Goal: Task Accomplishment & Management: Use online tool/utility

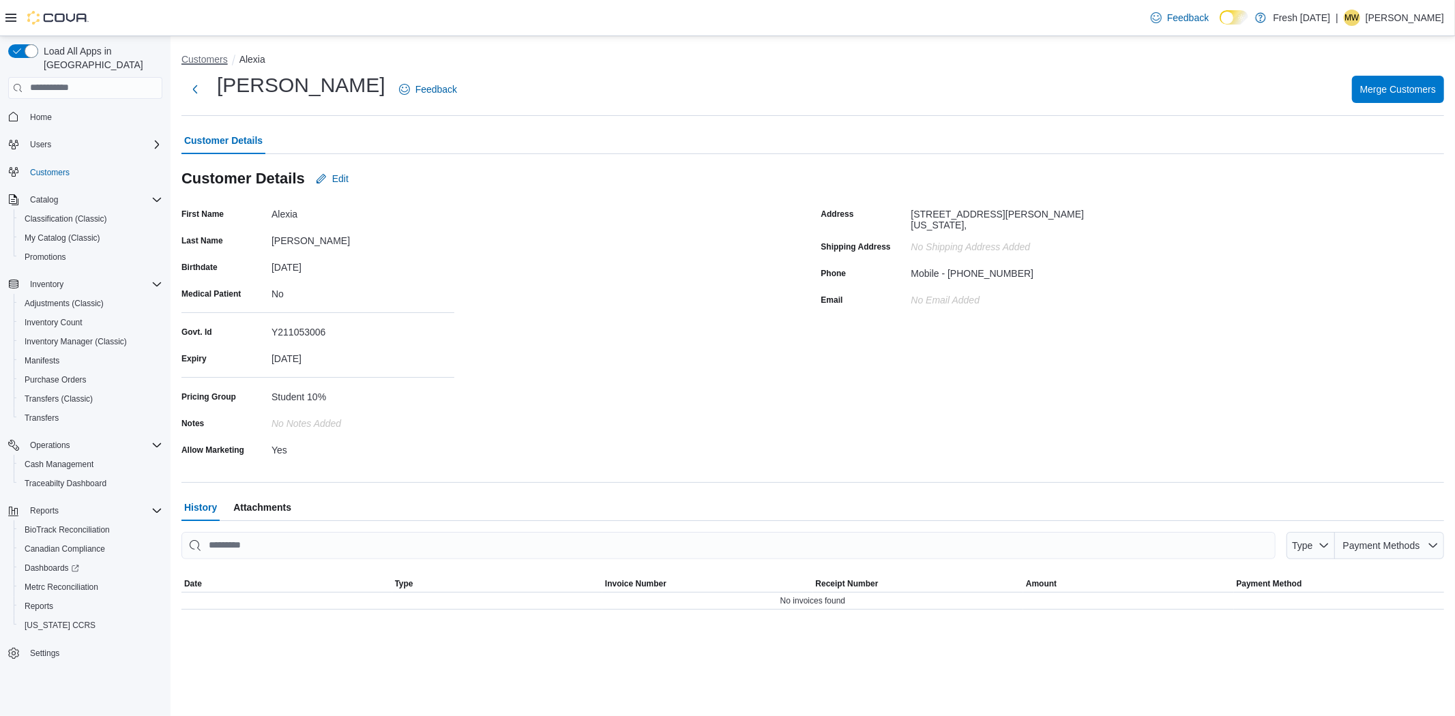
click at [209, 60] on button "Customers" at bounding box center [204, 59] width 46 height 11
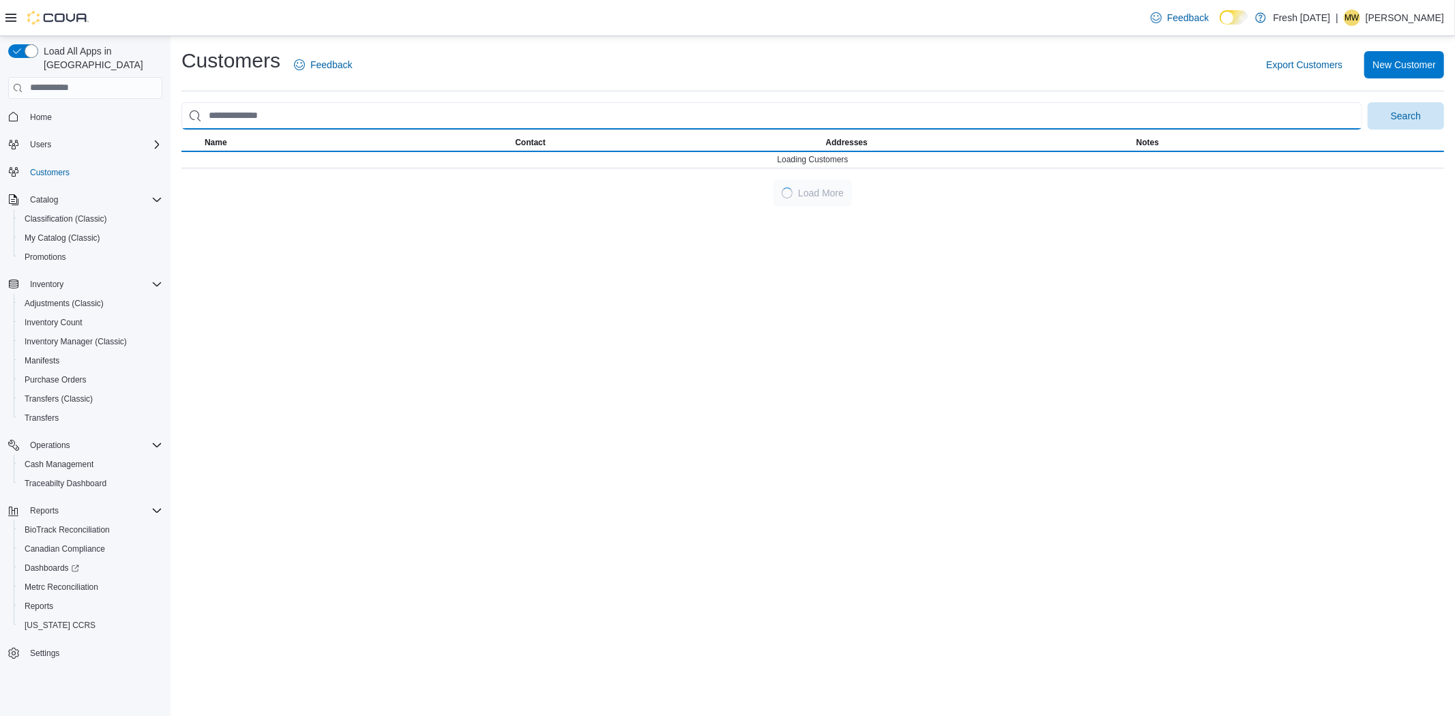
click at [261, 123] on input "search" at bounding box center [771, 115] width 1181 height 27
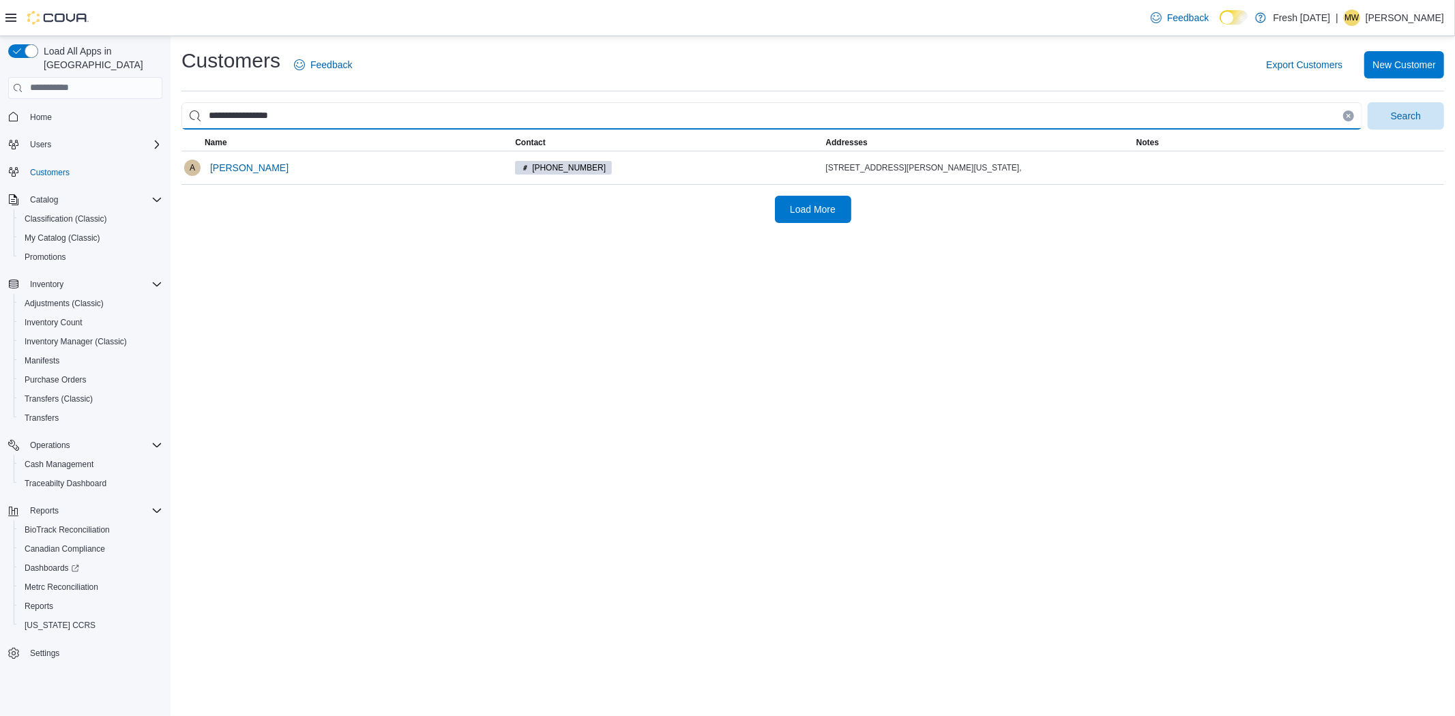
type input "**********"
click at [1367, 102] on button "Search" at bounding box center [1405, 115] width 76 height 27
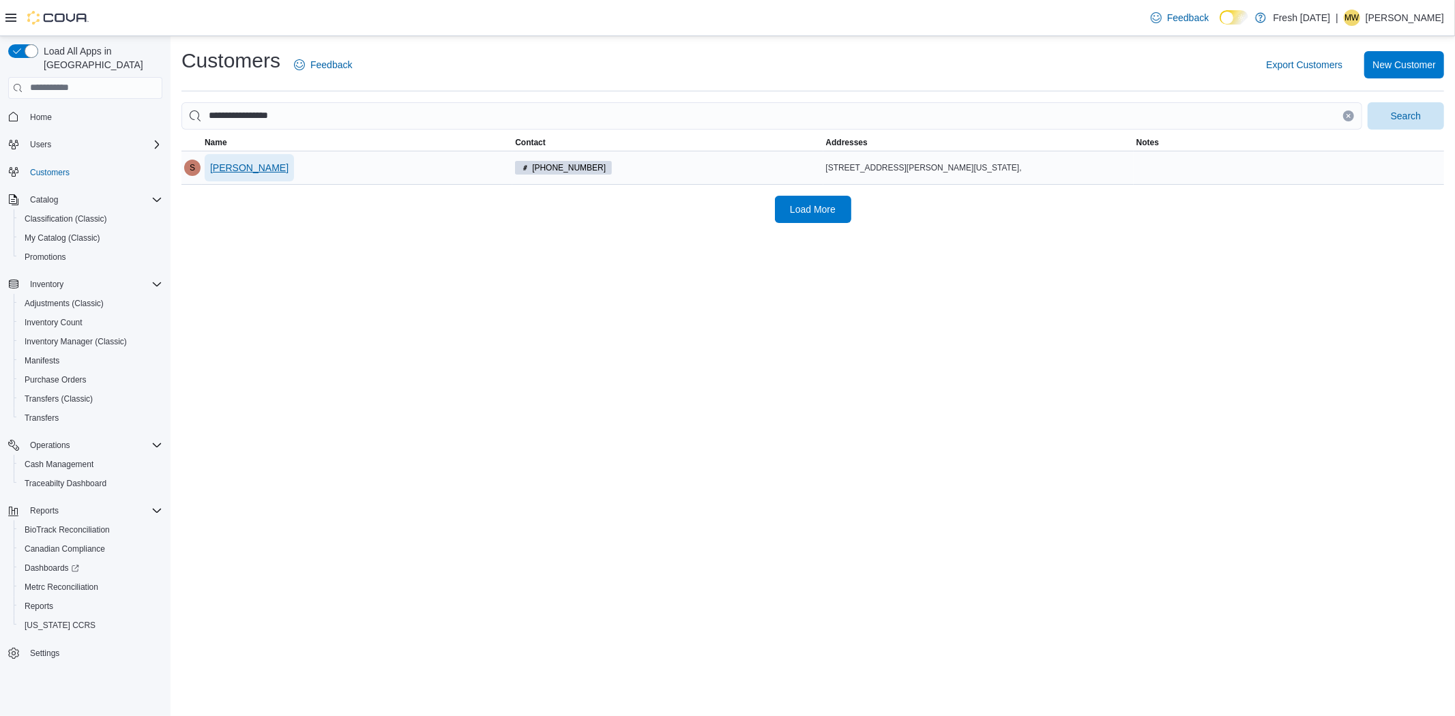
click at [252, 174] on span "Samantha Baldizon" at bounding box center [249, 167] width 78 height 27
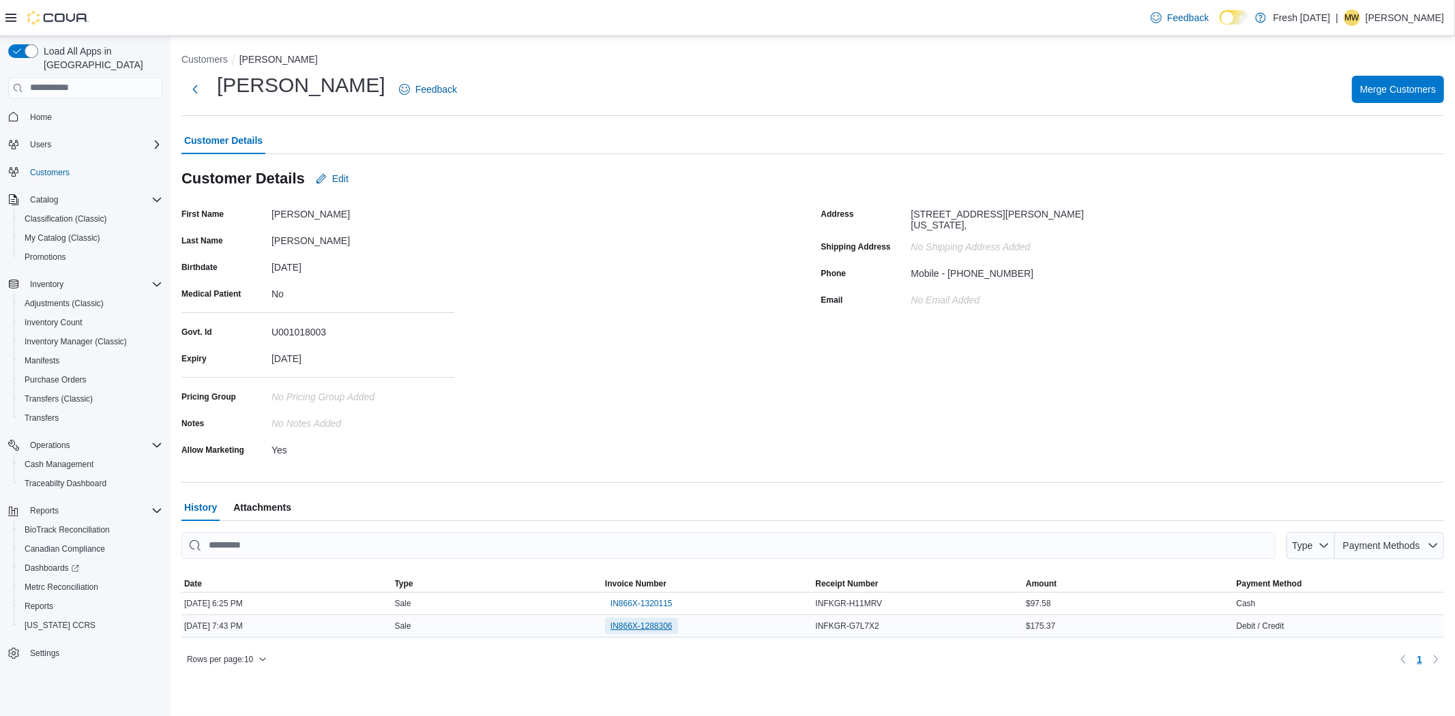
click at [632, 624] on span "IN866X-1288306" at bounding box center [641, 626] width 62 height 11
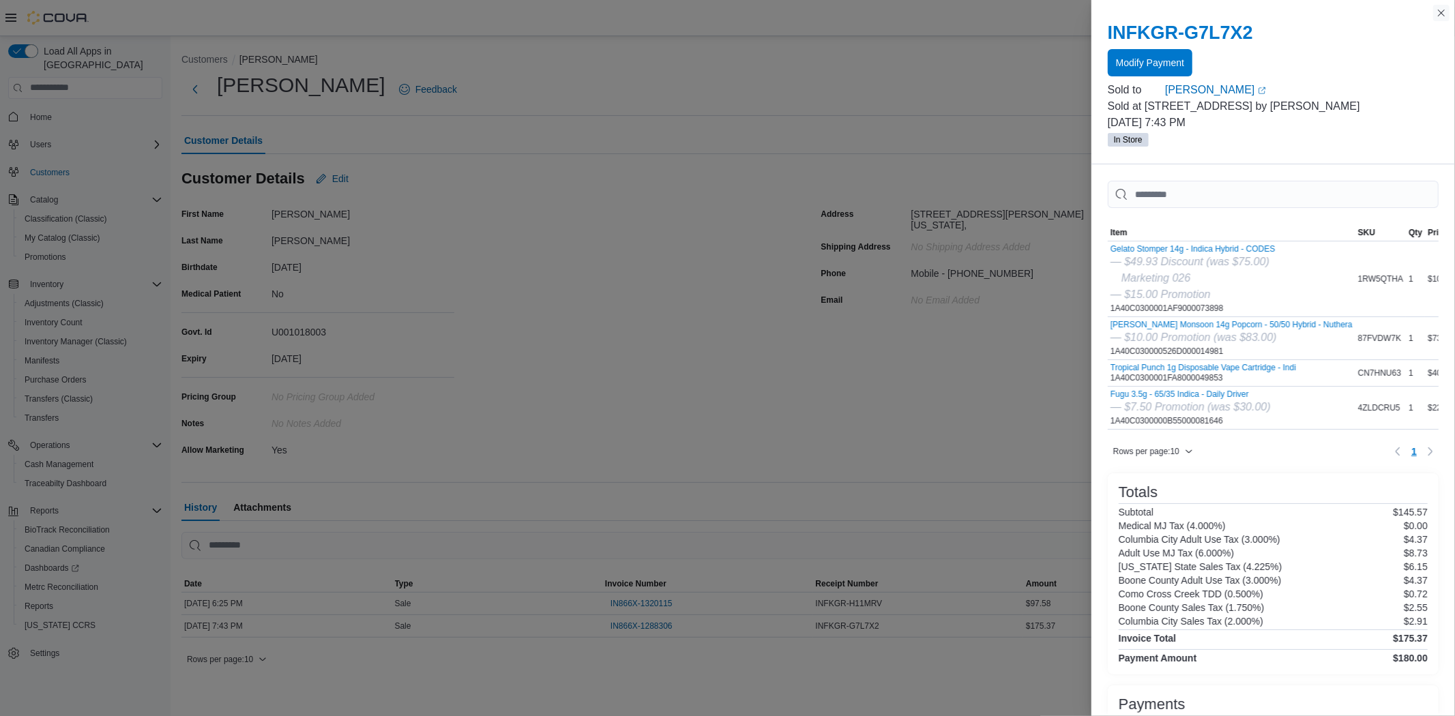
click at [1440, 12] on button "Close this dialog" at bounding box center [1441, 13] width 16 height 16
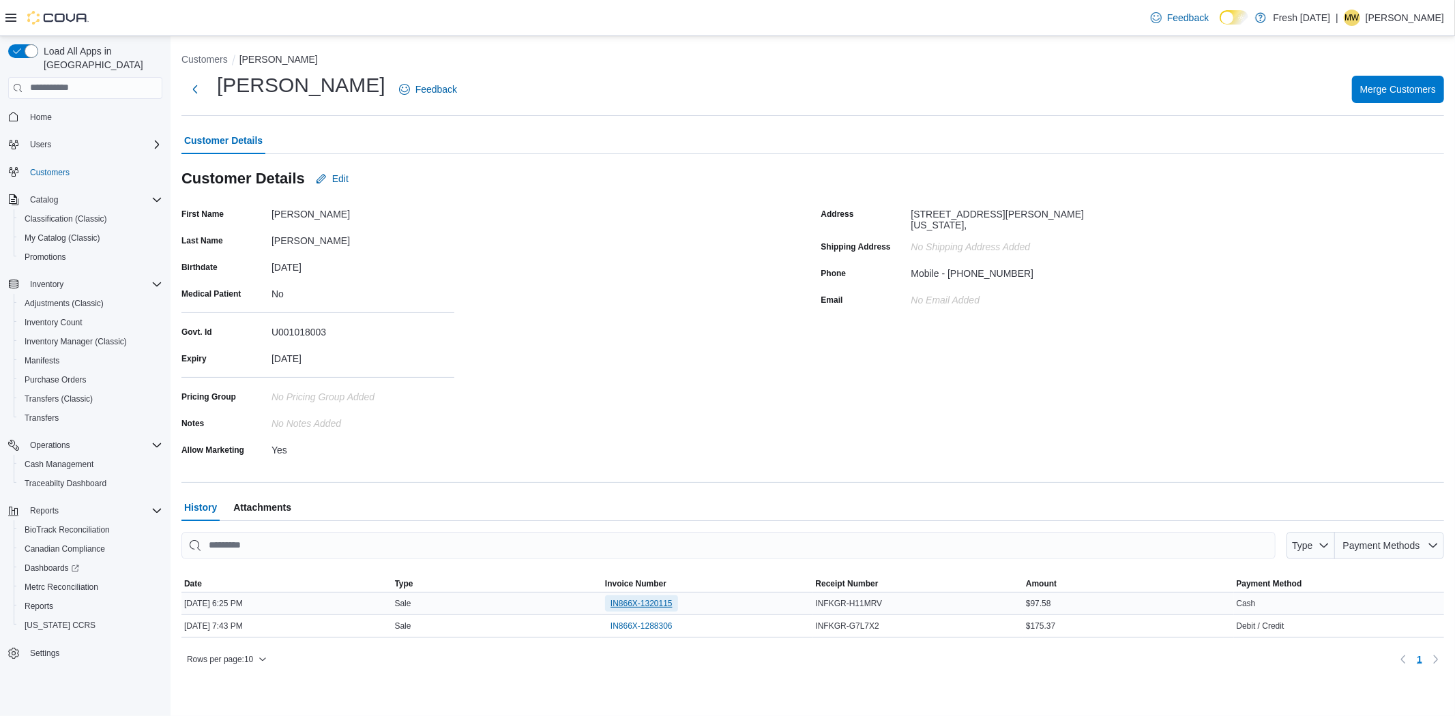
click at [647, 595] on span "IN866X-1320115" at bounding box center [641, 603] width 62 height 16
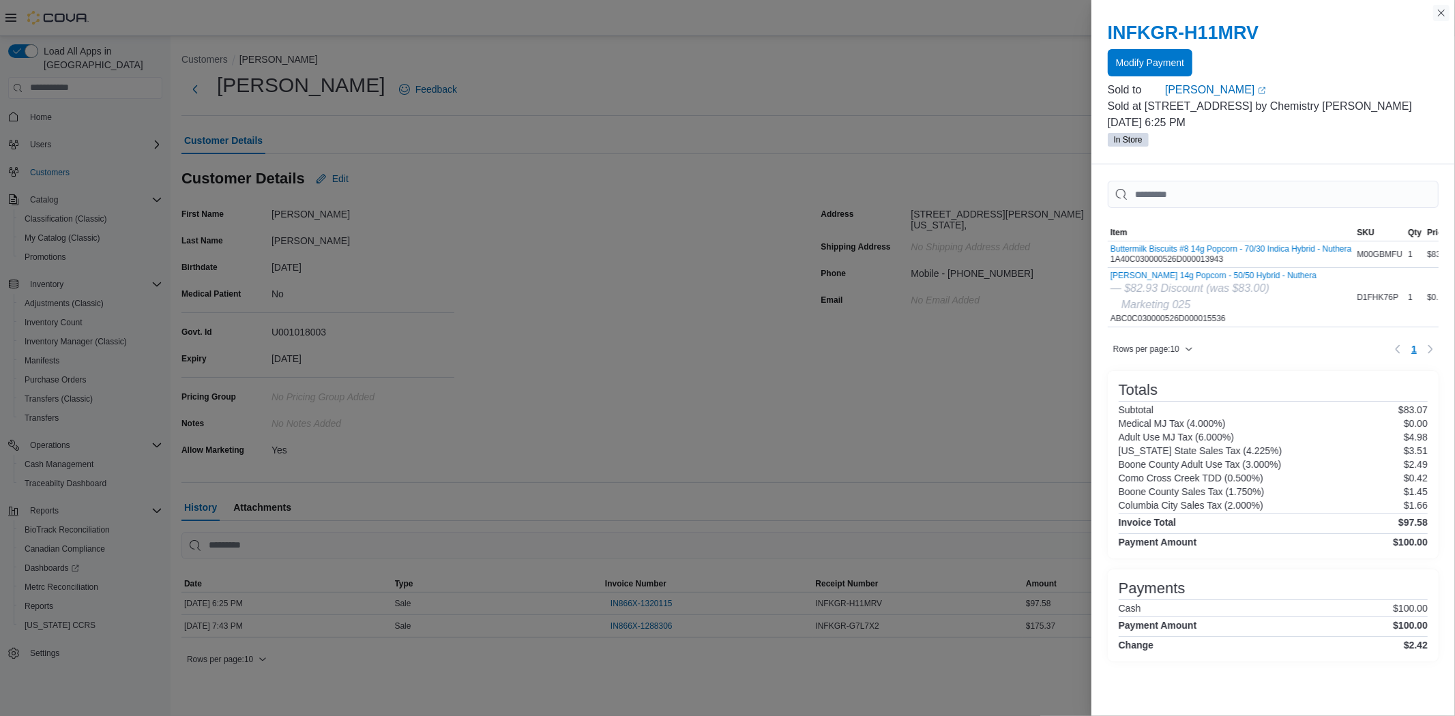
click at [1446, 9] on button "Close this dialog" at bounding box center [1441, 13] width 16 height 16
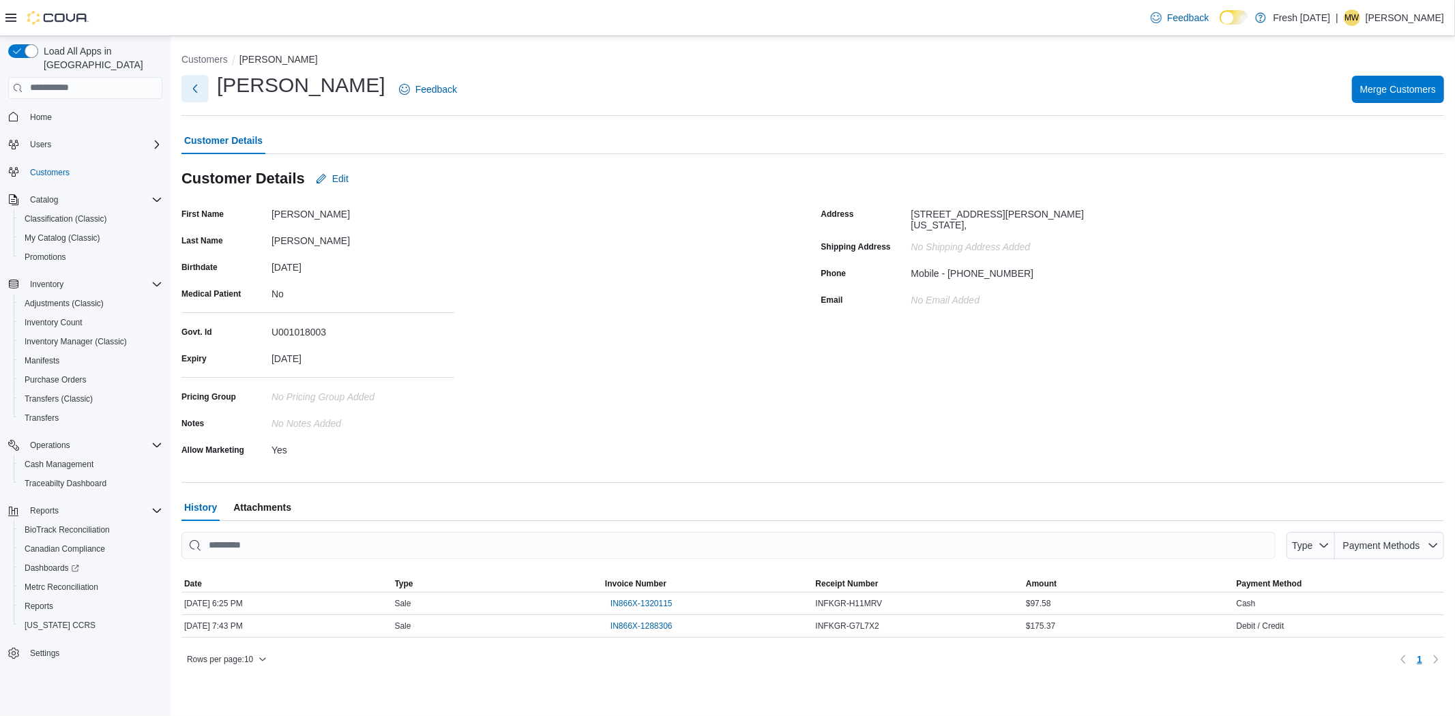
click at [192, 80] on button "Next" at bounding box center [194, 88] width 27 height 27
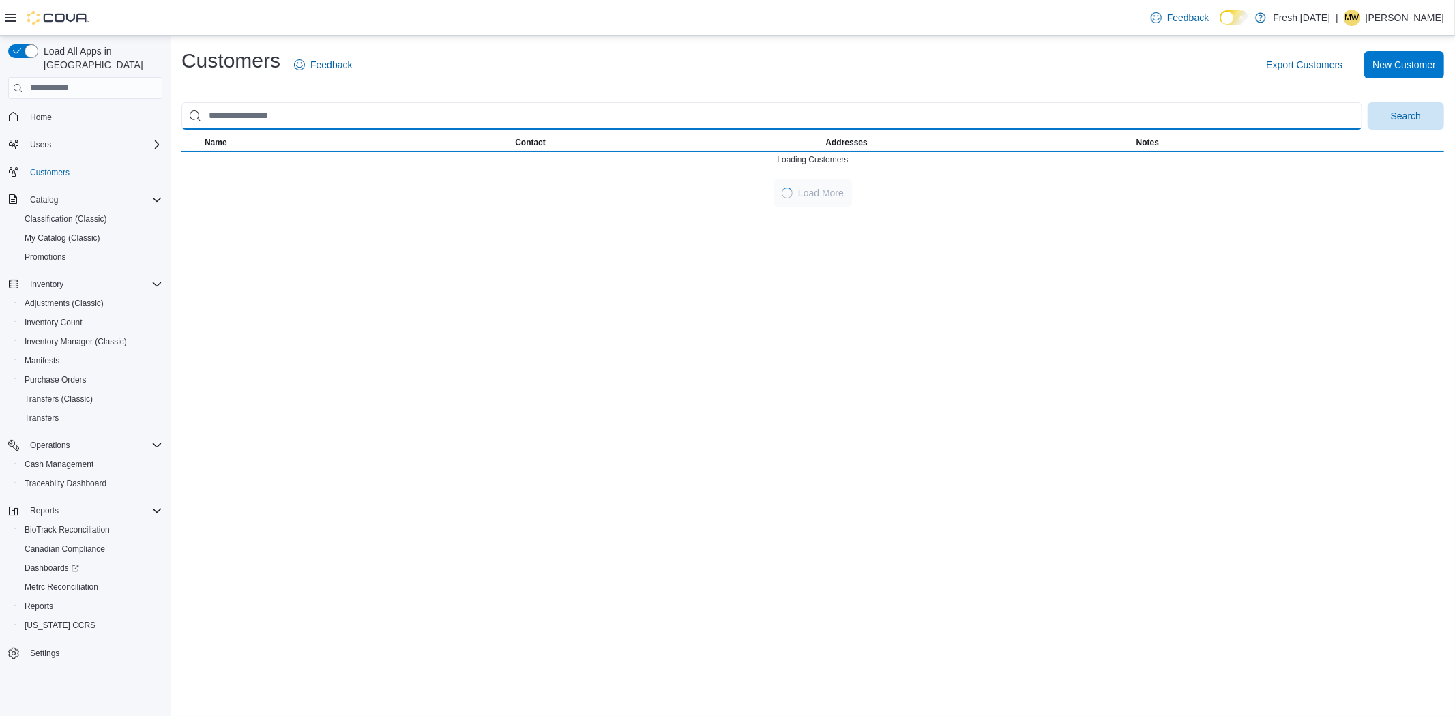
drag, startPoint x: 294, startPoint y: 127, endPoint x: 251, endPoint y: 132, distance: 43.3
click at [251, 132] on div "Customers Feedback Export Customers New Customer Search Name Contact Addresses …" at bounding box center [812, 127] width 1262 height 160
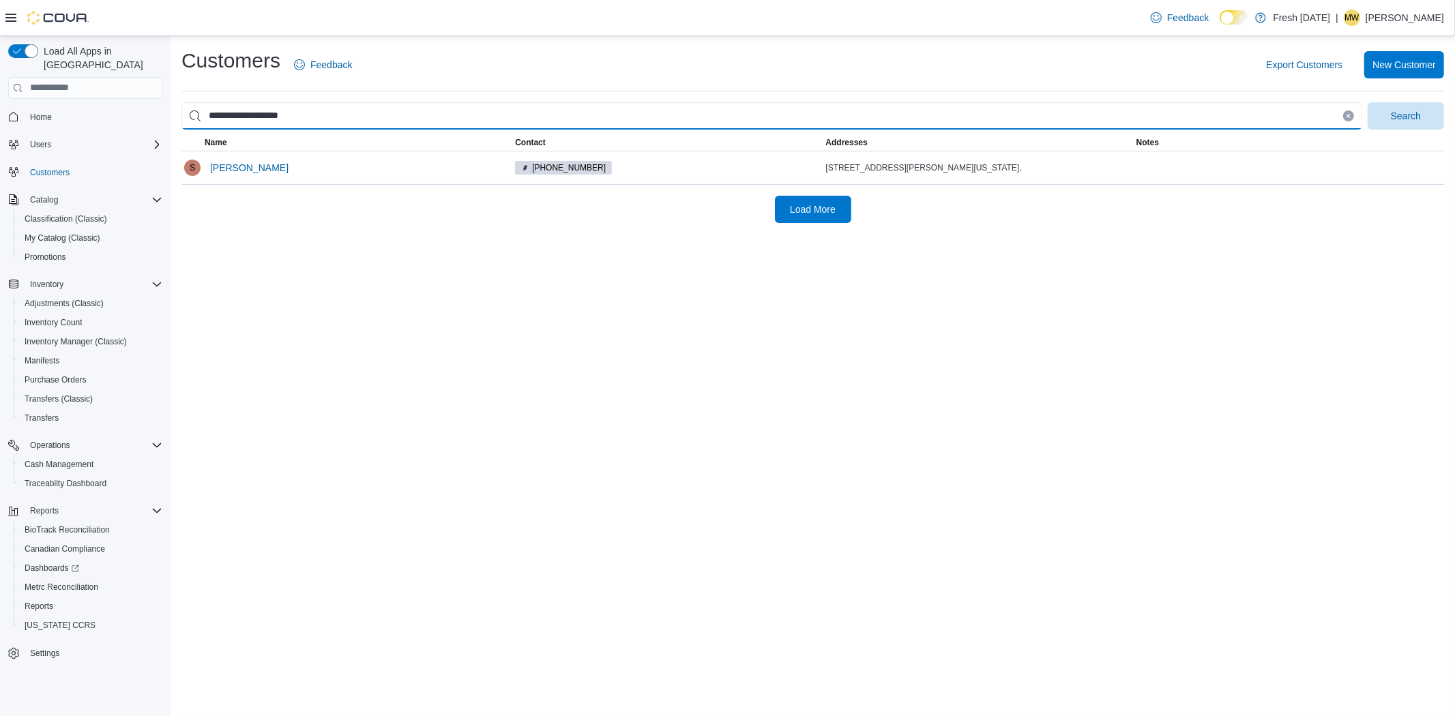
type input "**********"
click at [1367, 102] on button "Search" at bounding box center [1405, 115] width 76 height 27
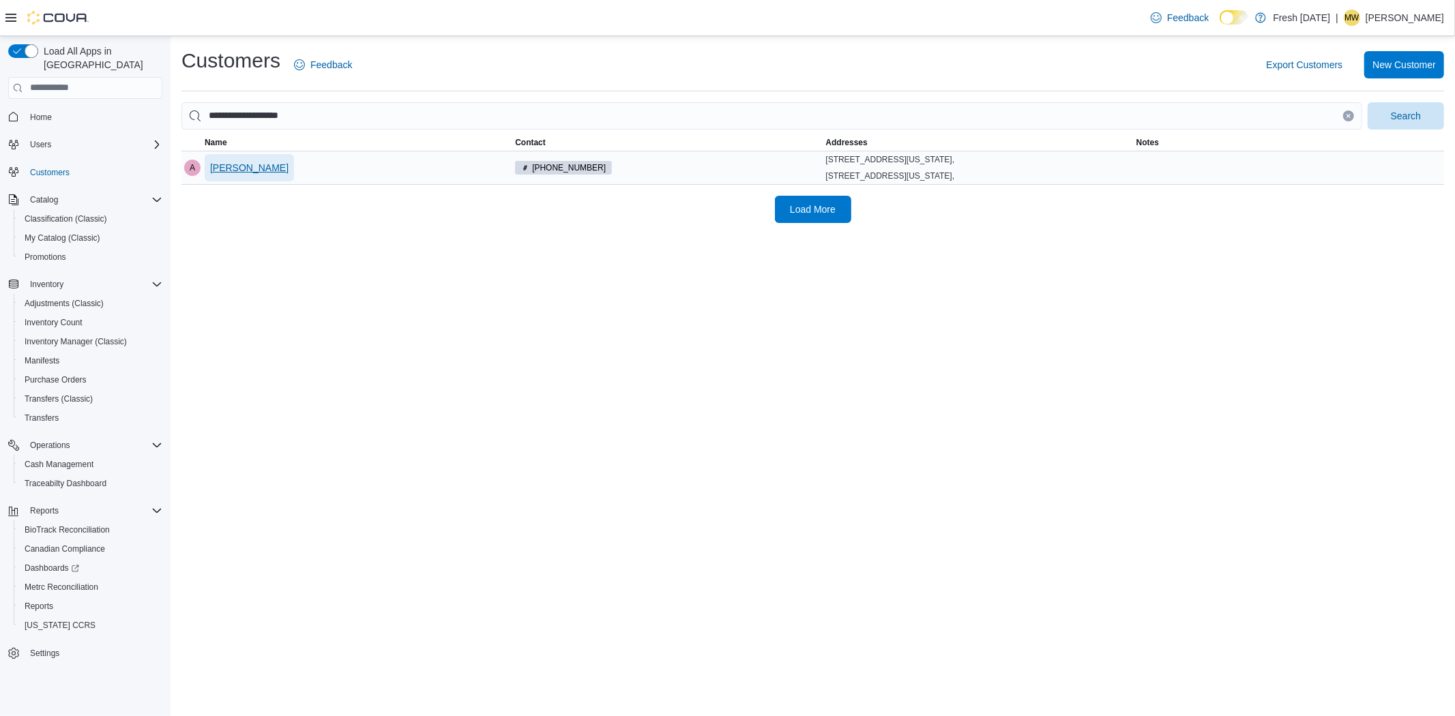
click at [260, 172] on span "Aura James Velasquez" at bounding box center [249, 168] width 78 height 14
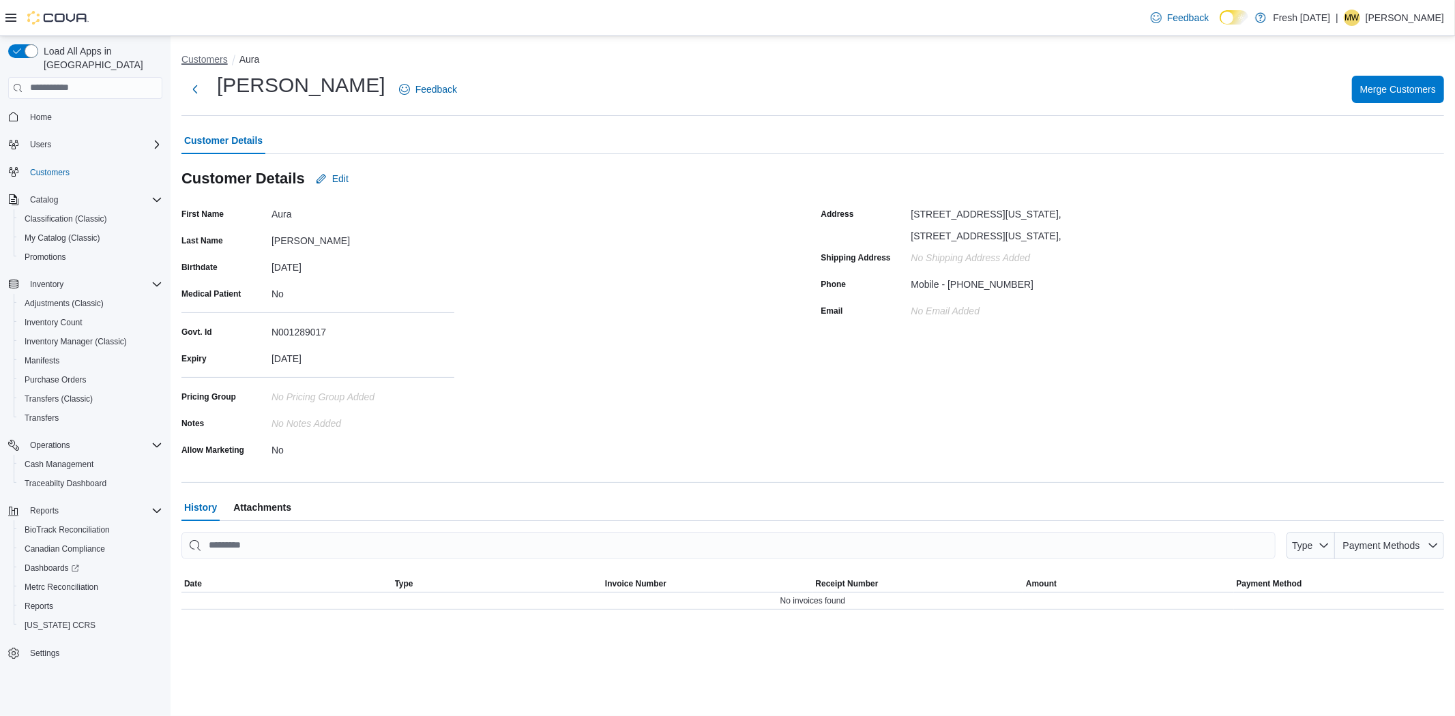
click at [203, 63] on button "Customers" at bounding box center [204, 59] width 46 height 11
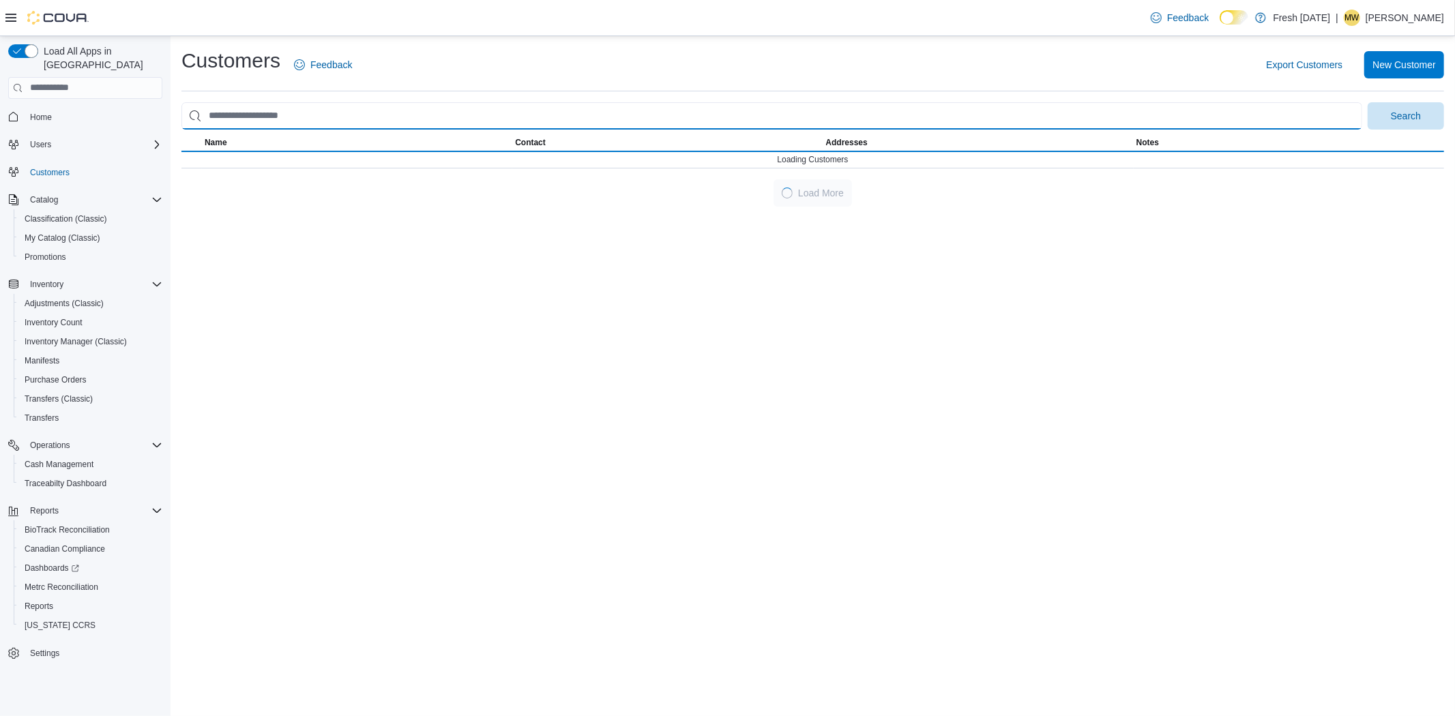
click at [301, 117] on input "search" at bounding box center [771, 115] width 1181 height 27
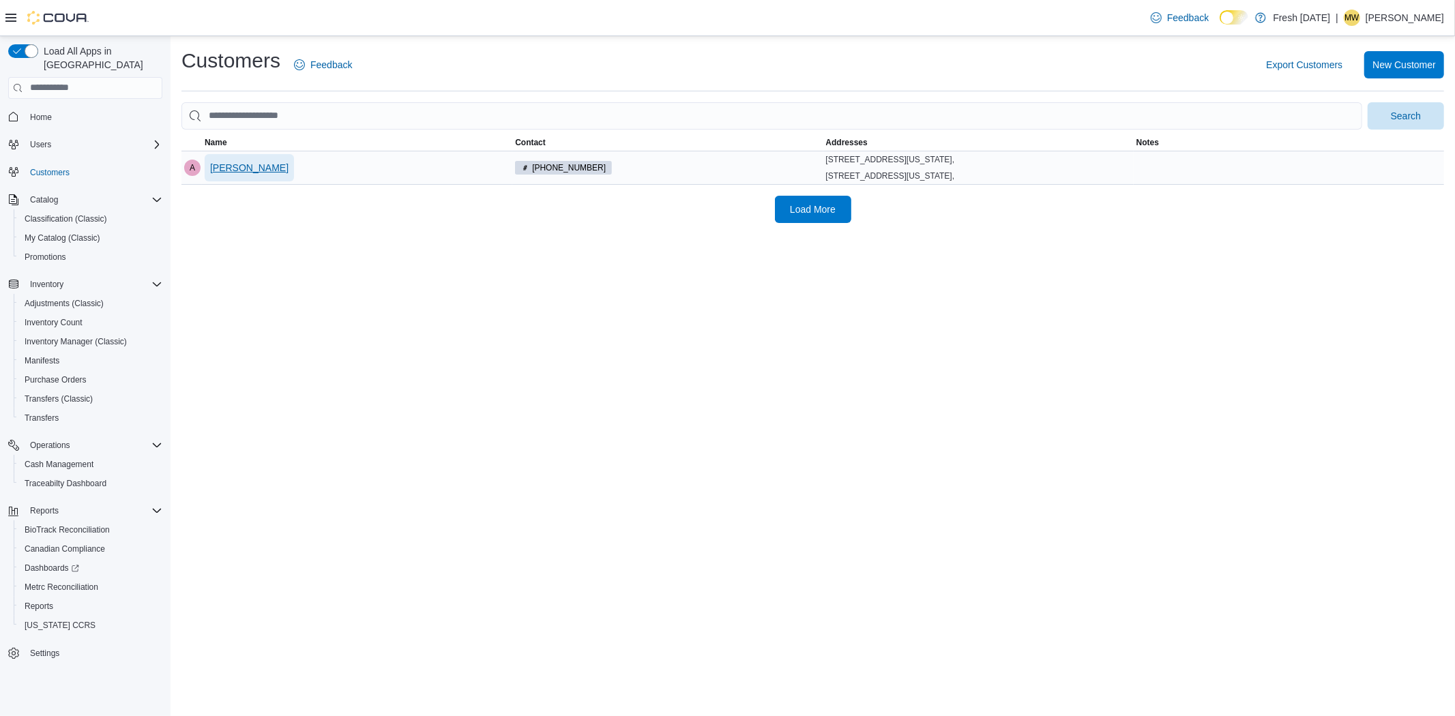
click at [234, 168] on span "Aura James Velasquez" at bounding box center [249, 168] width 78 height 14
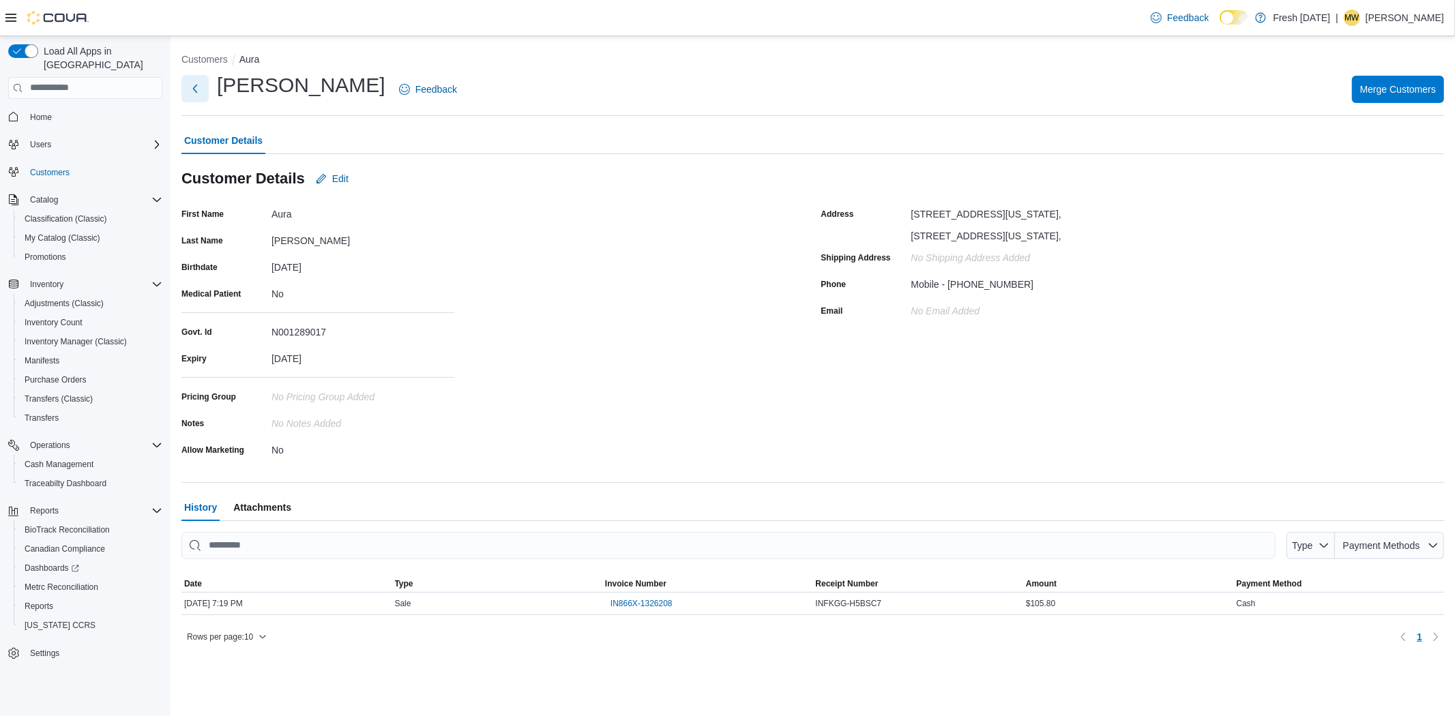
click at [192, 85] on button "Next" at bounding box center [194, 88] width 27 height 27
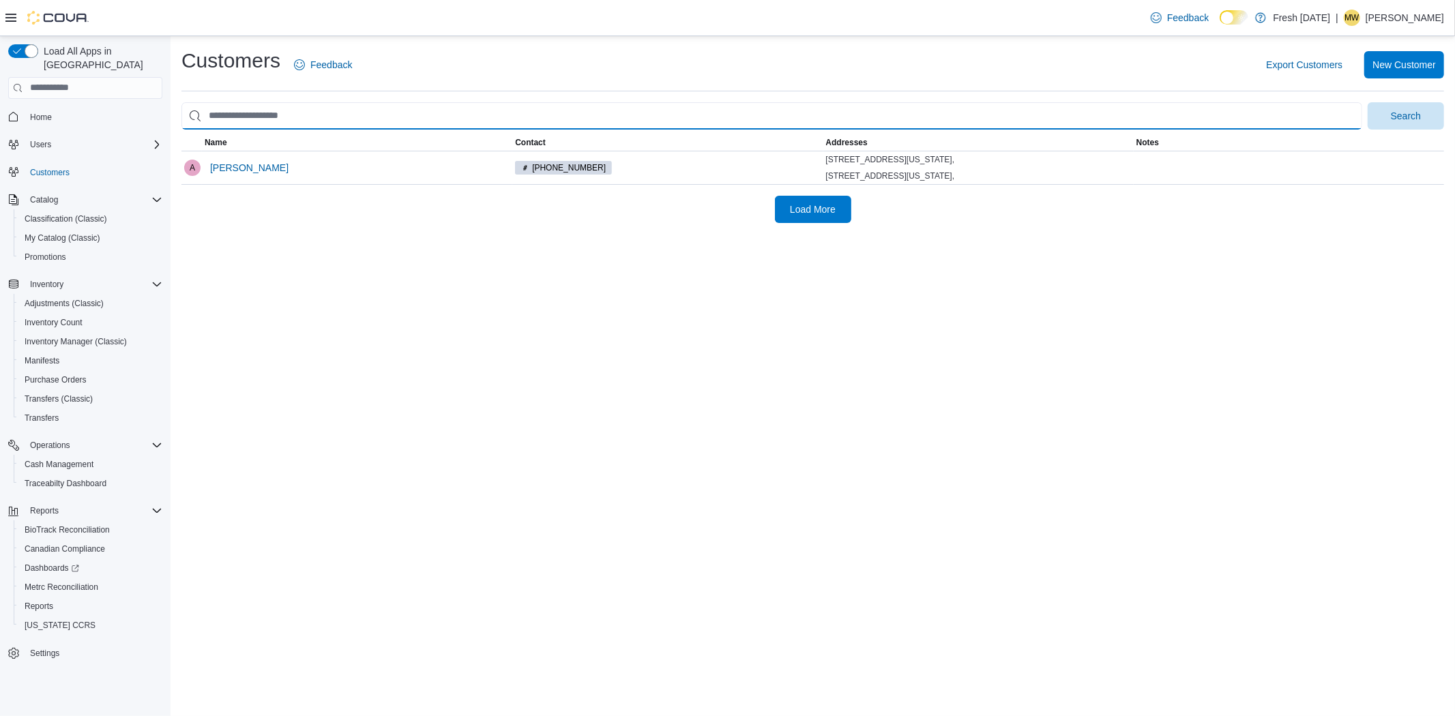
click at [330, 125] on input "search" at bounding box center [771, 115] width 1181 height 27
type input "**********"
click at [1367, 102] on button "Search" at bounding box center [1405, 115] width 76 height 27
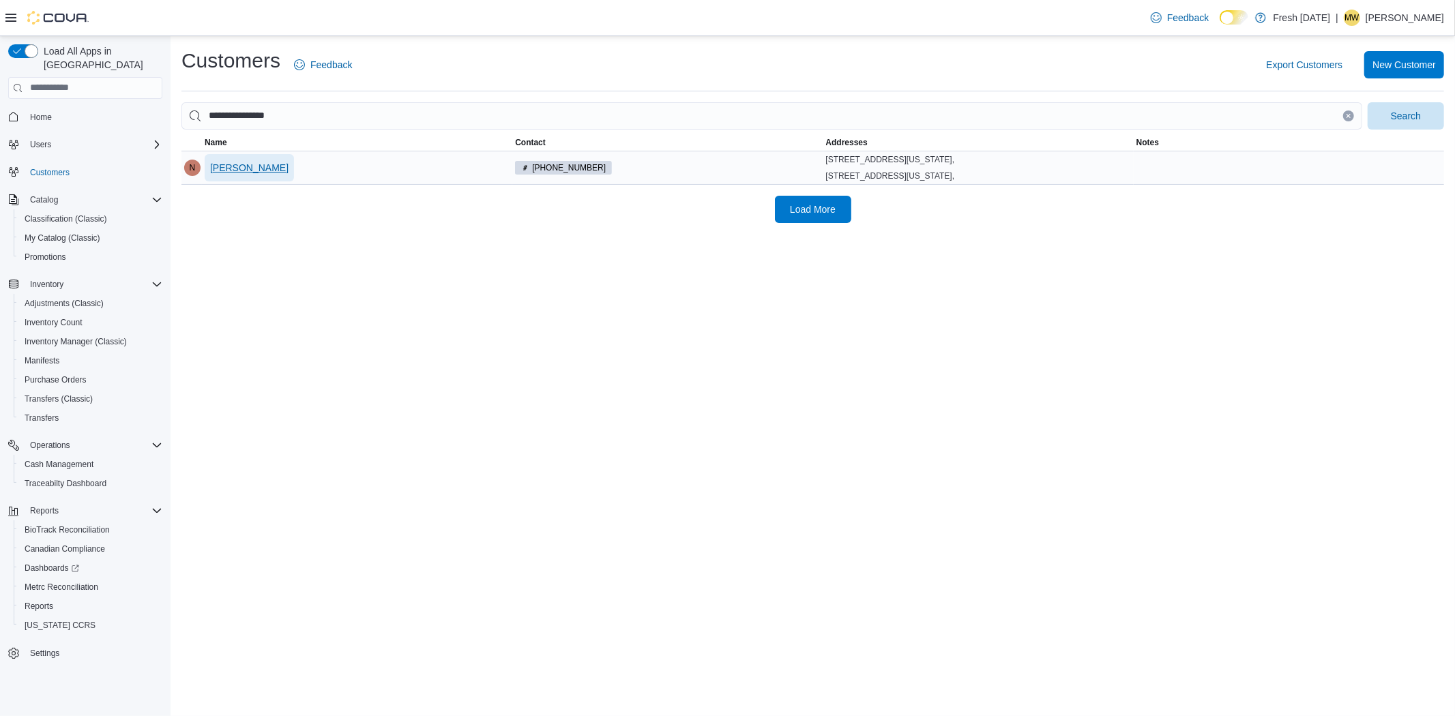
click at [263, 165] on span "Nicholas Bellamy" at bounding box center [249, 168] width 78 height 14
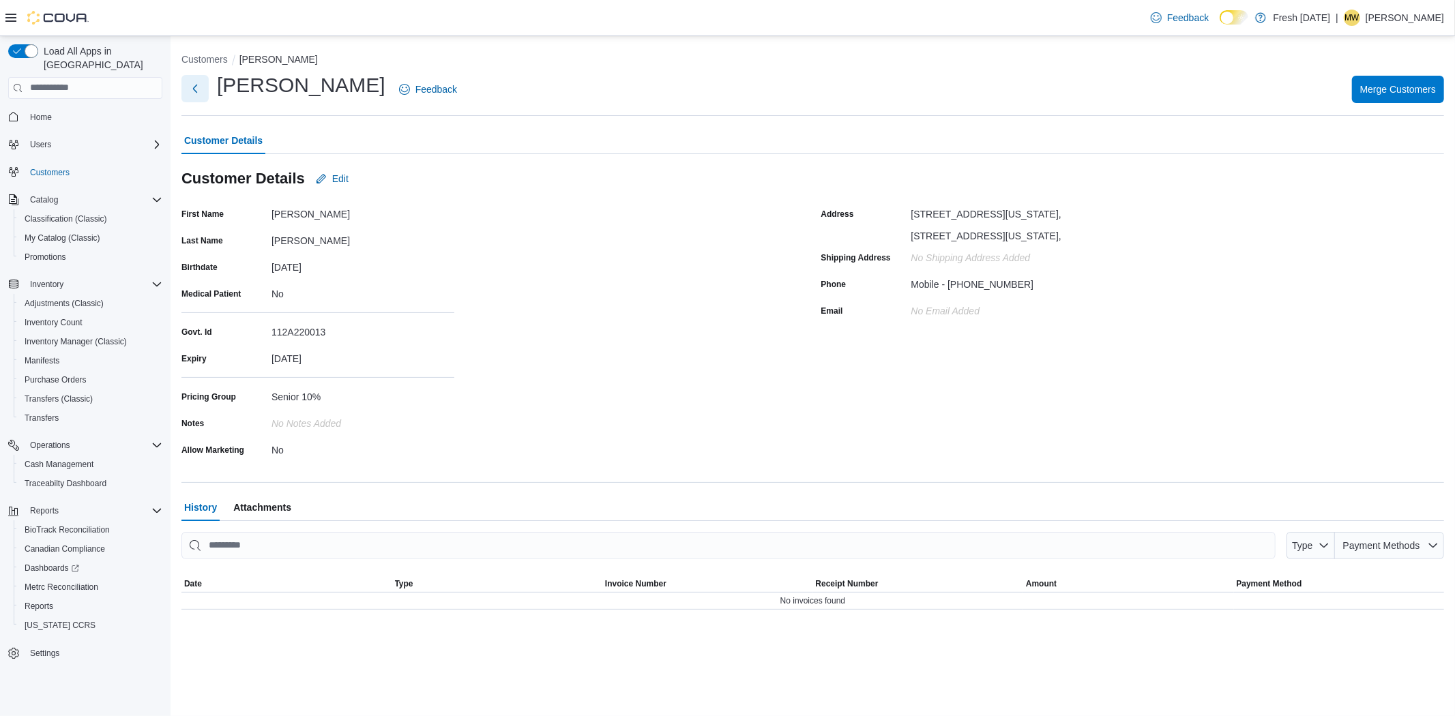
click at [195, 94] on button "Next" at bounding box center [194, 88] width 27 height 27
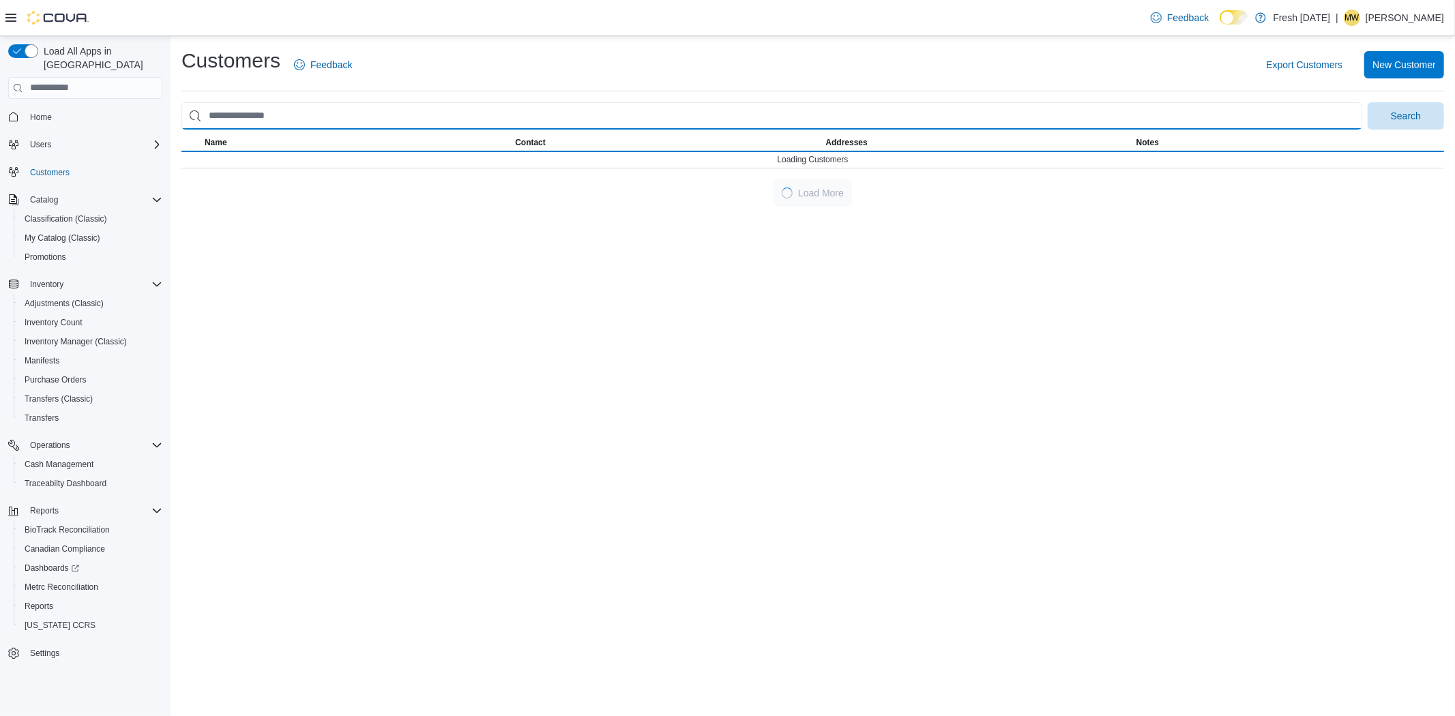
click at [250, 108] on input "search" at bounding box center [771, 115] width 1181 height 27
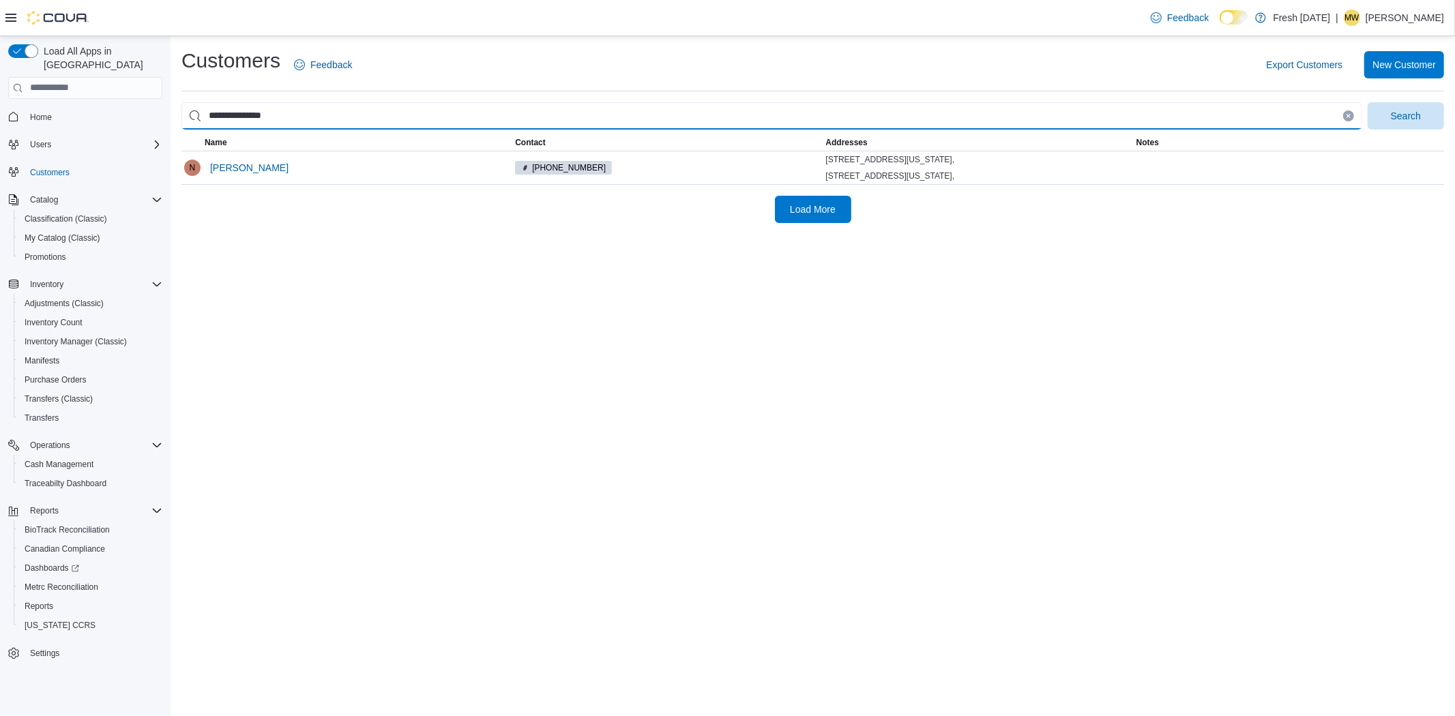
type input "**********"
click at [1367, 102] on button "Search" at bounding box center [1405, 115] width 76 height 27
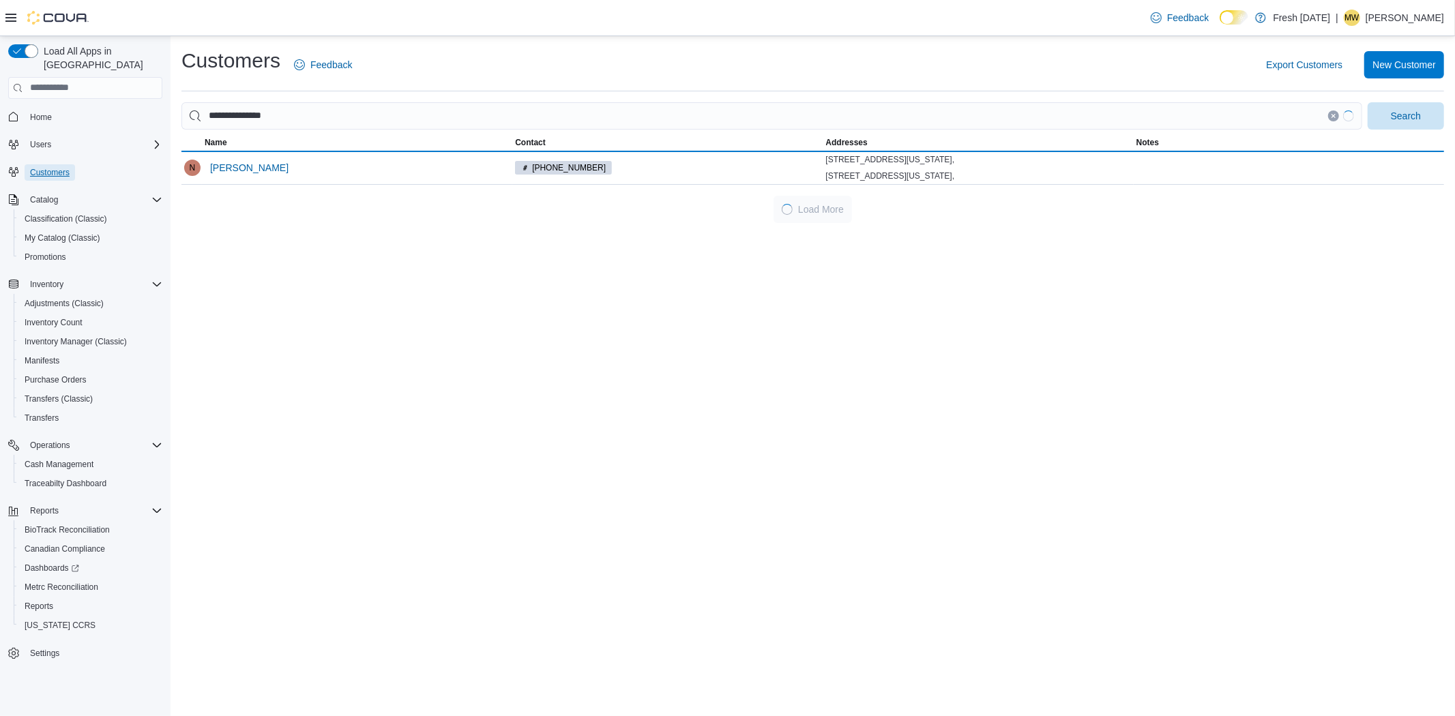
click at [46, 164] on span "Customers" at bounding box center [50, 172] width 40 height 16
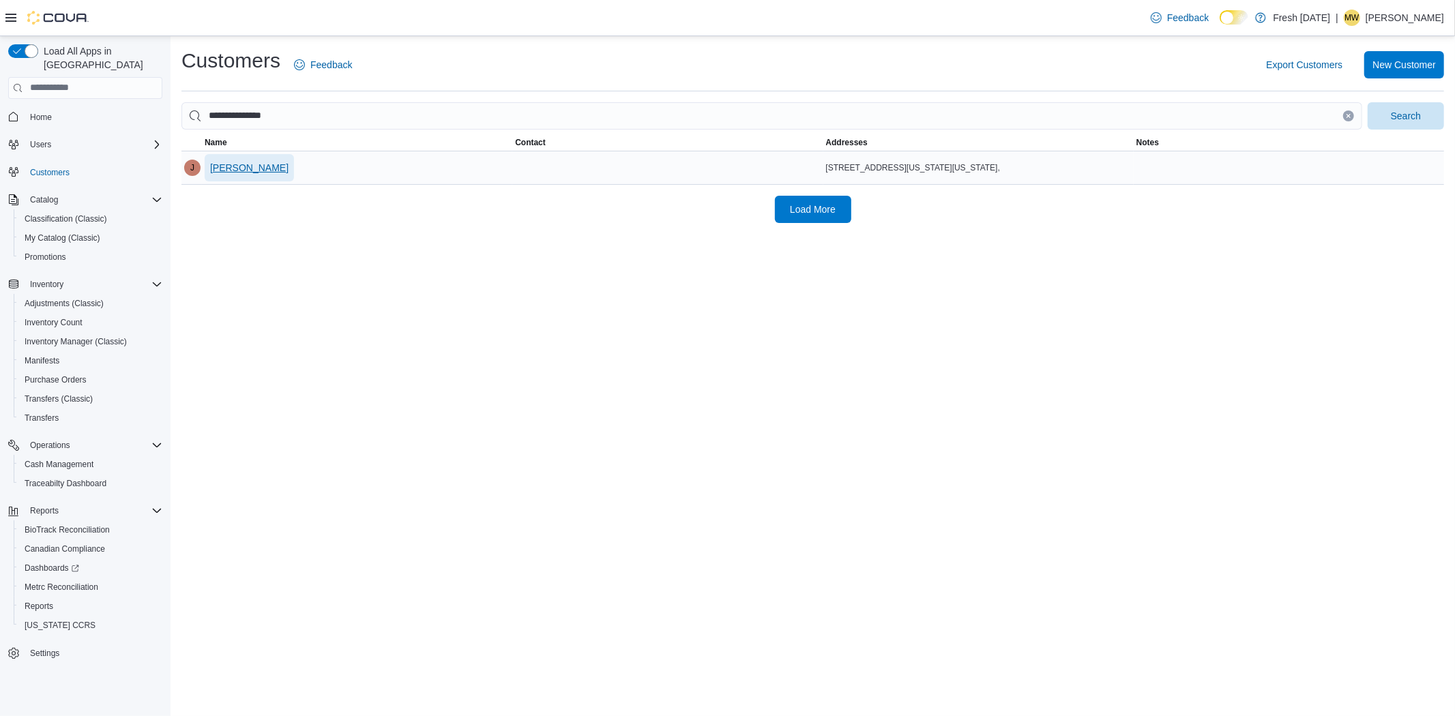
click at [226, 162] on span "Jennifer Ashley" at bounding box center [249, 168] width 78 height 14
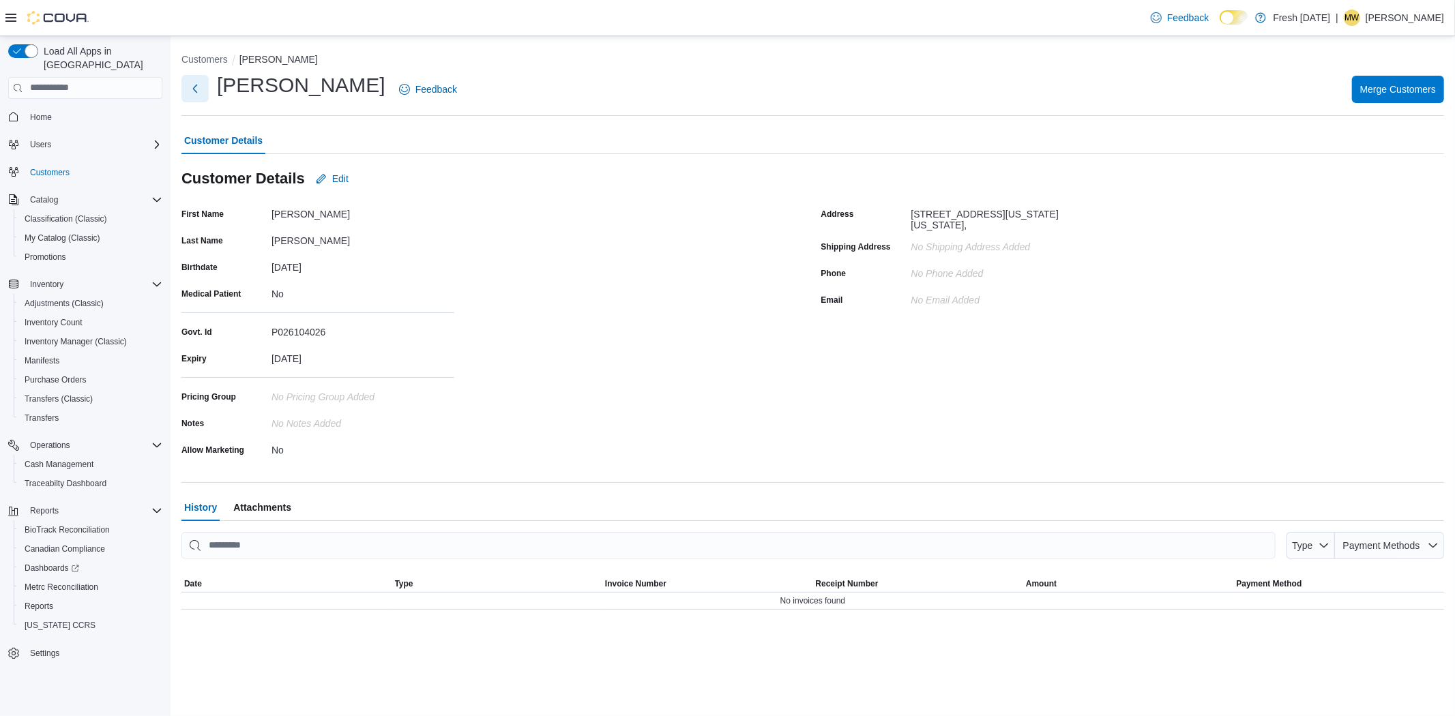
click at [203, 96] on button "Next" at bounding box center [194, 88] width 27 height 27
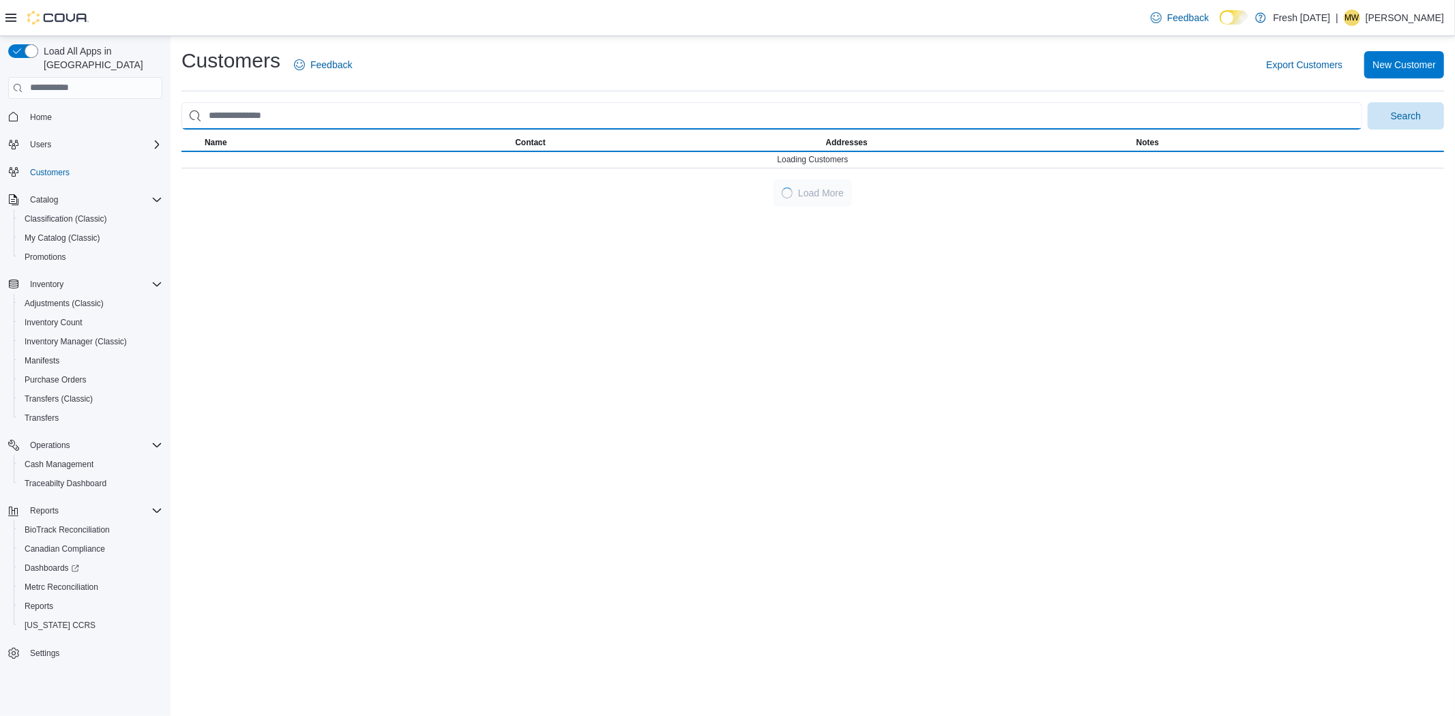
click at [346, 116] on input "search" at bounding box center [771, 115] width 1181 height 27
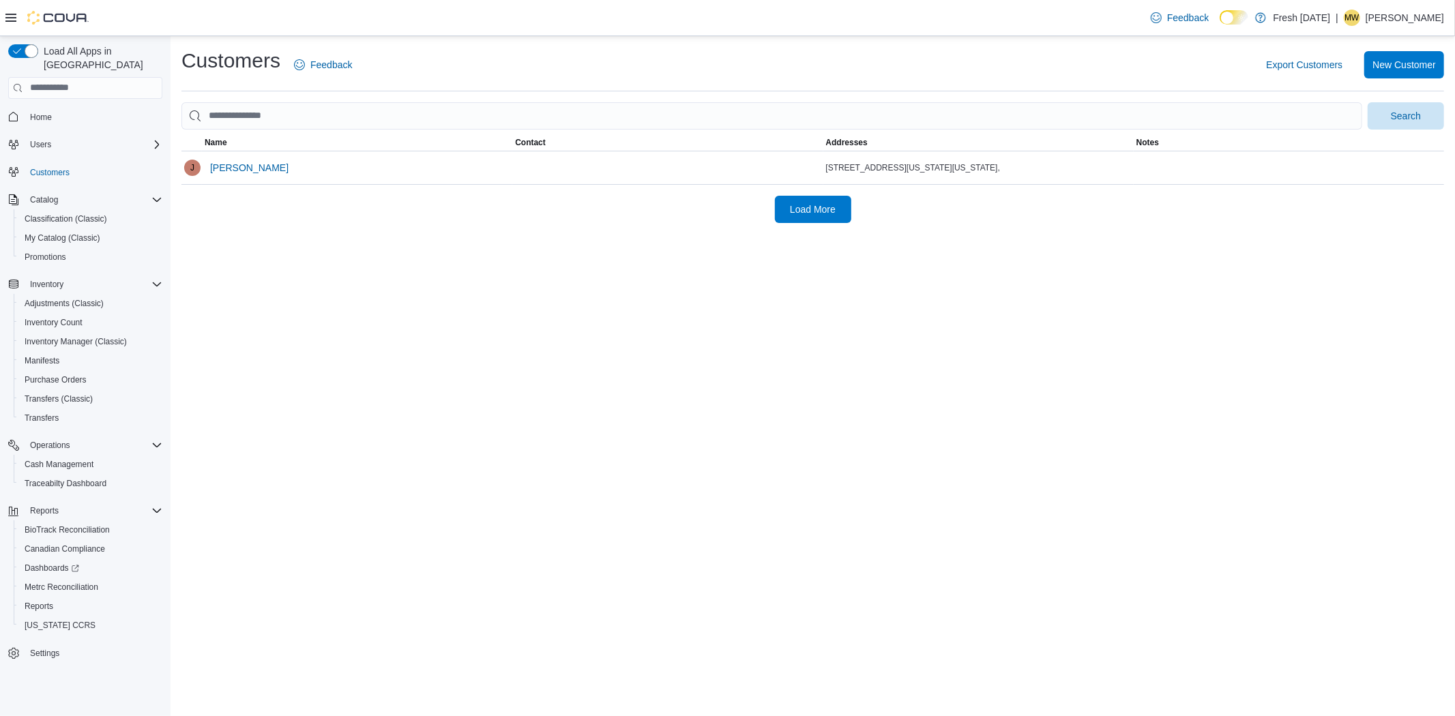
click at [529, 218] on div "Load More" at bounding box center [812, 209] width 1262 height 27
click at [244, 169] on span "Jennifer Ashley" at bounding box center [249, 168] width 78 height 14
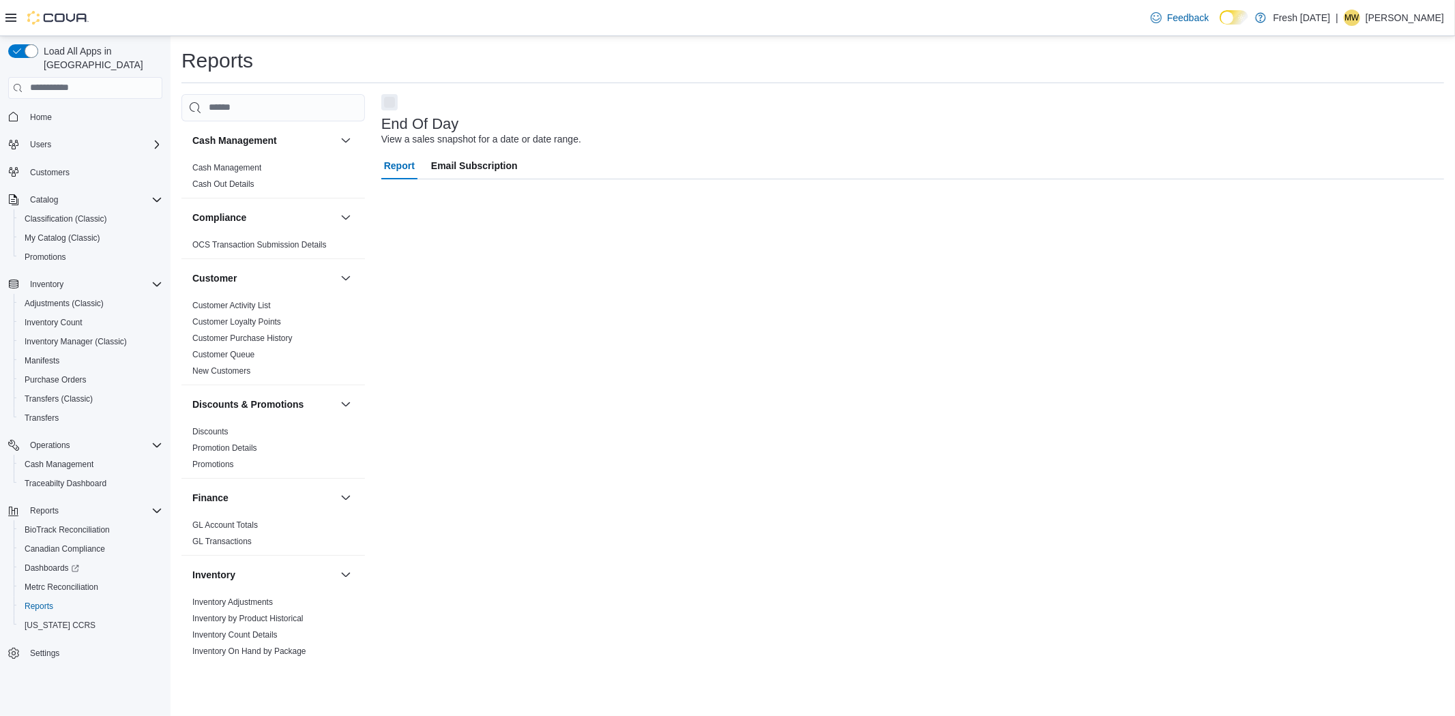
click at [23, 108] on span "Home" at bounding box center [85, 116] width 154 height 17
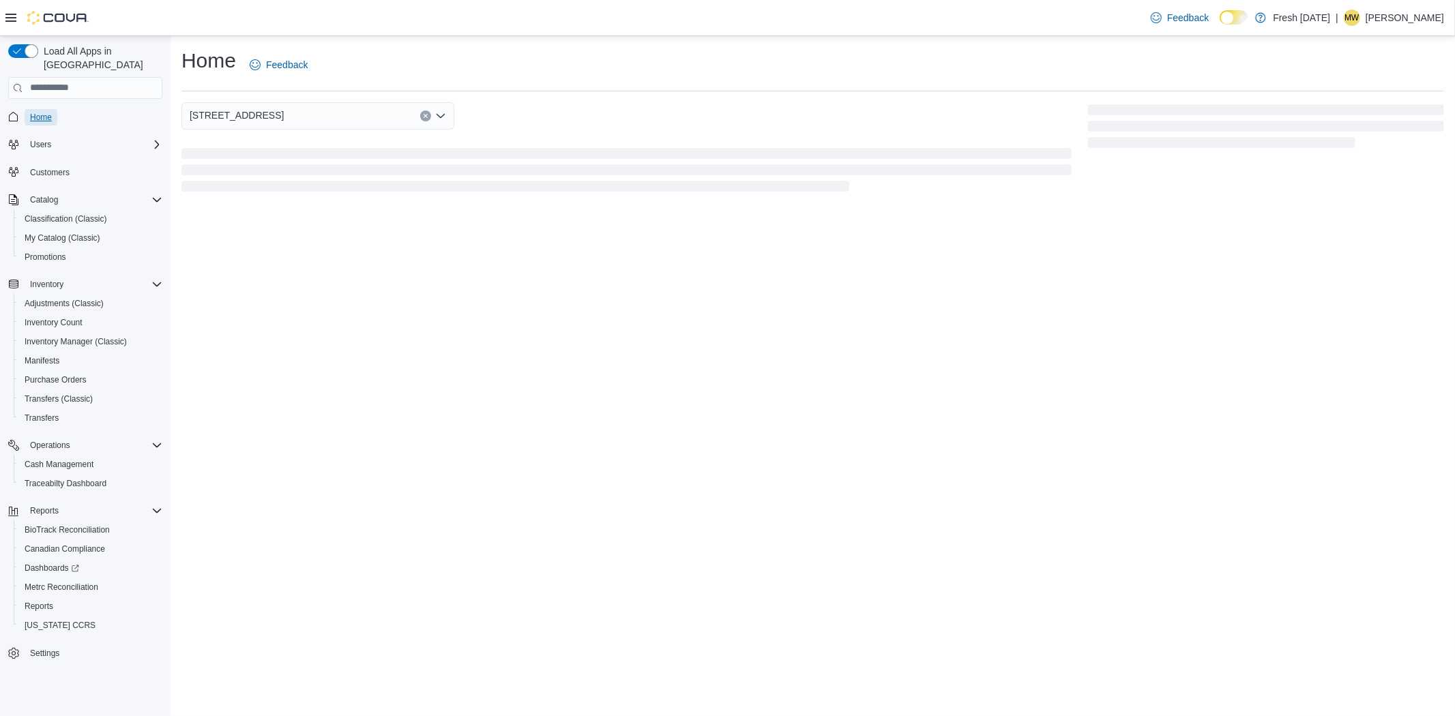
click at [27, 109] on link "Home" at bounding box center [41, 117] width 33 height 16
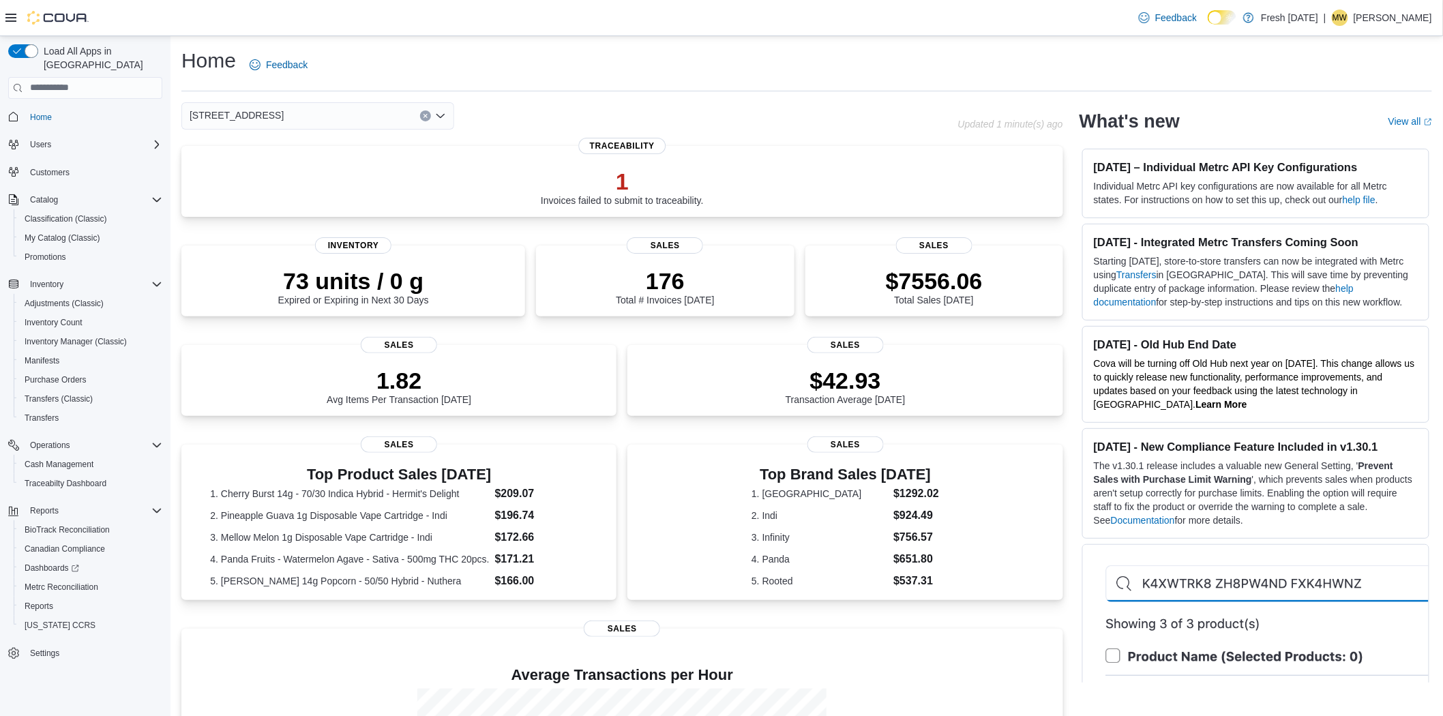
click at [284, 107] on span "[STREET_ADDRESS]" at bounding box center [237, 115] width 94 height 16
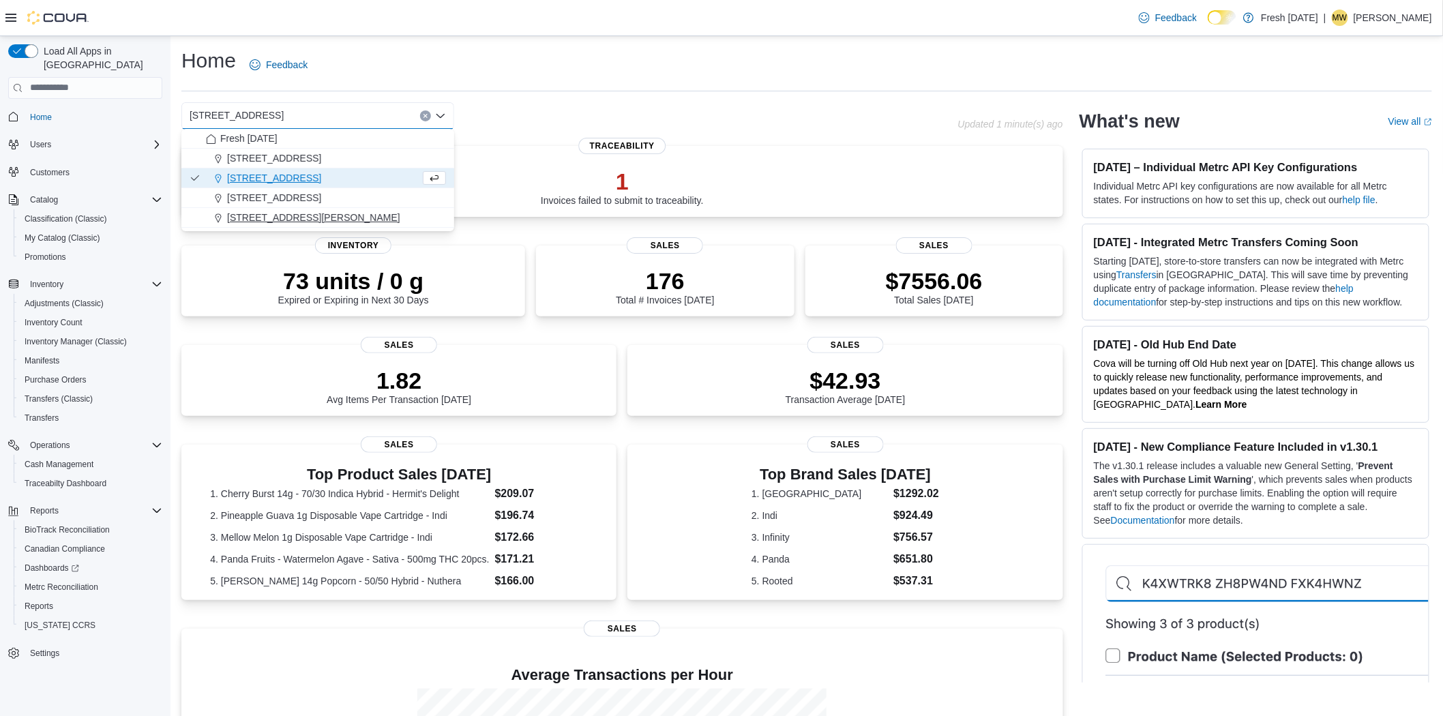
click at [287, 216] on span "[STREET_ADDRESS][PERSON_NAME]" at bounding box center [313, 218] width 173 height 14
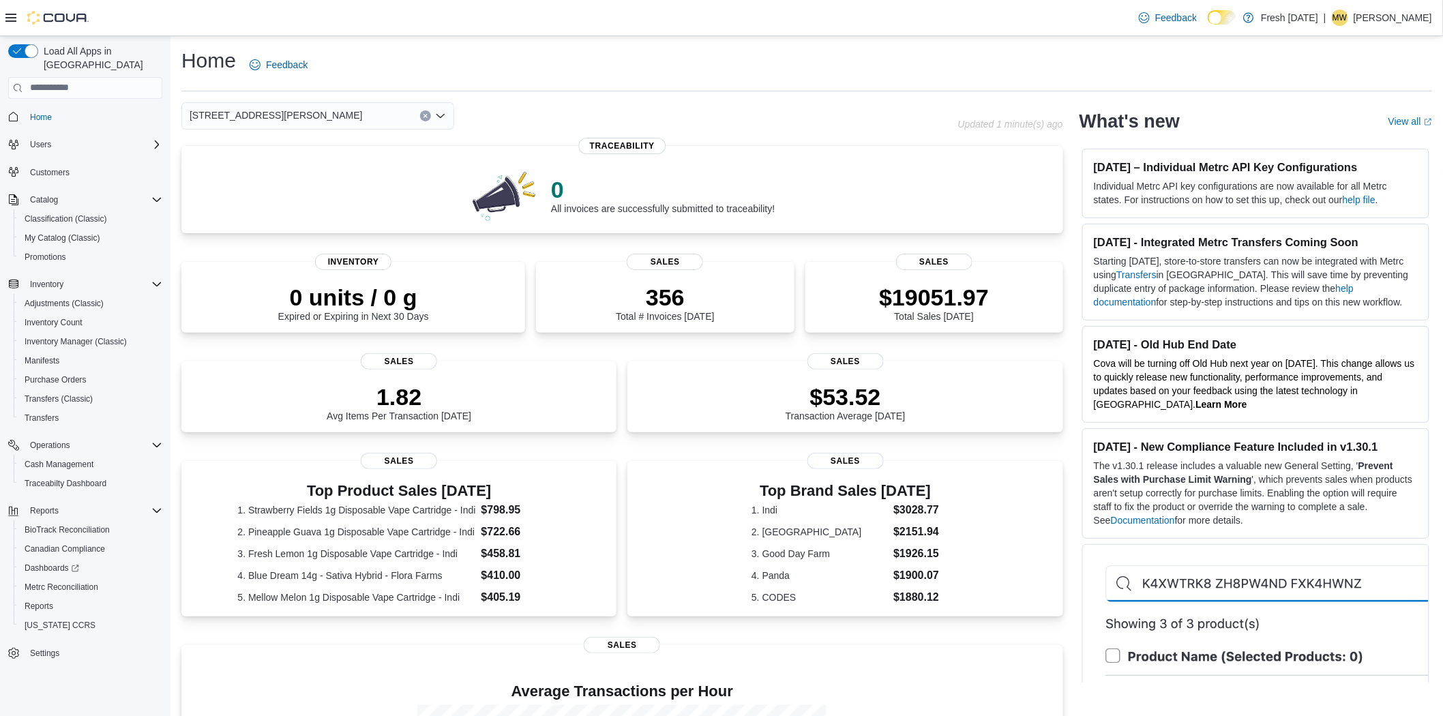
click at [262, 113] on span "[STREET_ADDRESS][PERSON_NAME]" at bounding box center [276, 115] width 173 height 16
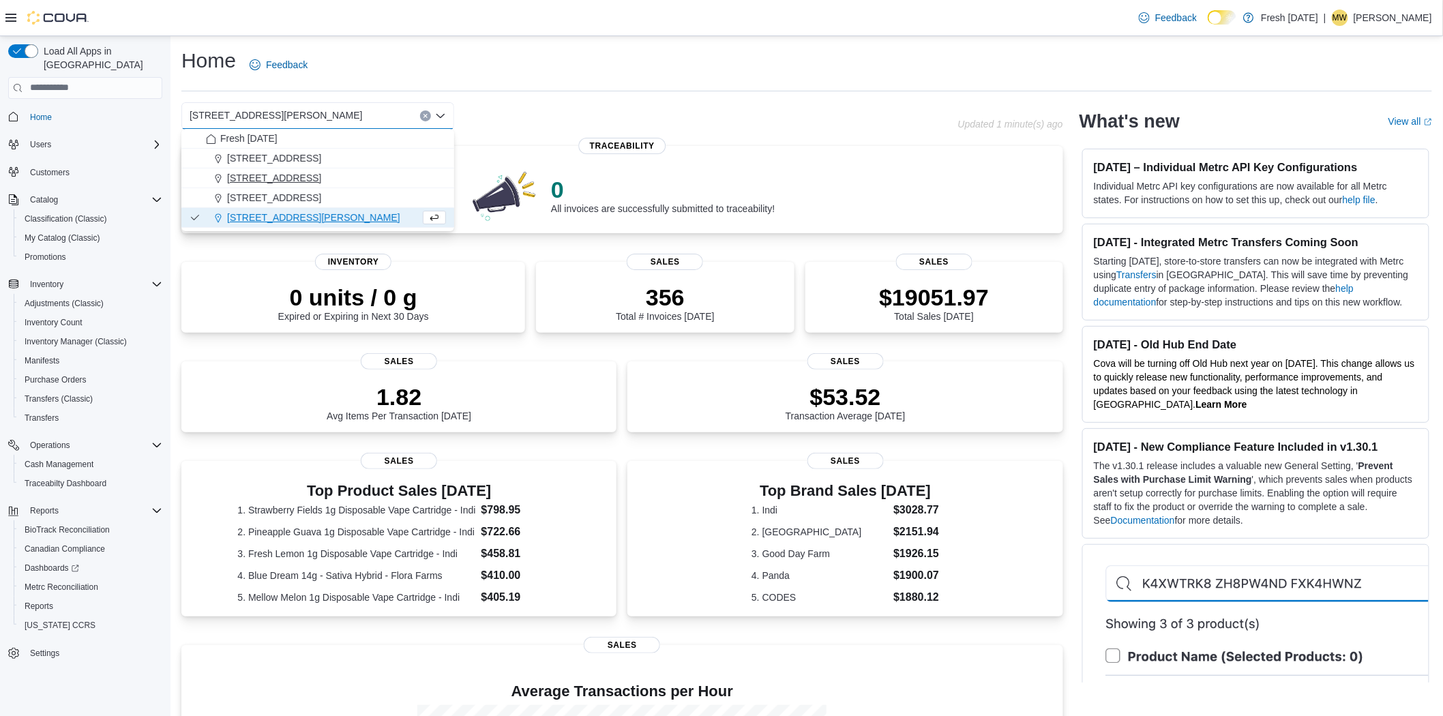
click at [263, 176] on span "[STREET_ADDRESS]" at bounding box center [274, 178] width 94 height 14
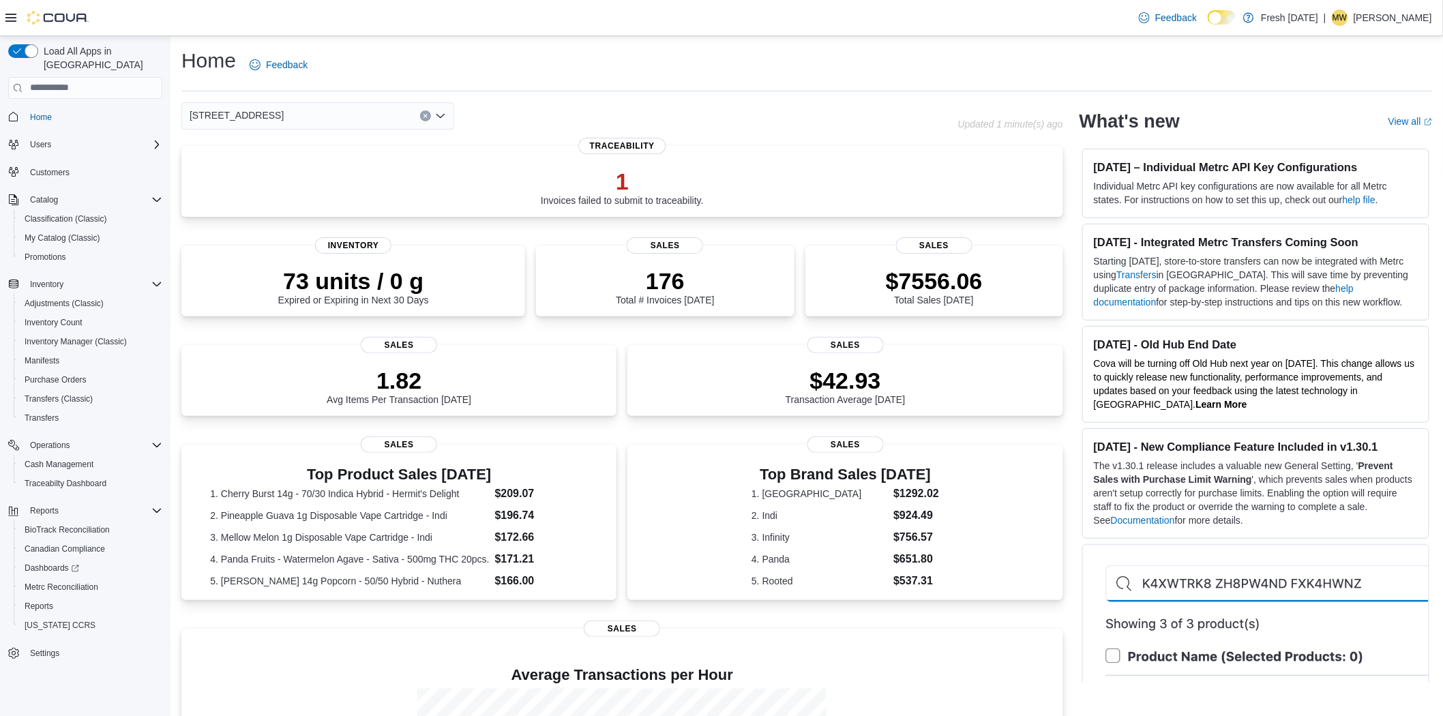
click at [295, 113] on div "1407 Cinnamon Hill Lane Combo box. Selected. 1407 Cinnamon Hill Lane. Press Bac…" at bounding box center [317, 115] width 273 height 27
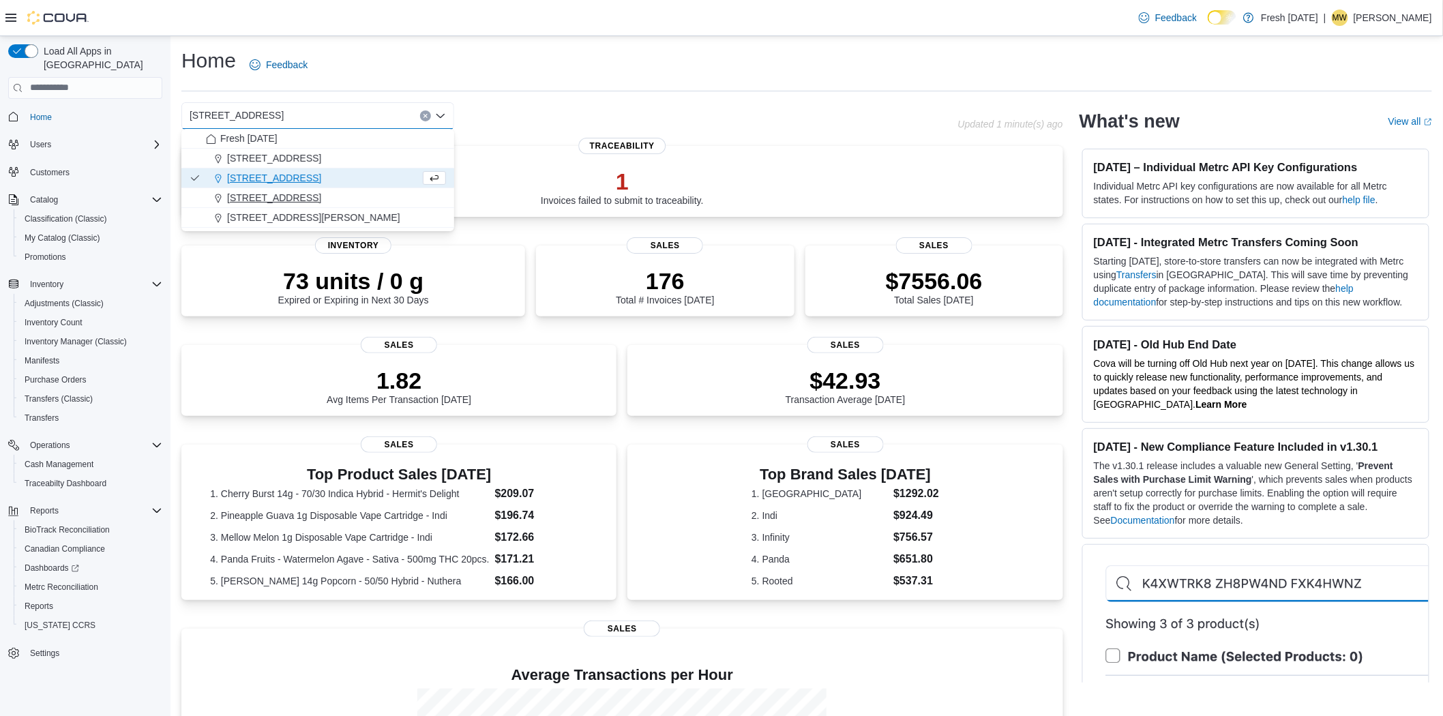
click at [277, 192] on span "[STREET_ADDRESS]" at bounding box center [274, 198] width 94 height 14
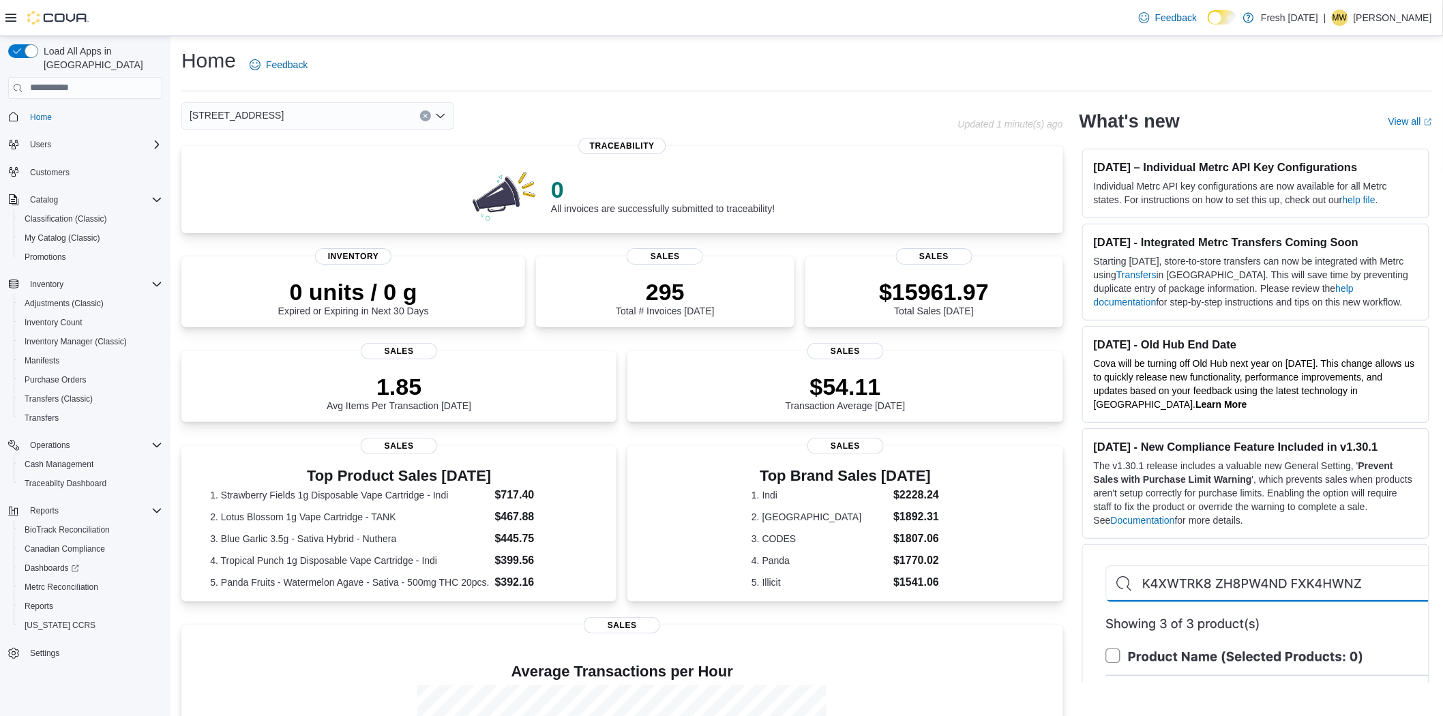
click at [315, 113] on div "[STREET_ADDRESS]" at bounding box center [317, 115] width 273 height 27
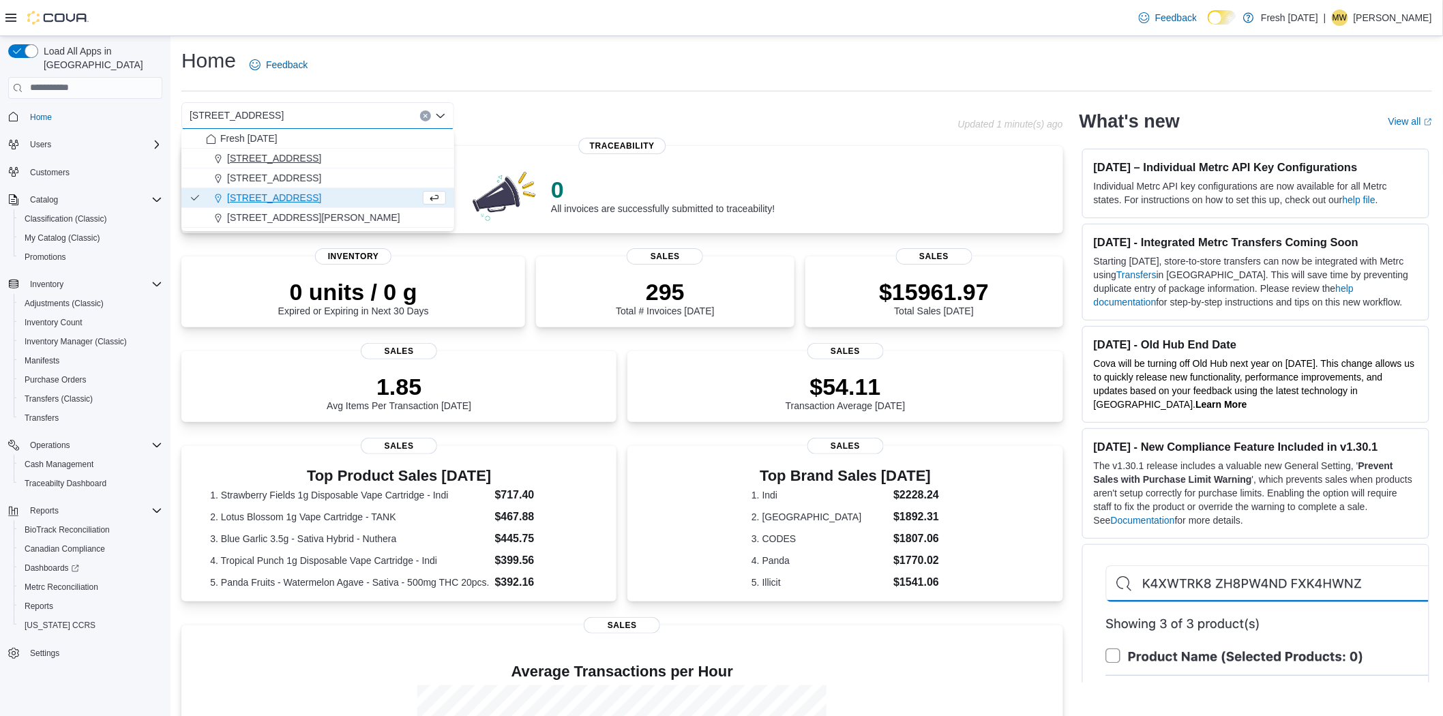
click at [291, 153] on span "[STREET_ADDRESS]" at bounding box center [274, 158] width 94 height 14
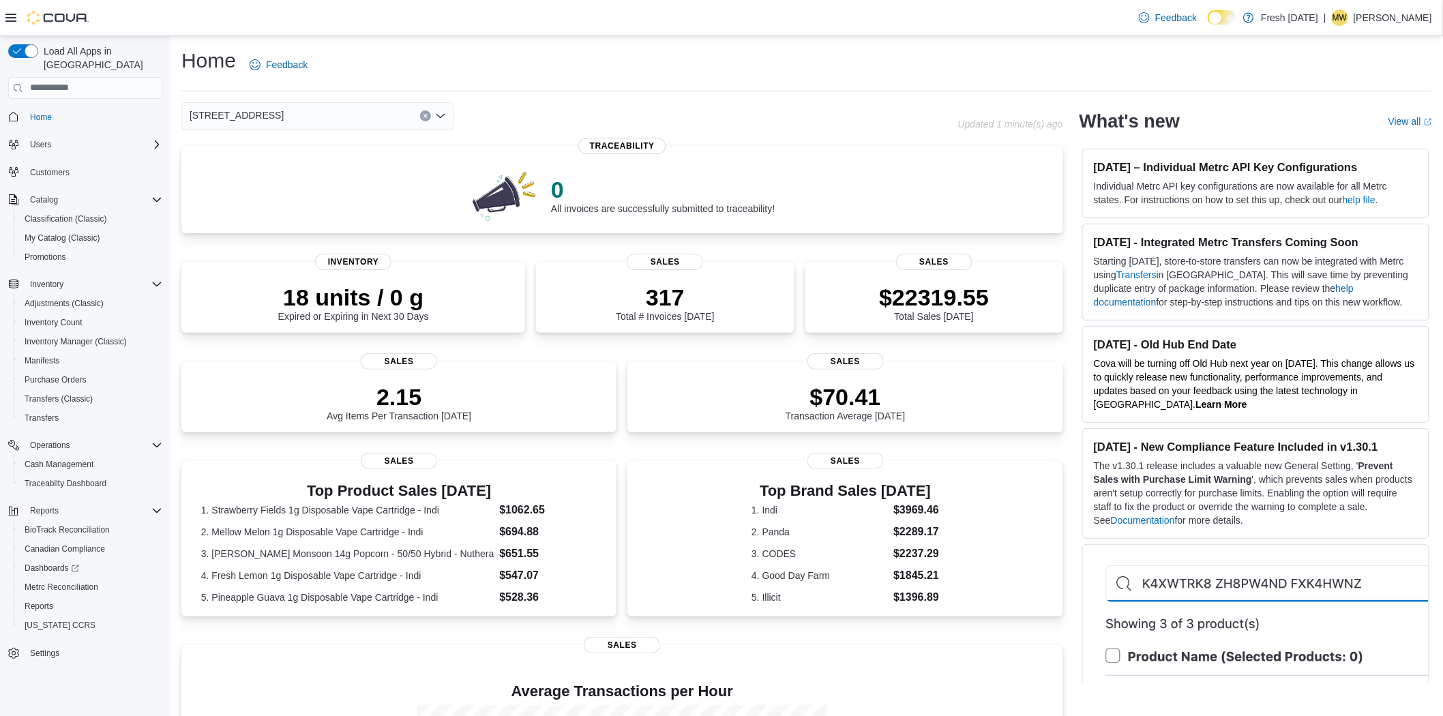
click at [329, 110] on div "10915 NW 45 Hwy Combo box. Selected. 10915 NW 45 Hwy. Press Backspace to delete…" at bounding box center [317, 115] width 273 height 27
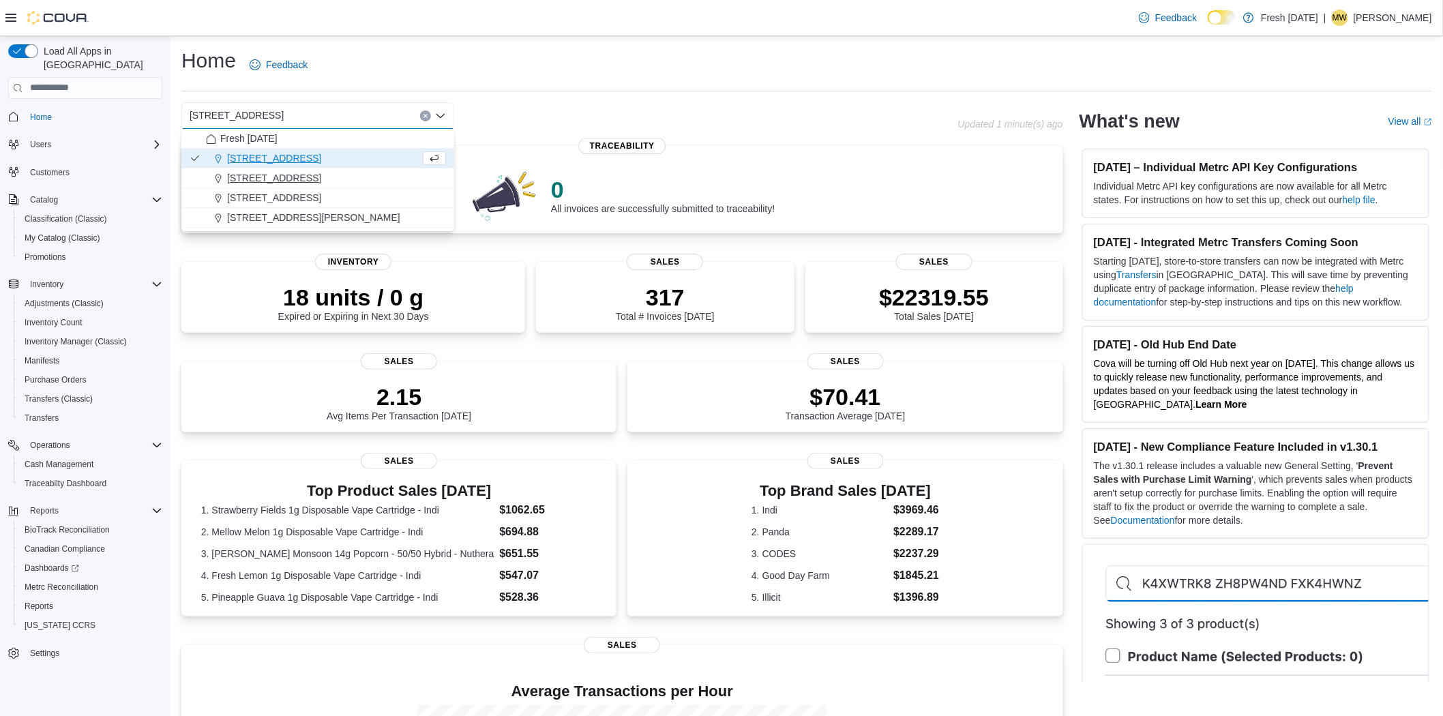
click at [341, 182] on div "[STREET_ADDRESS]" at bounding box center [326, 178] width 240 height 14
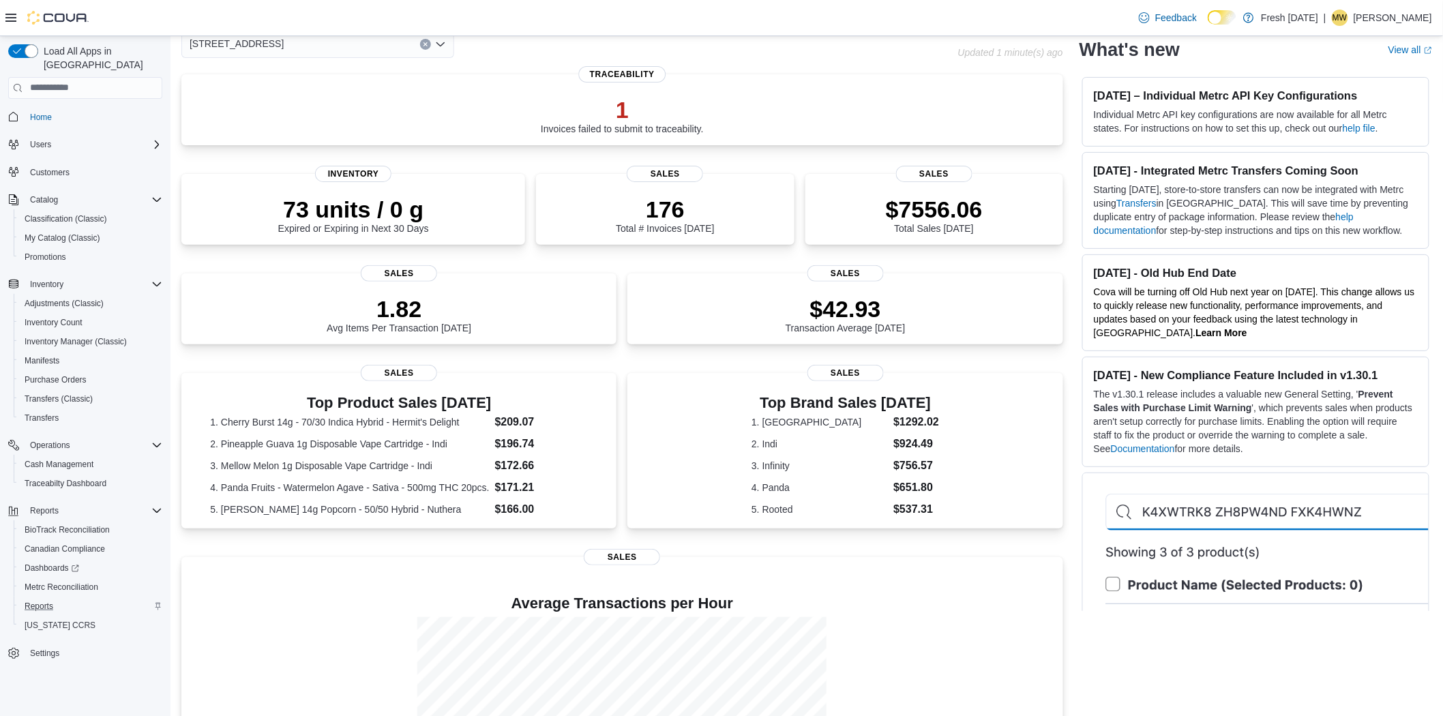
scroll to position [59, 0]
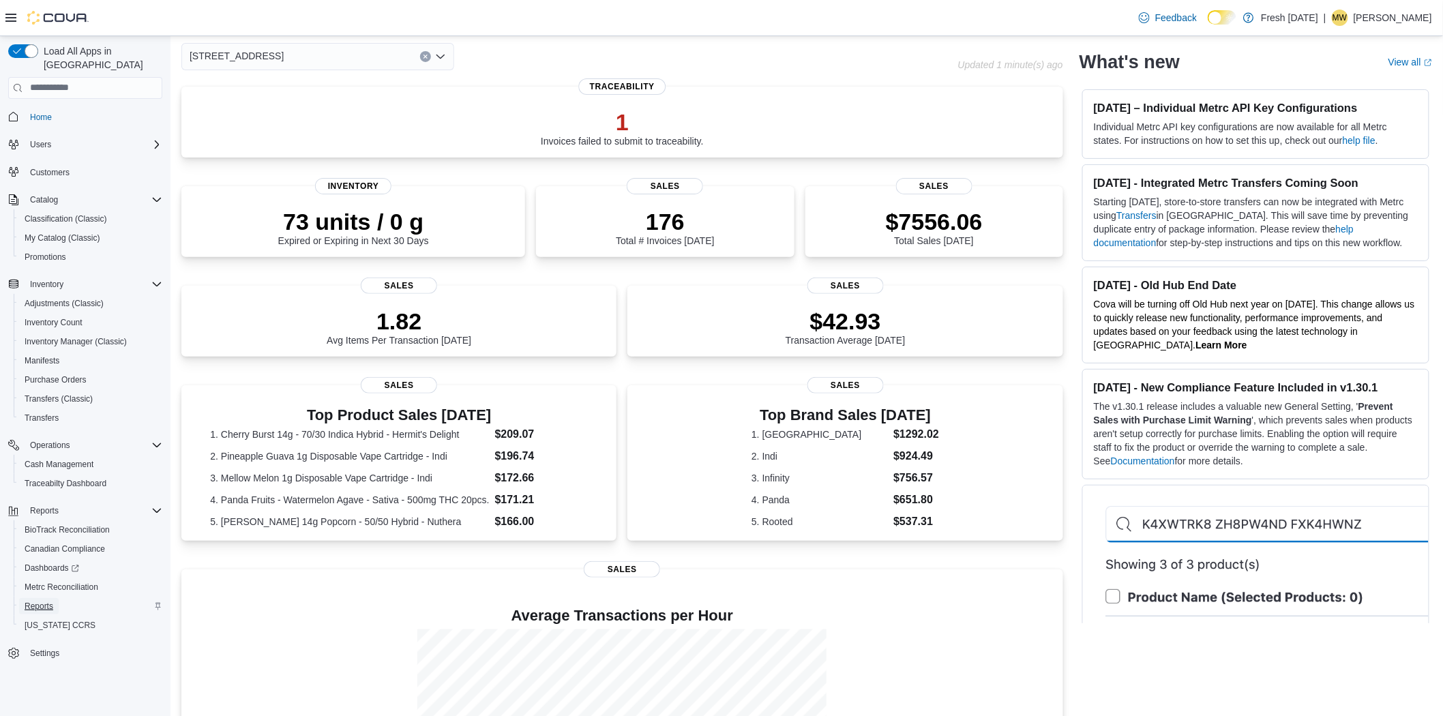
click at [44, 598] on span "Reports" at bounding box center [39, 606] width 29 height 16
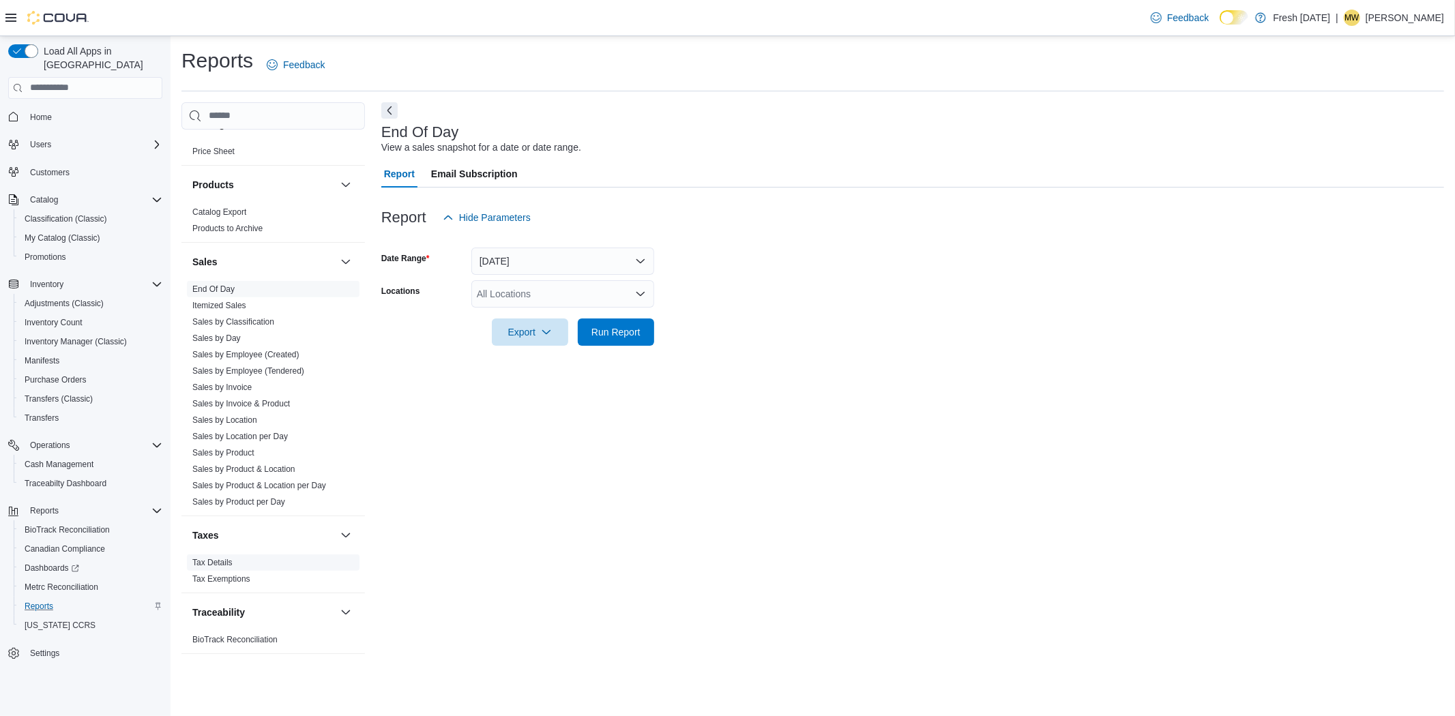
scroll to position [839, 0]
click at [242, 290] on span "End Of Day" at bounding box center [273, 288] width 173 height 16
click at [637, 271] on button "[DATE]" at bounding box center [562, 261] width 183 height 27
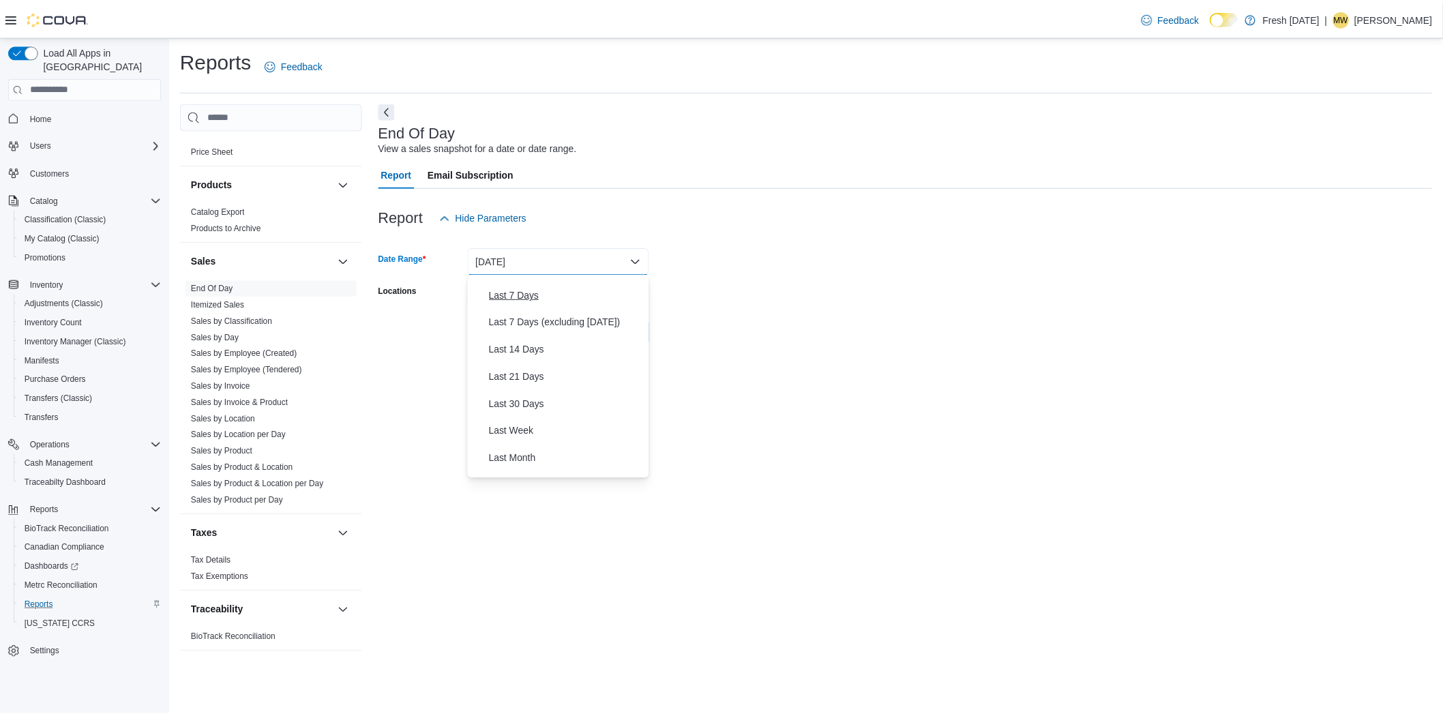
scroll to position [76, 0]
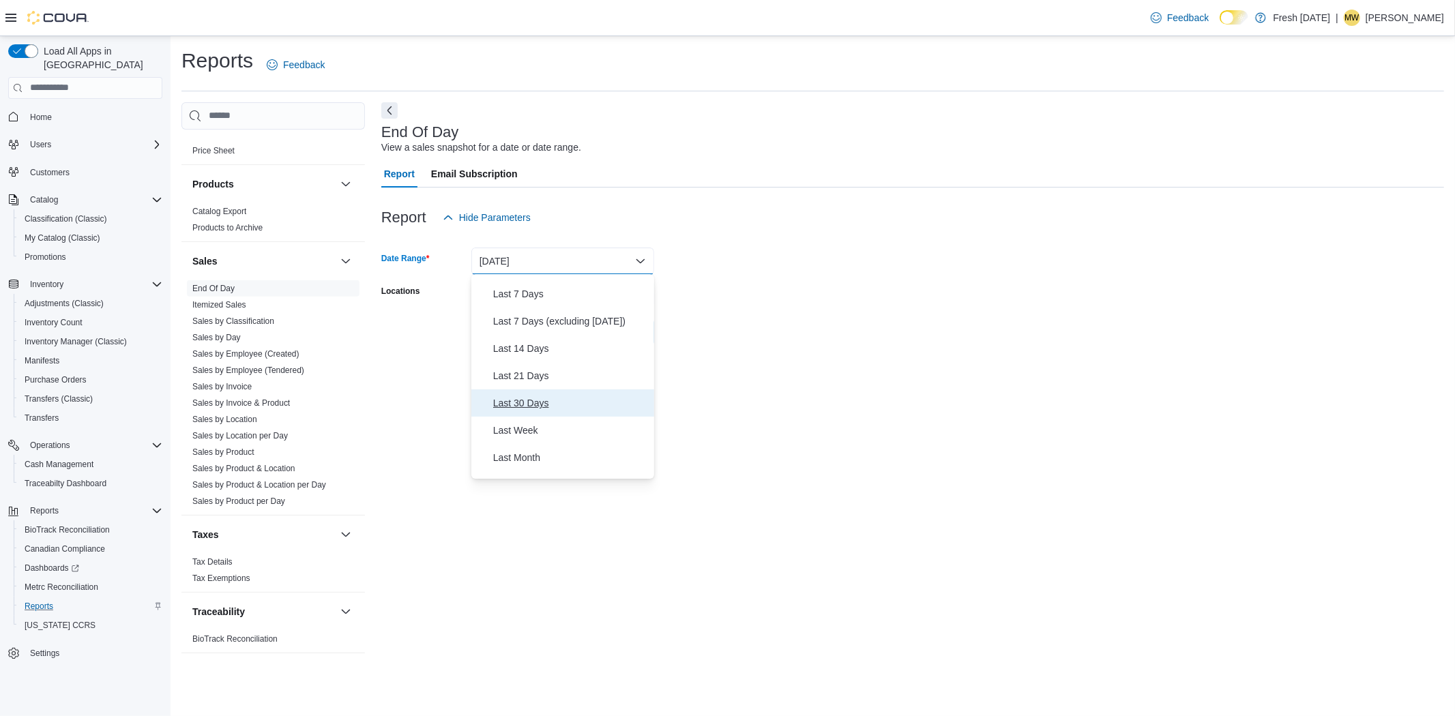
click at [581, 394] on button "Last 30 Days" at bounding box center [562, 402] width 183 height 27
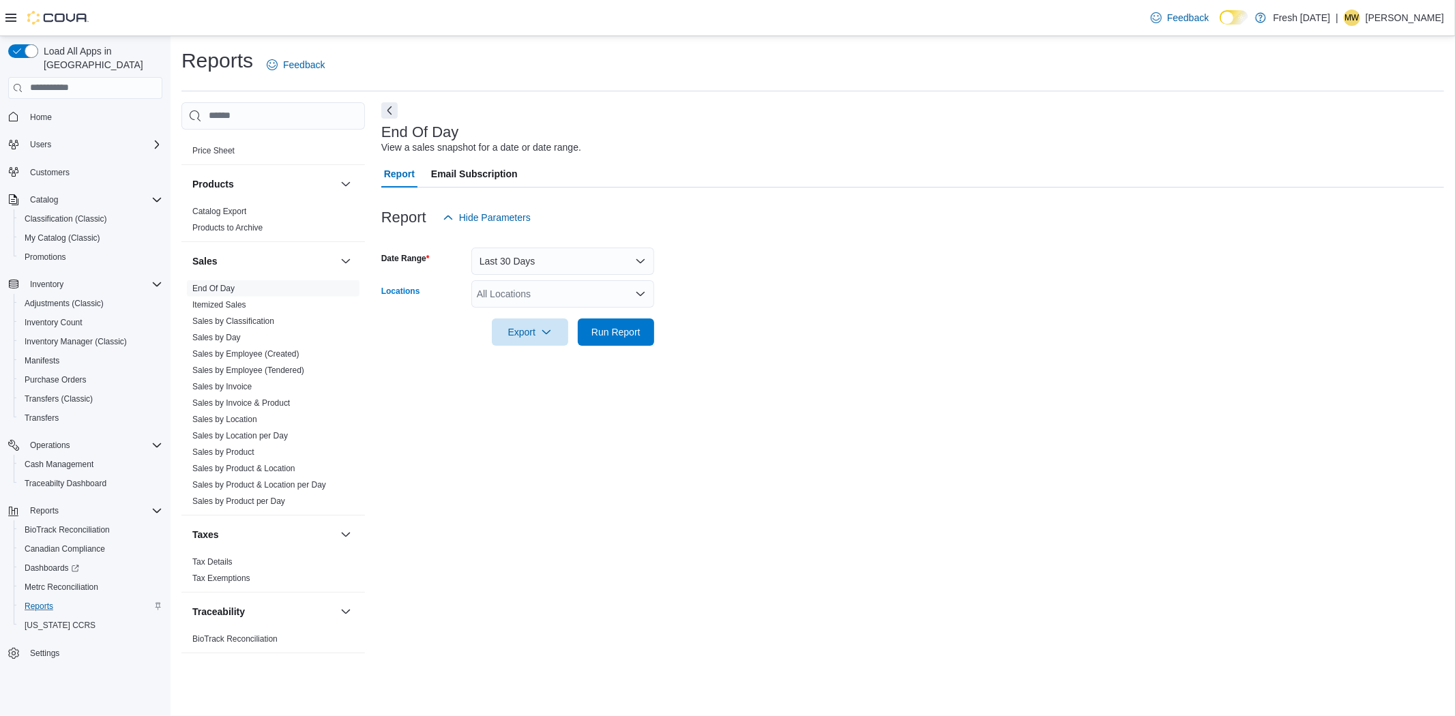
click at [554, 305] on div "All Locations" at bounding box center [562, 293] width 183 height 27
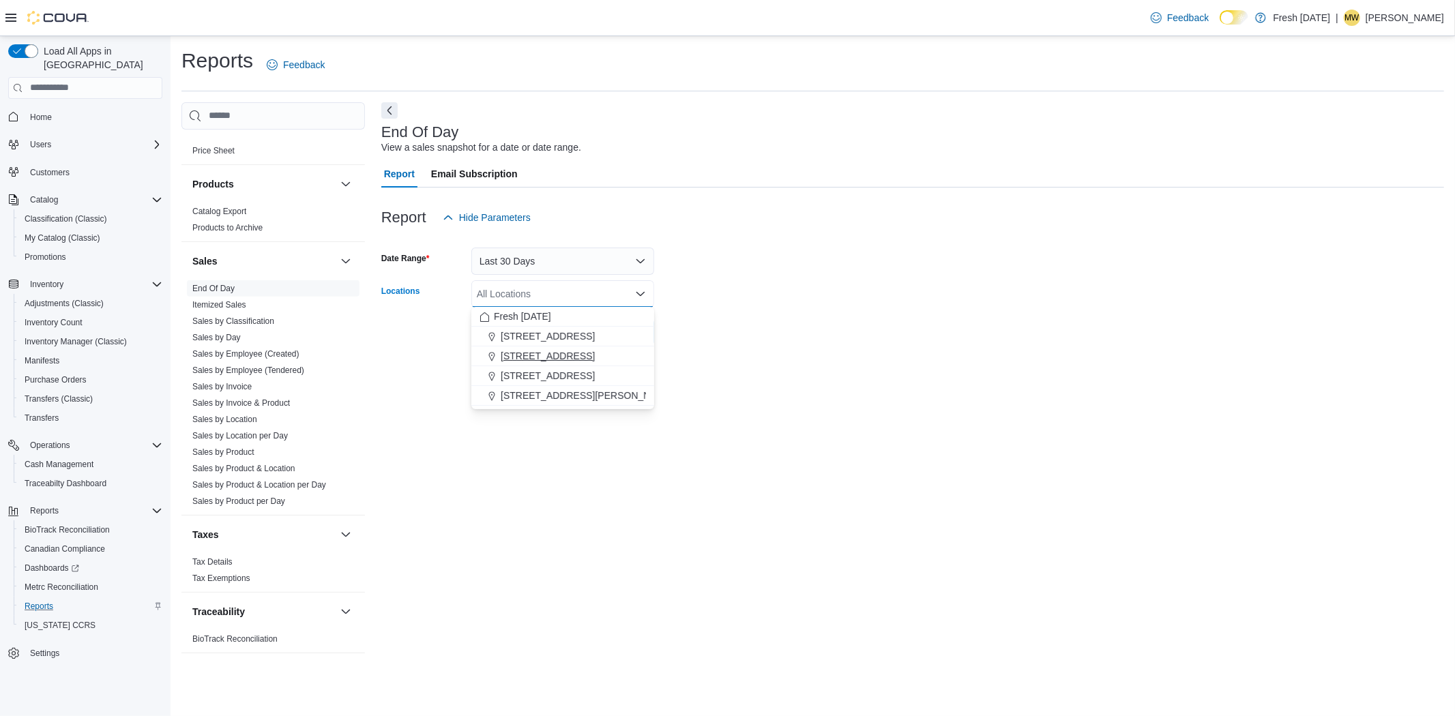
click at [547, 346] on button "[STREET_ADDRESS]" at bounding box center [562, 356] width 183 height 20
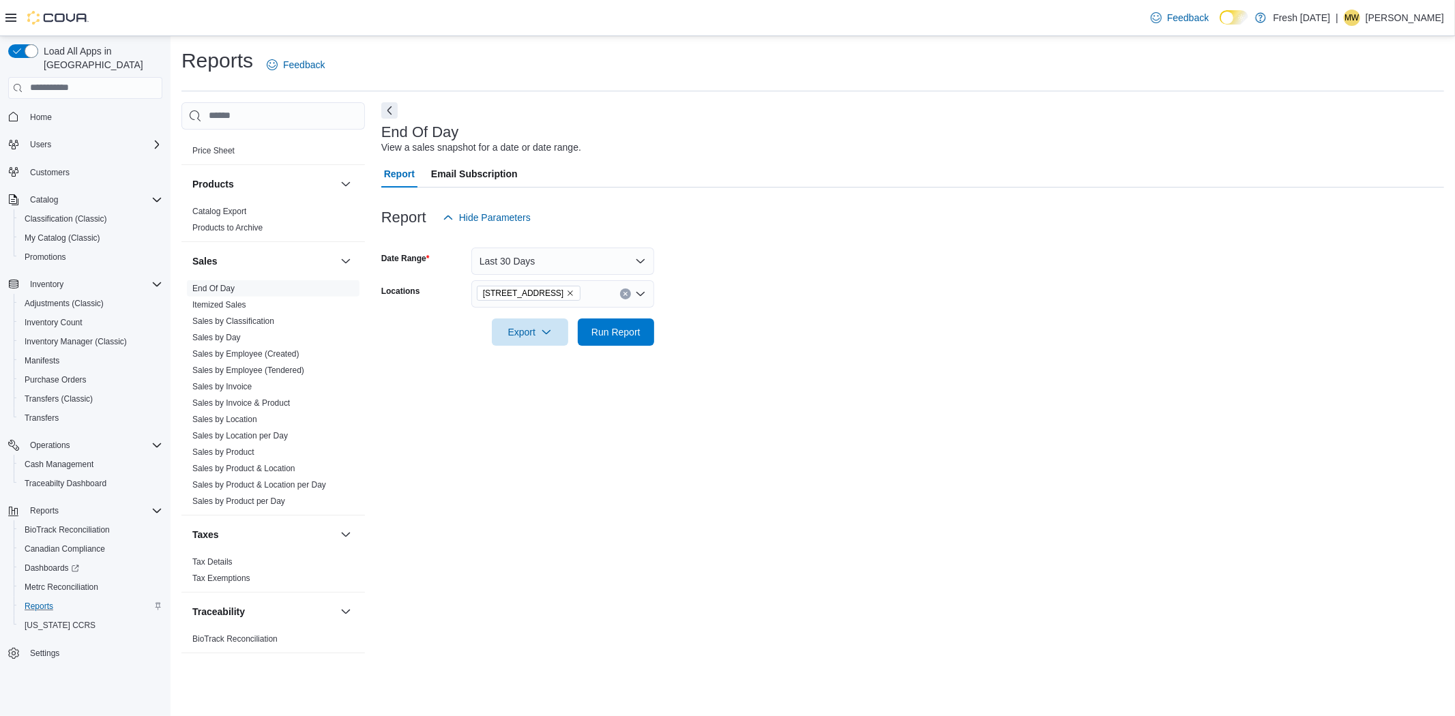
click at [848, 365] on div "End Of Day View a sales snapshot for a date or date range. Report Email Subscri…" at bounding box center [912, 384] width 1063 height 565
click at [647, 342] on button "Run Report" at bounding box center [616, 331] width 76 height 27
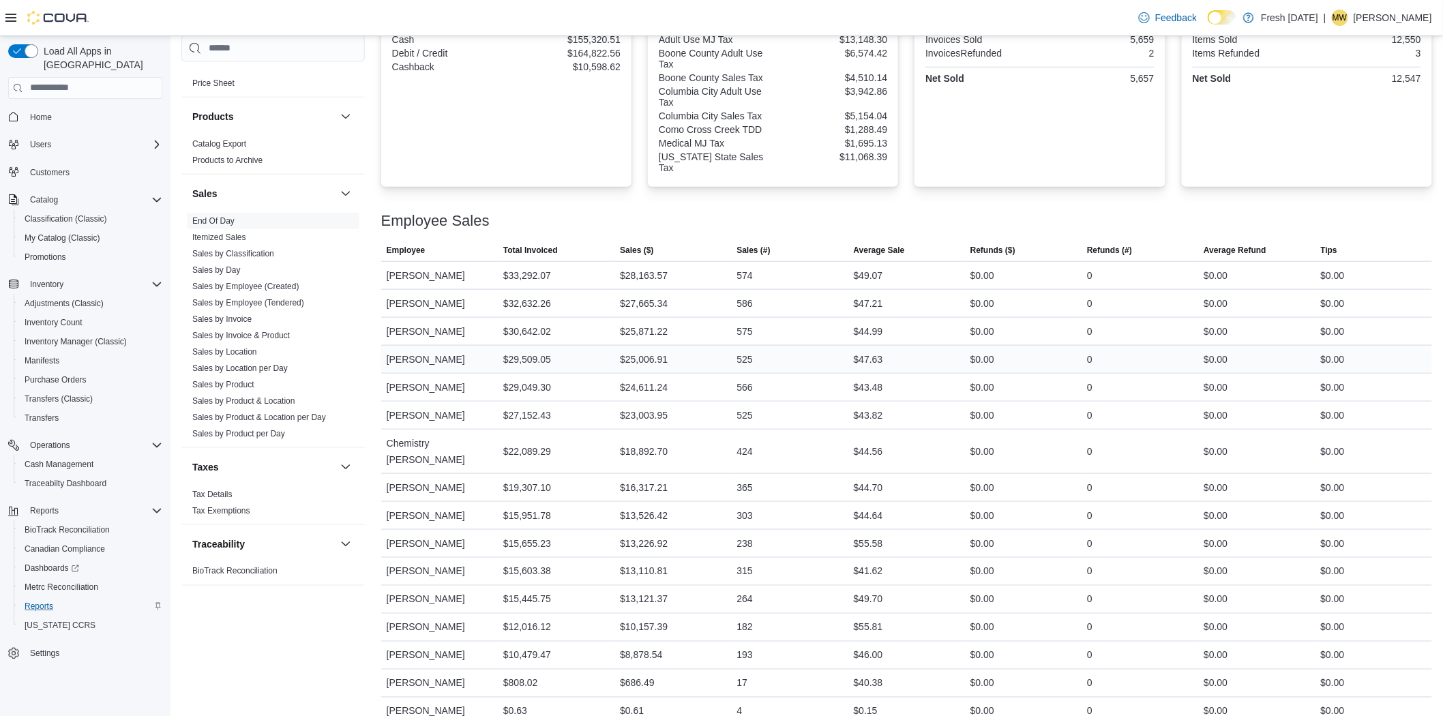
scroll to position [591, 0]
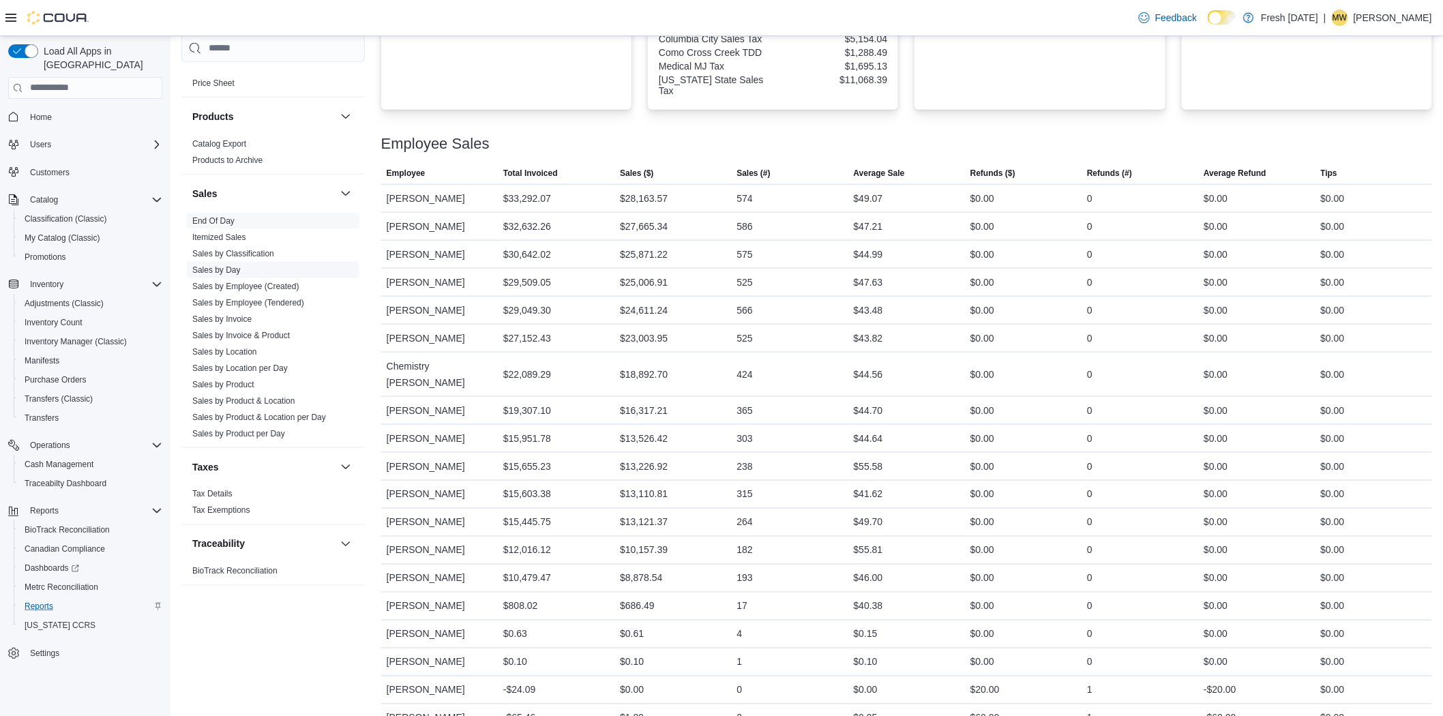
click at [215, 263] on span "Sales by Day" at bounding box center [273, 269] width 173 height 16
click at [210, 276] on span "Sales by Day" at bounding box center [273, 269] width 173 height 16
click at [220, 268] on link "Sales by Day" at bounding box center [216, 270] width 48 height 10
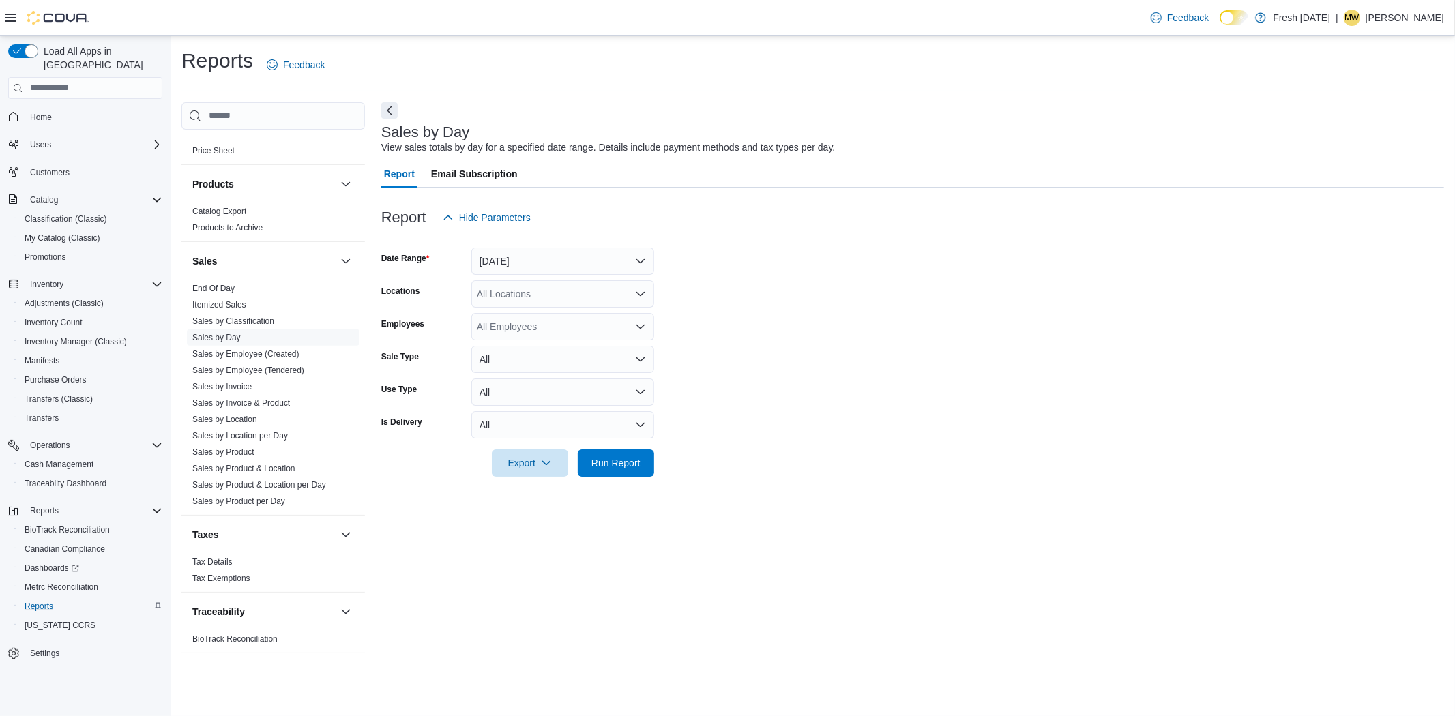
click at [550, 296] on div "All Locations" at bounding box center [562, 293] width 183 height 27
click at [574, 357] on span "[STREET_ADDRESS]" at bounding box center [548, 356] width 94 height 14
click at [836, 290] on form "Date Range Yesterday Locations 1407 Cinnamon Hill Lane Combo box. Selected. 140…" at bounding box center [912, 354] width 1063 height 246
click at [584, 263] on button "[DATE]" at bounding box center [562, 261] width 183 height 27
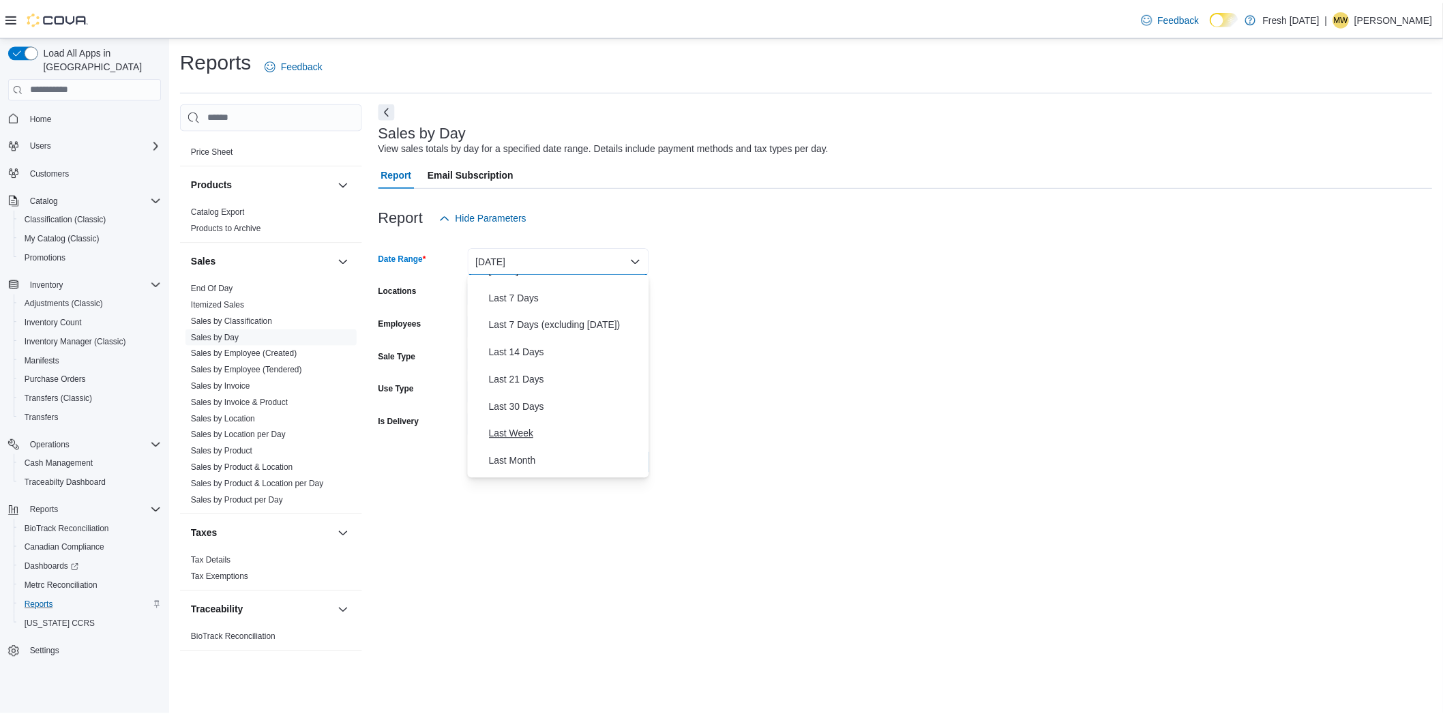
scroll to position [76, 0]
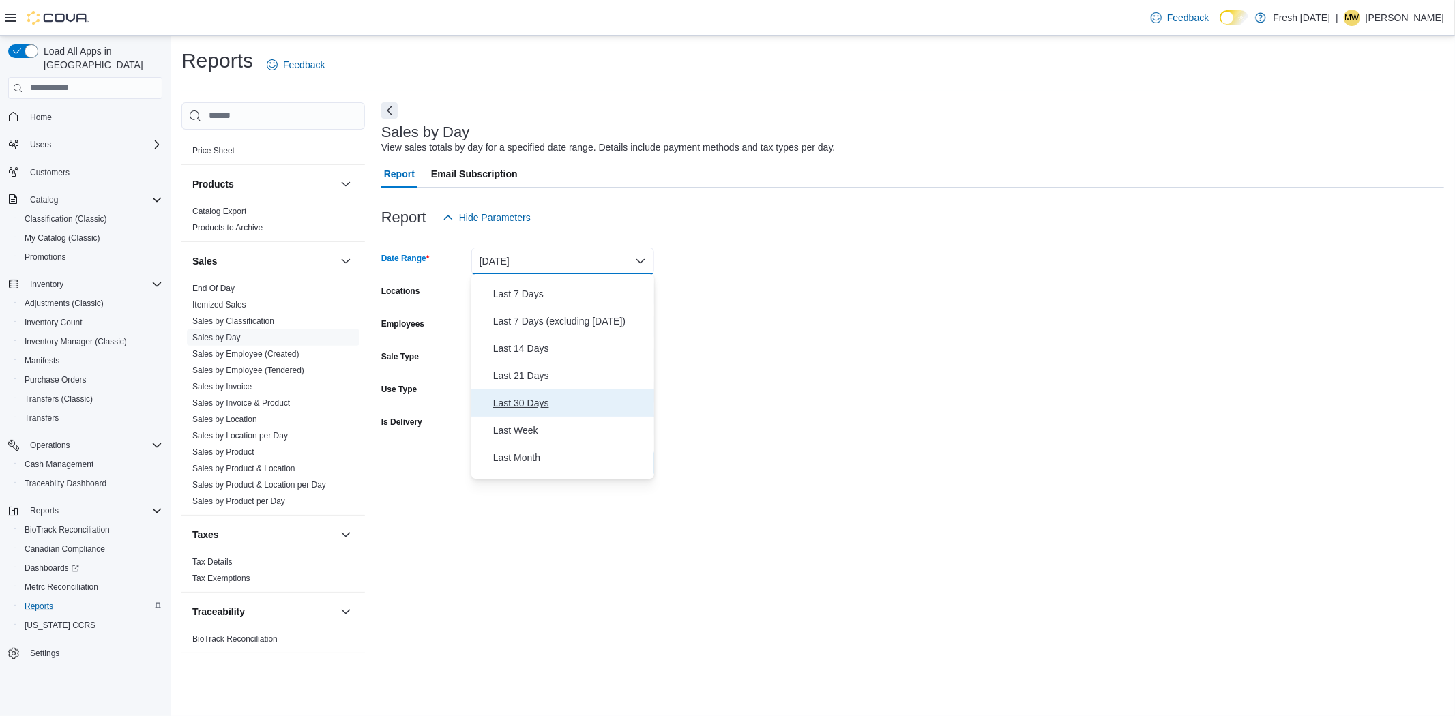
click at [567, 405] on span "Last 30 Days" at bounding box center [570, 403] width 155 height 16
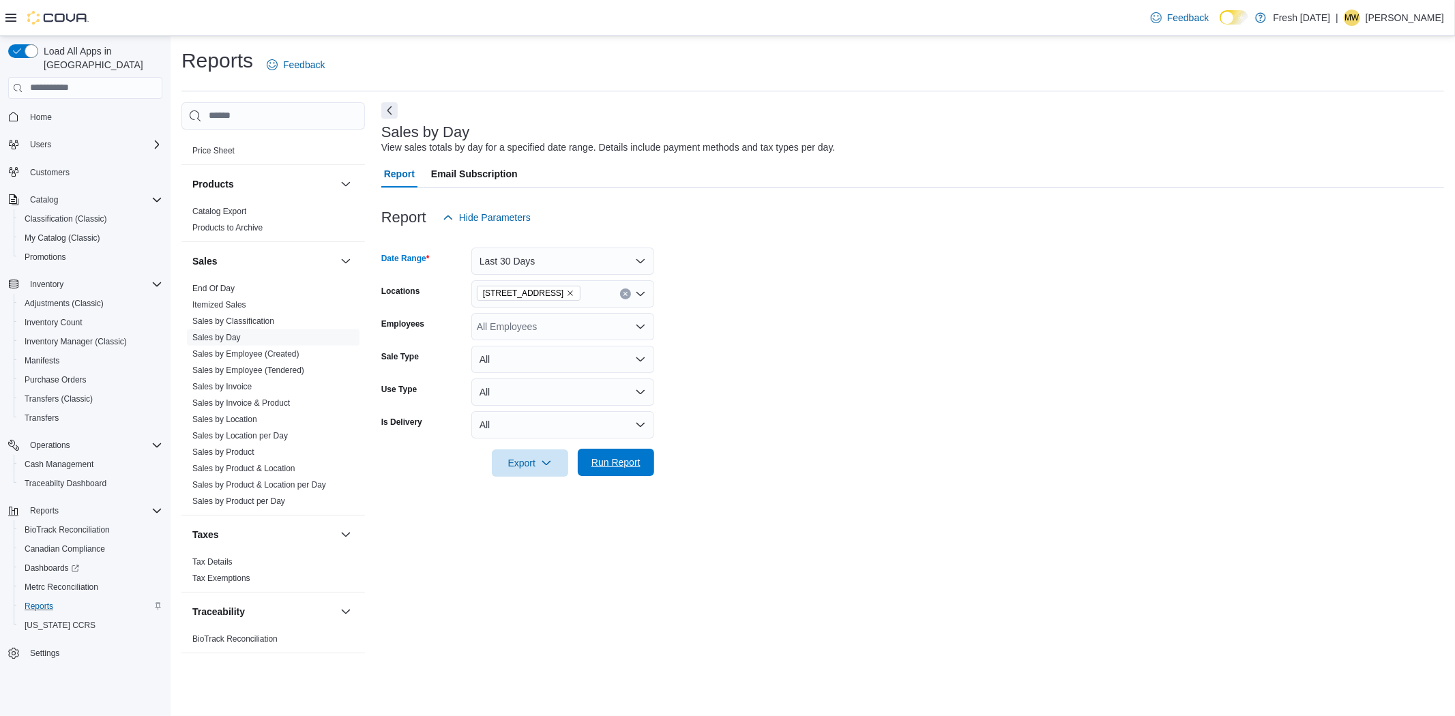
click at [599, 464] on span "Run Report" at bounding box center [615, 463] width 49 height 14
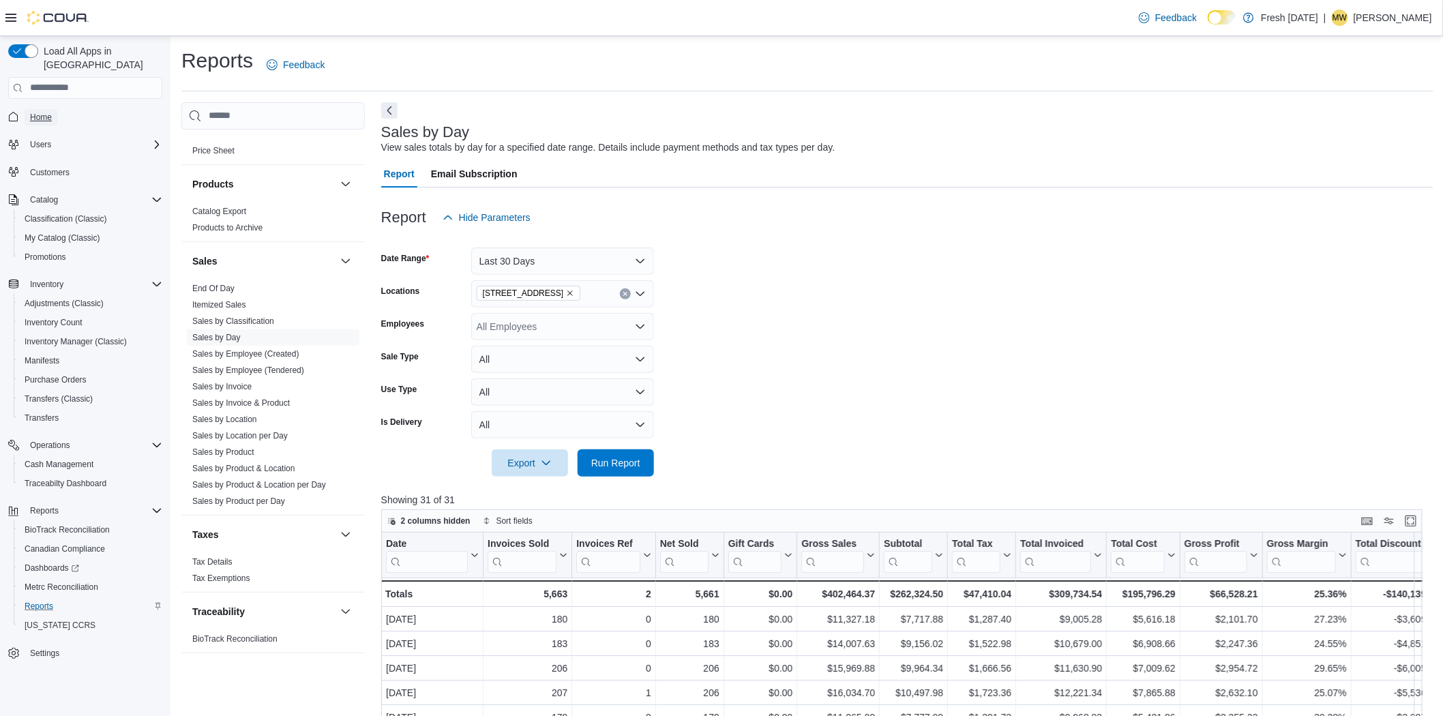
click at [33, 112] on span "Home" at bounding box center [41, 117] width 22 height 11
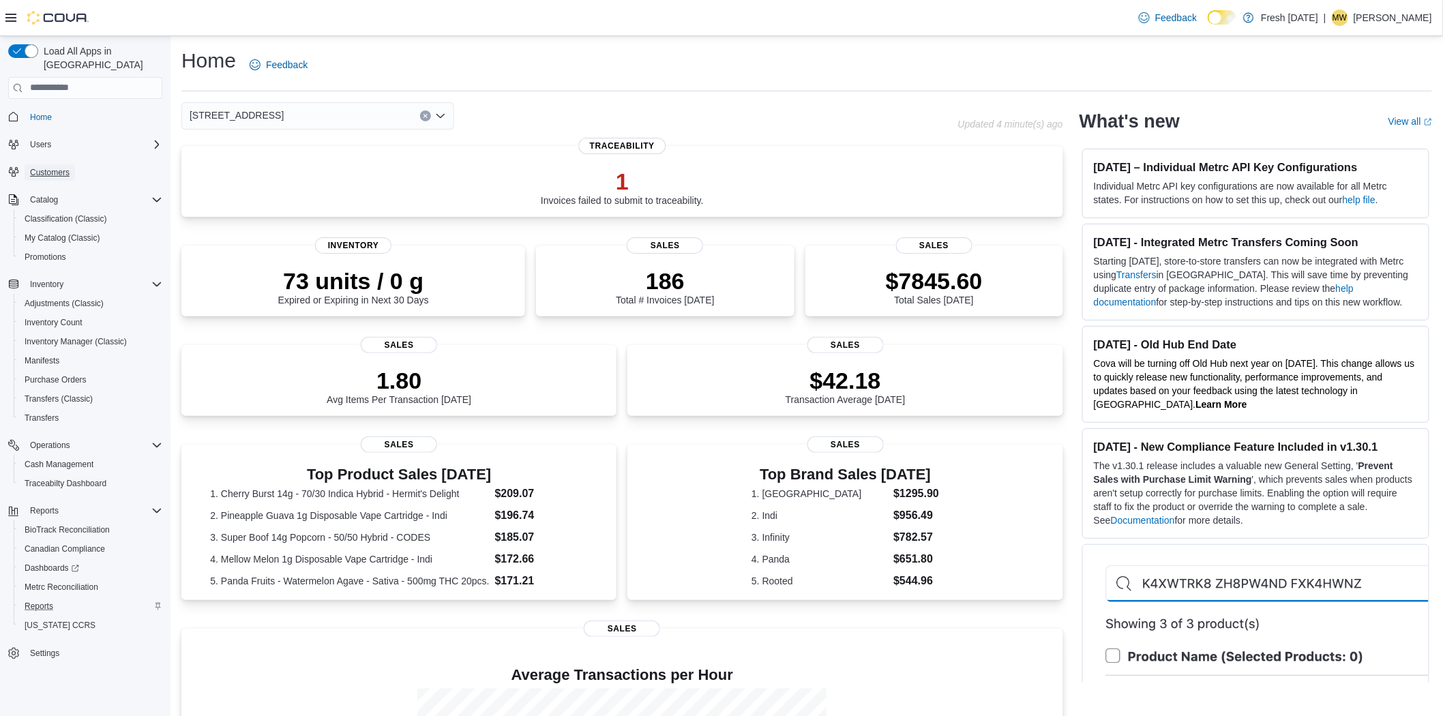
click at [53, 167] on span "Customers" at bounding box center [50, 172] width 40 height 11
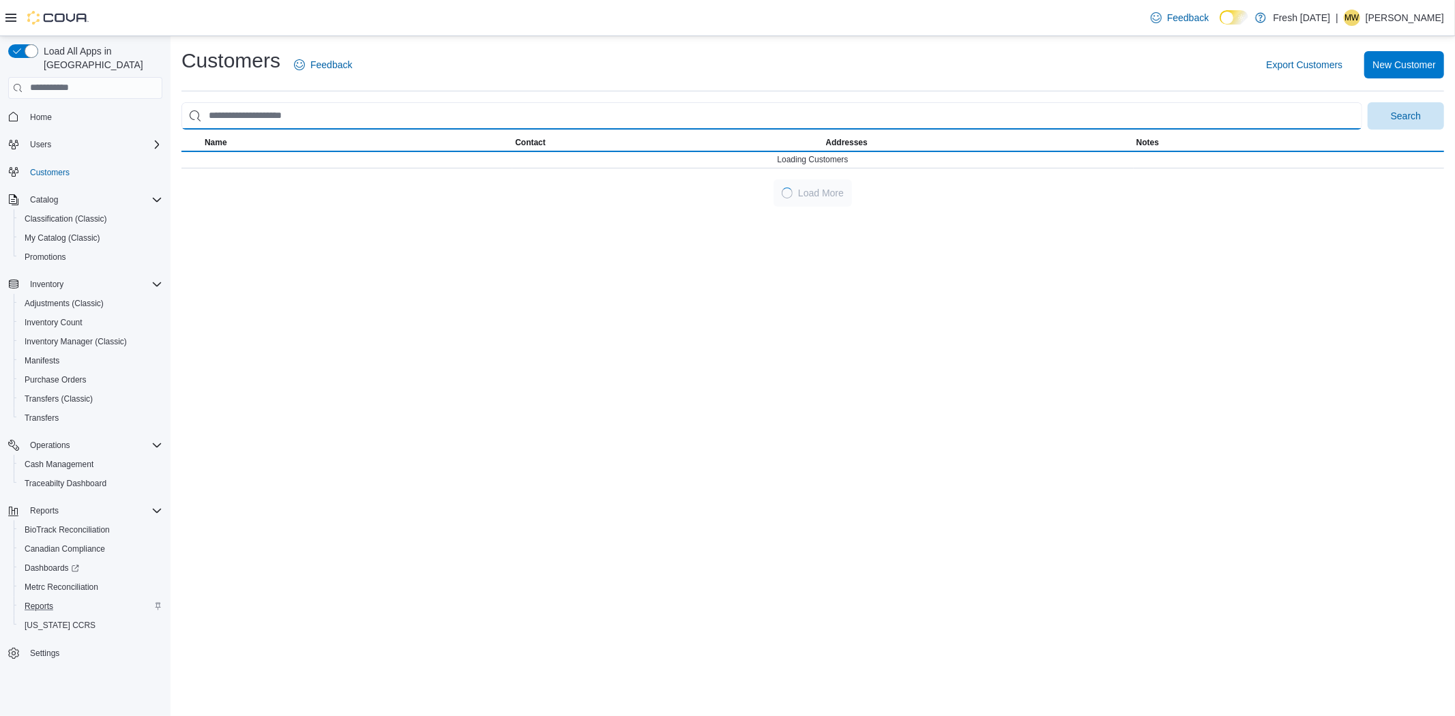
click at [254, 110] on input "search" at bounding box center [771, 115] width 1181 height 27
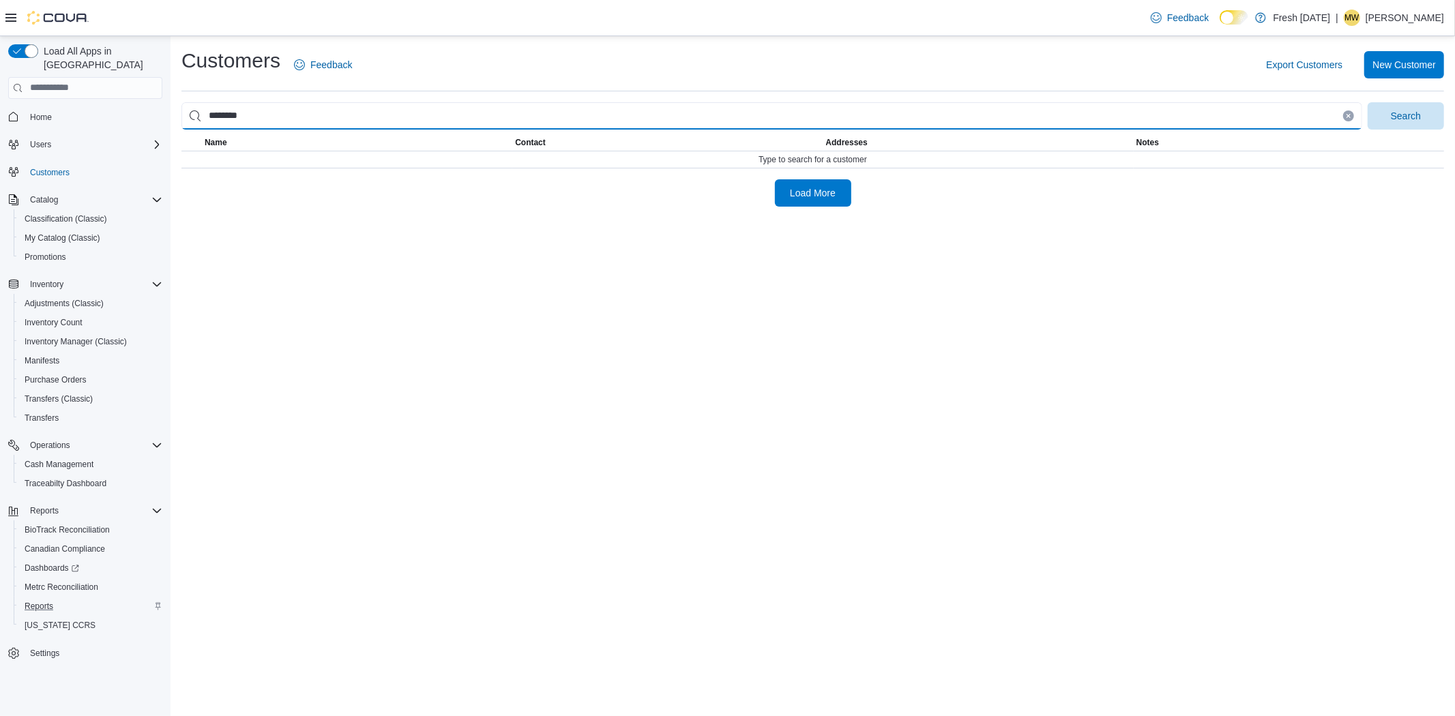
click at [1367, 102] on button "Search" at bounding box center [1405, 115] width 76 height 27
click at [216, 121] on input "********" at bounding box center [771, 115] width 1181 height 27
click at [1367, 102] on button "Search" at bounding box center [1405, 115] width 76 height 27
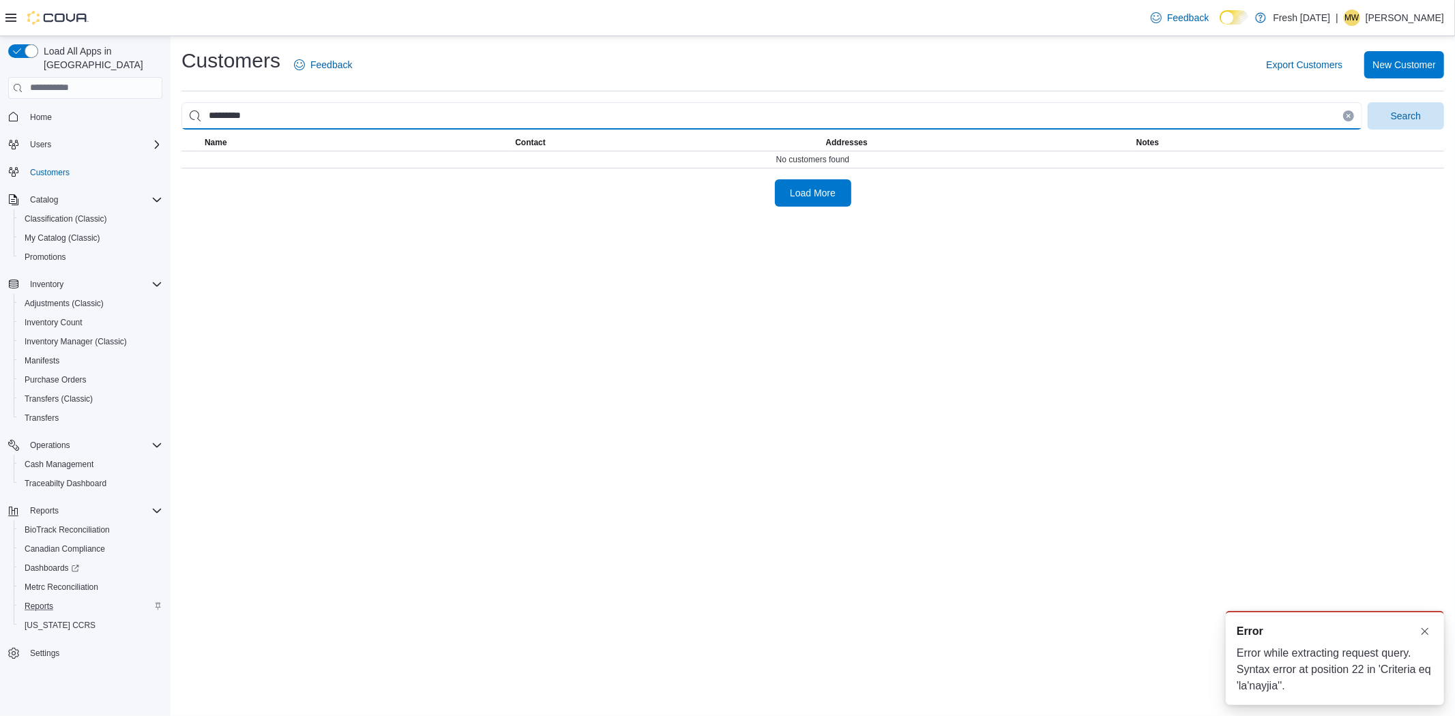
click at [292, 113] on input "*********" at bounding box center [771, 115] width 1181 height 27
drag, startPoint x: 310, startPoint y: 114, endPoint x: 46, endPoint y: 87, distance: 265.3
click at [46, 87] on div "Load All Apps in New Hub Home Users Customers Catalog Classification (Classic) …" at bounding box center [727, 376] width 1455 height 681
type input "**********"
click at [1367, 102] on button "Search" at bounding box center [1405, 115] width 76 height 27
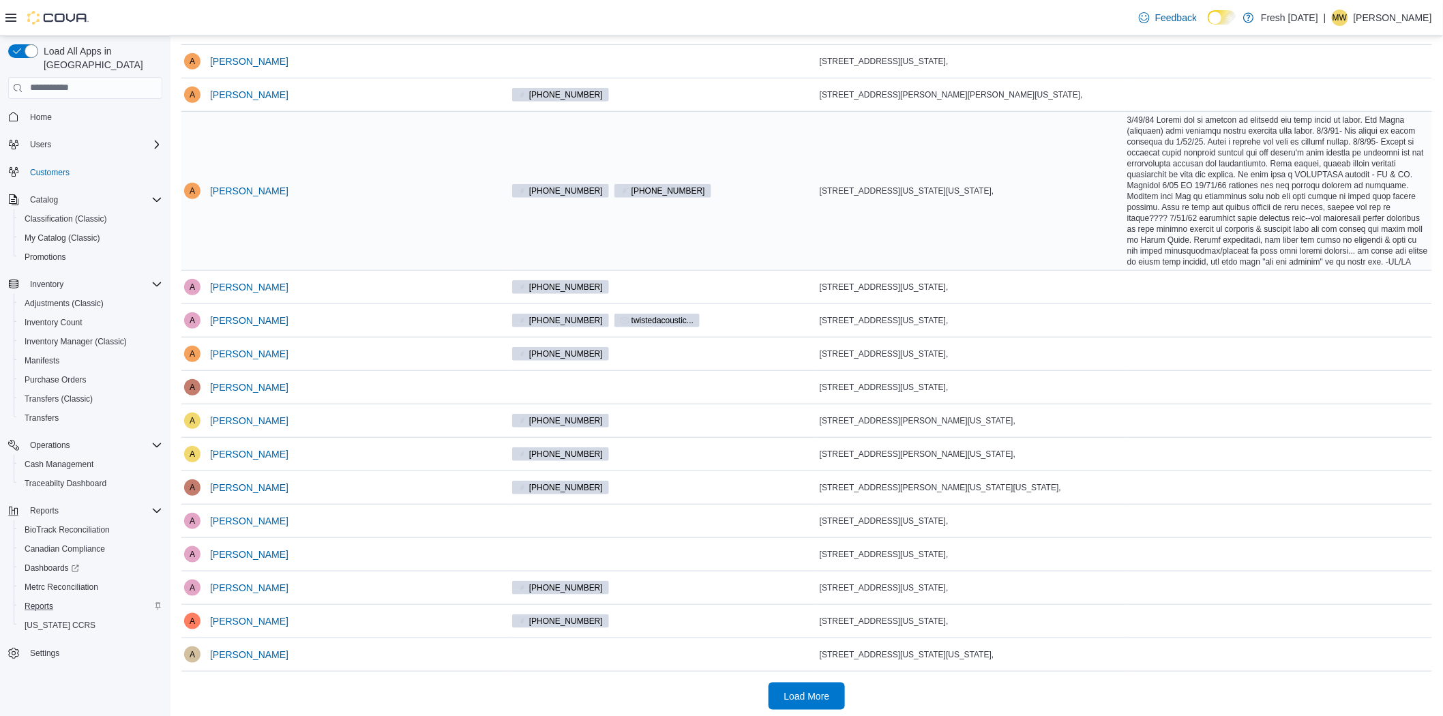
scroll to position [280, 0]
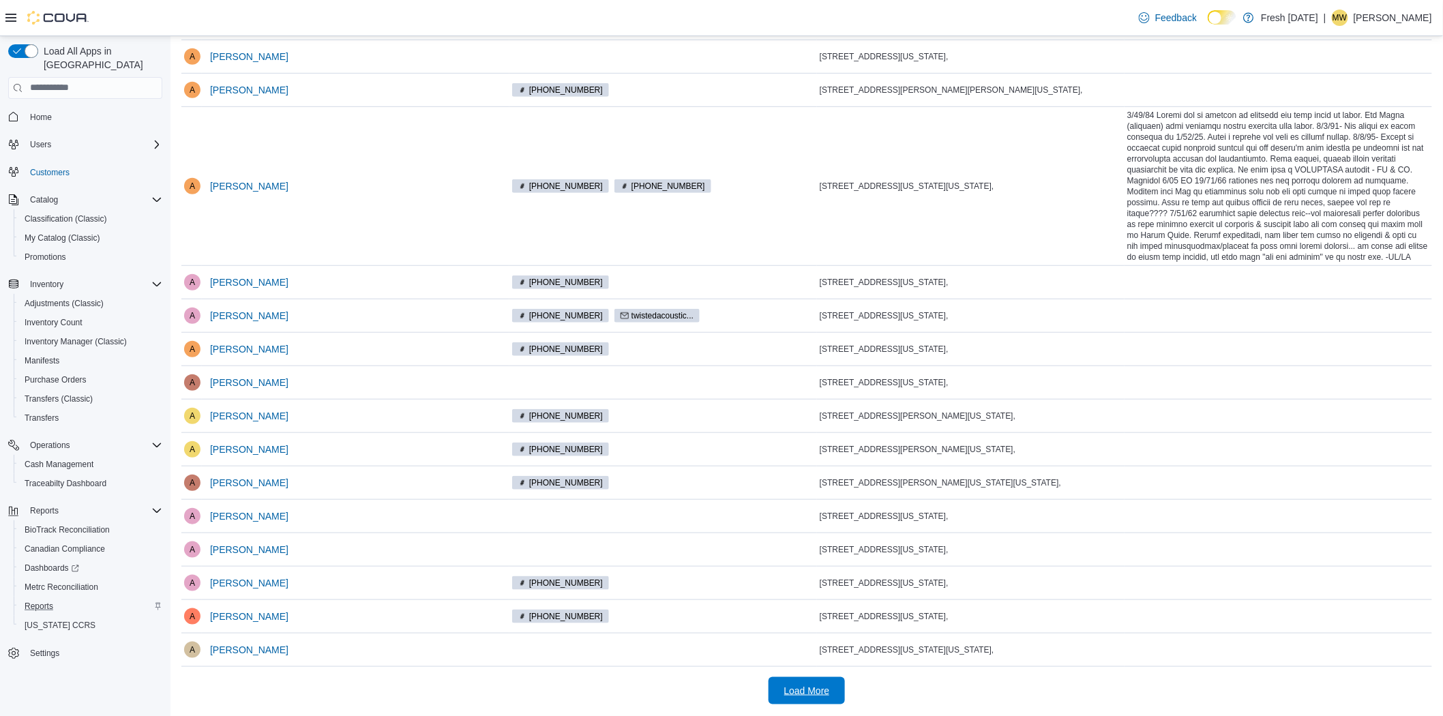
click at [798, 687] on span "Load More" at bounding box center [807, 691] width 46 height 14
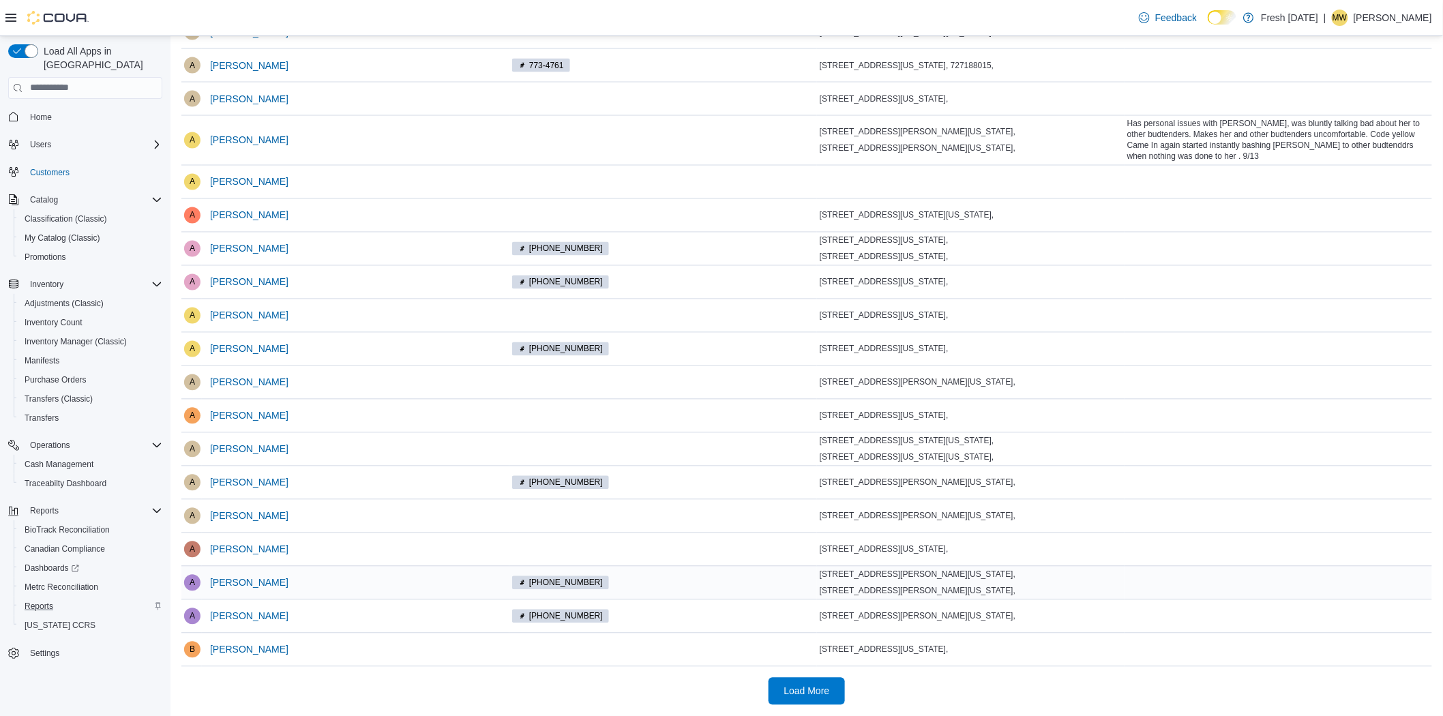
scroll to position [965, 0]
click at [829, 683] on span "Load More" at bounding box center [807, 690] width 60 height 27
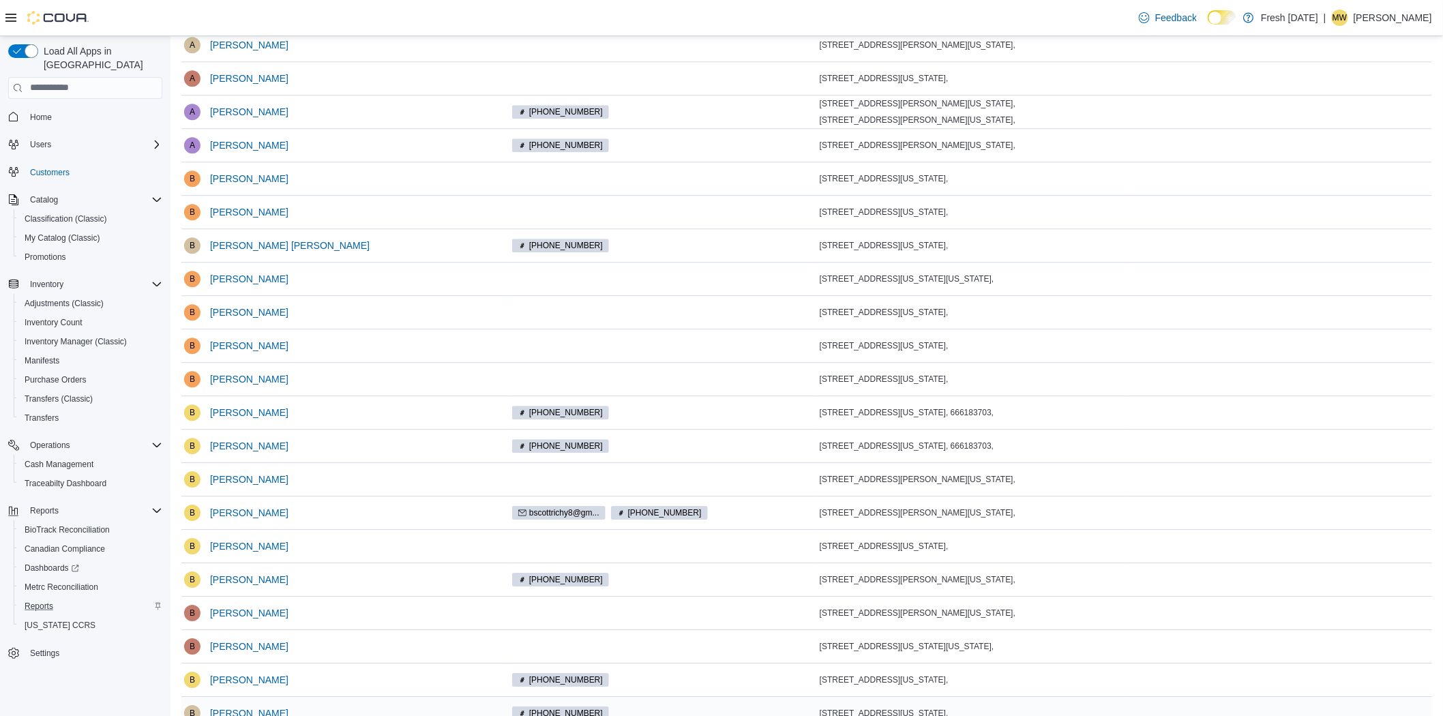
scroll to position [1635, 0]
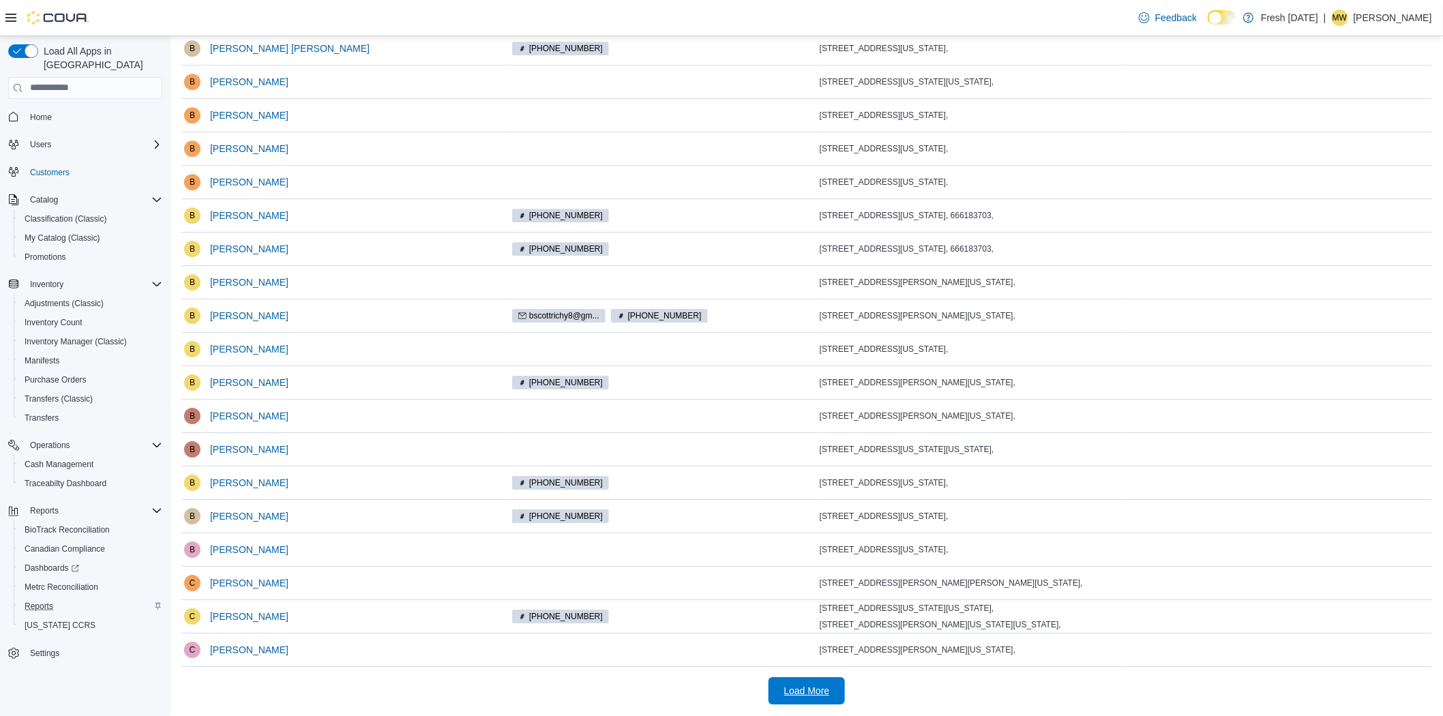
click at [830, 692] on span "Load More" at bounding box center [807, 691] width 46 height 14
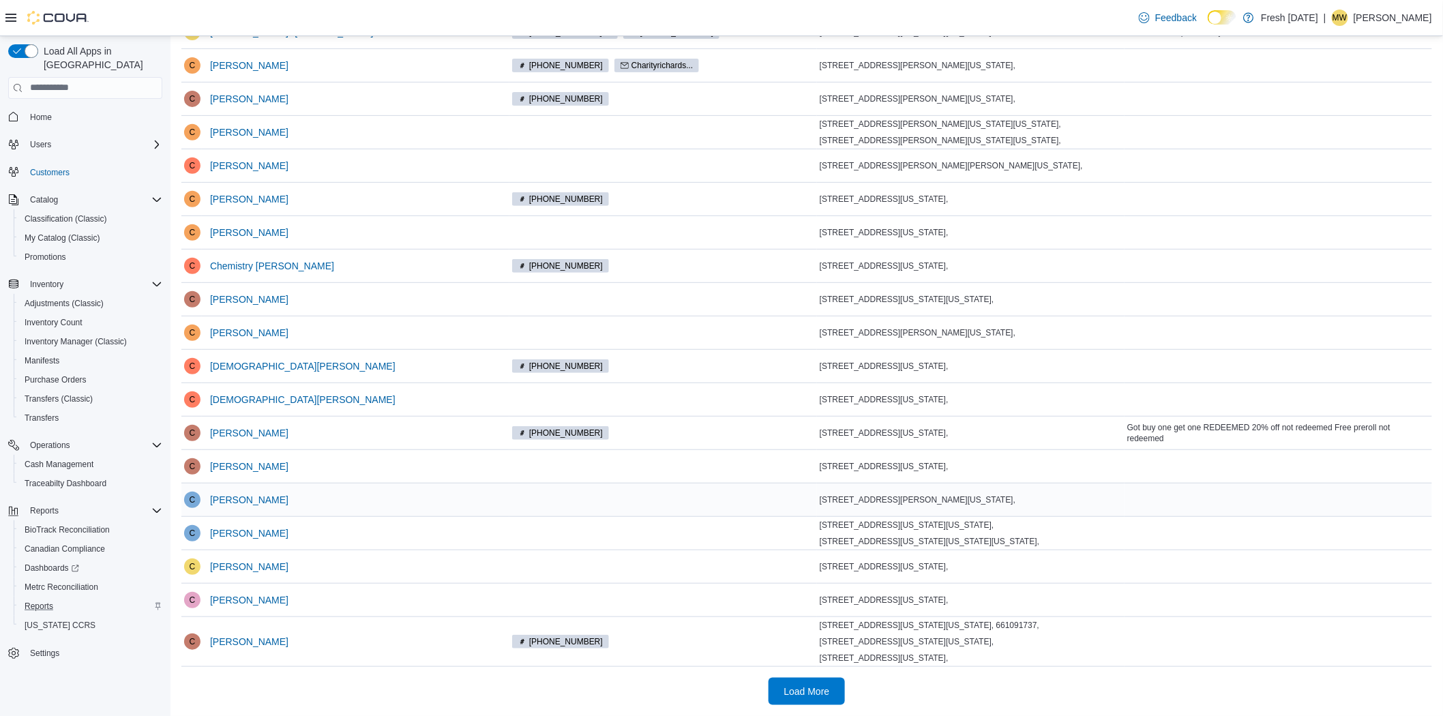
scroll to position [2332, 0]
drag, startPoint x: 816, startPoint y: 694, endPoint x: 748, endPoint y: 550, distance: 159.0
click at [816, 696] on span "Load More" at bounding box center [807, 692] width 46 height 14
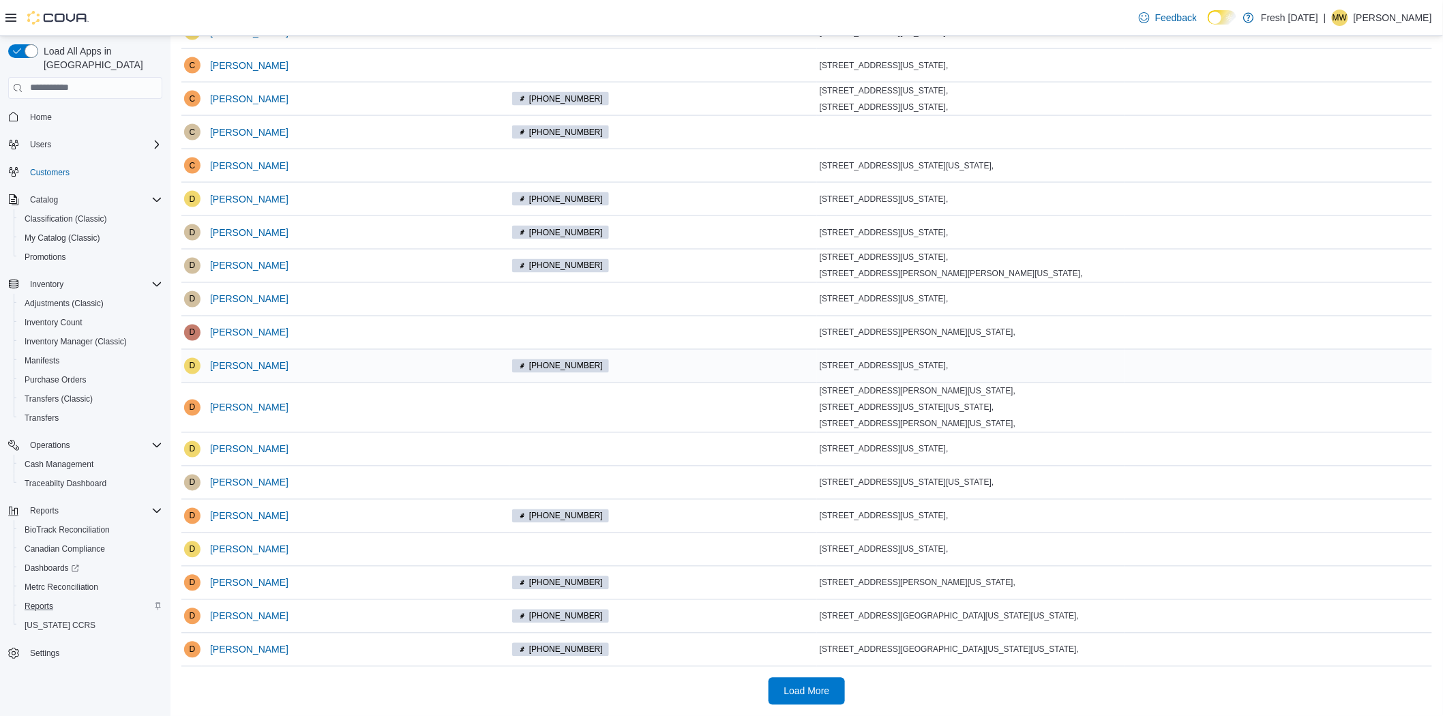
scroll to position [3018, 0]
click at [812, 698] on span "Load More" at bounding box center [807, 690] width 60 height 27
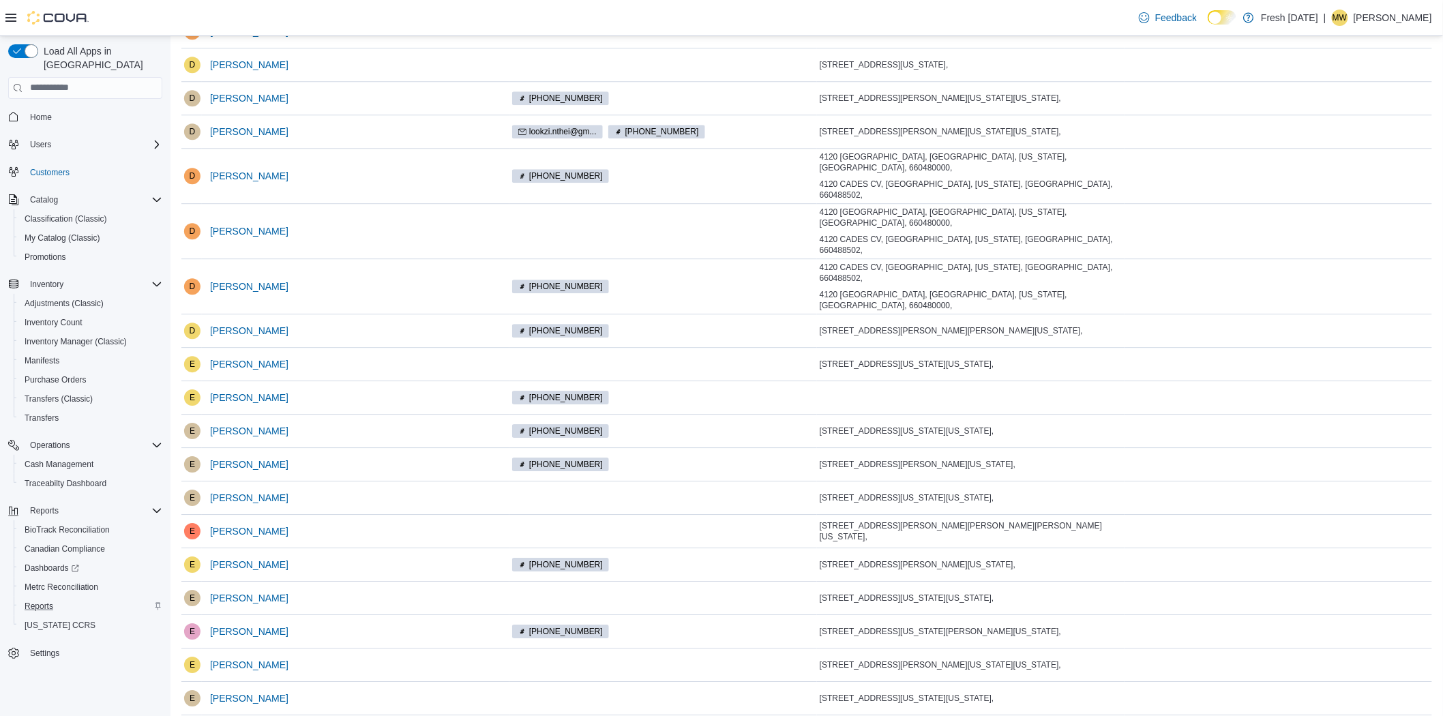
scroll to position [3688, 0]
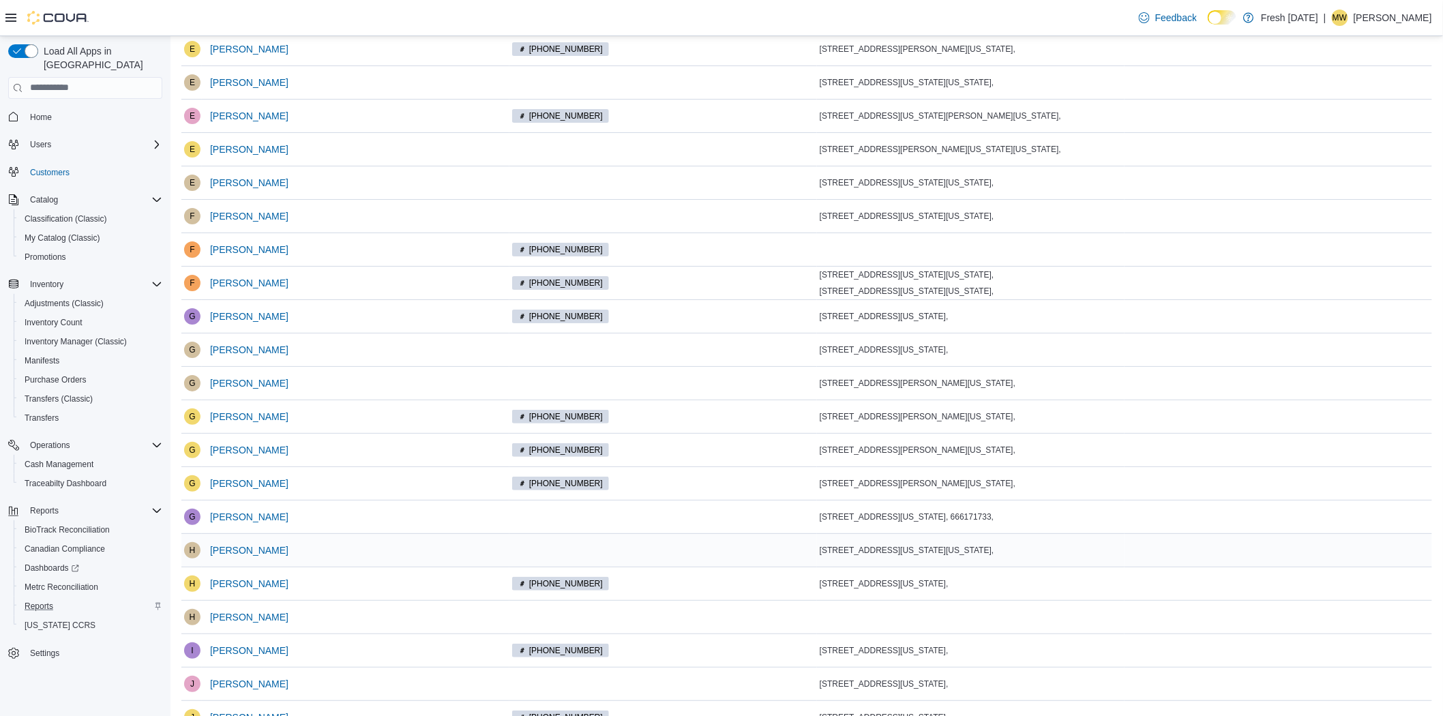
scroll to position [4379, 0]
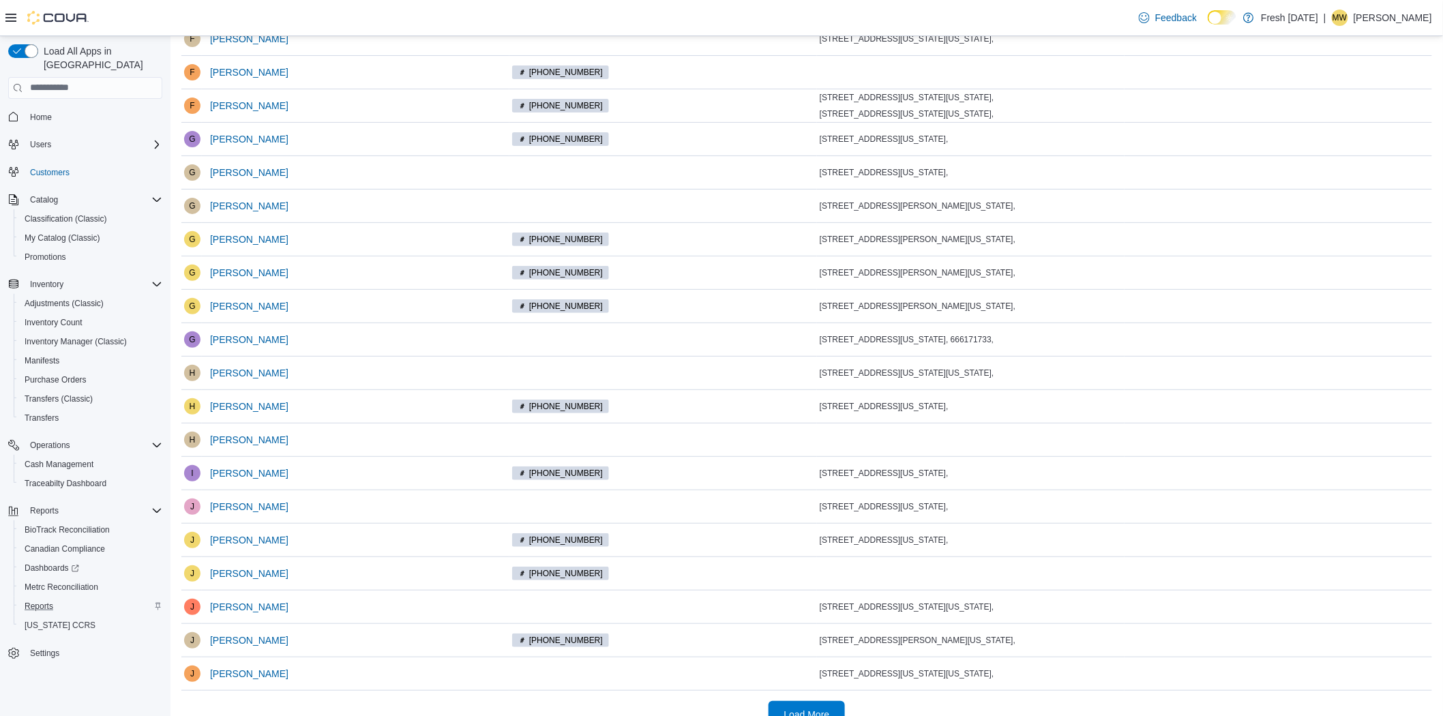
click at [805, 708] on span "Load More" at bounding box center [807, 715] width 46 height 14
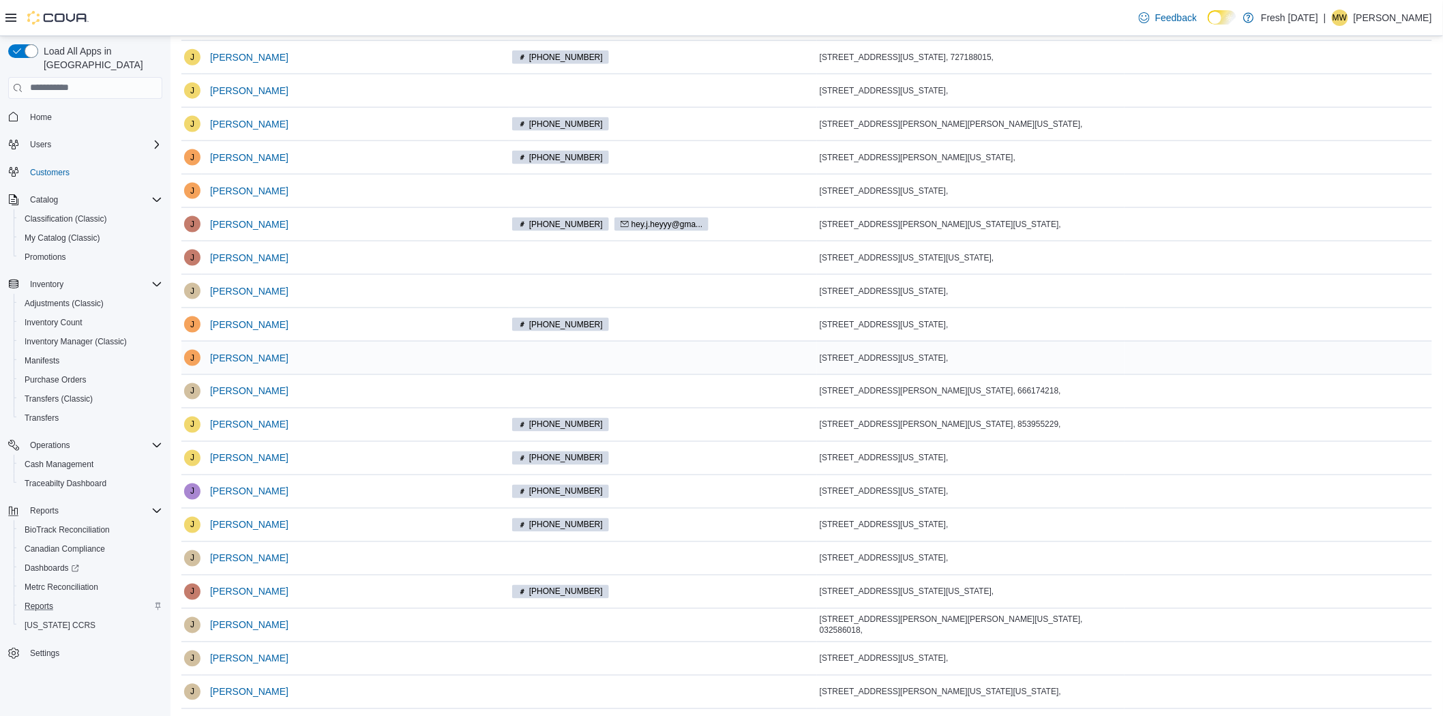
scroll to position [5049, 0]
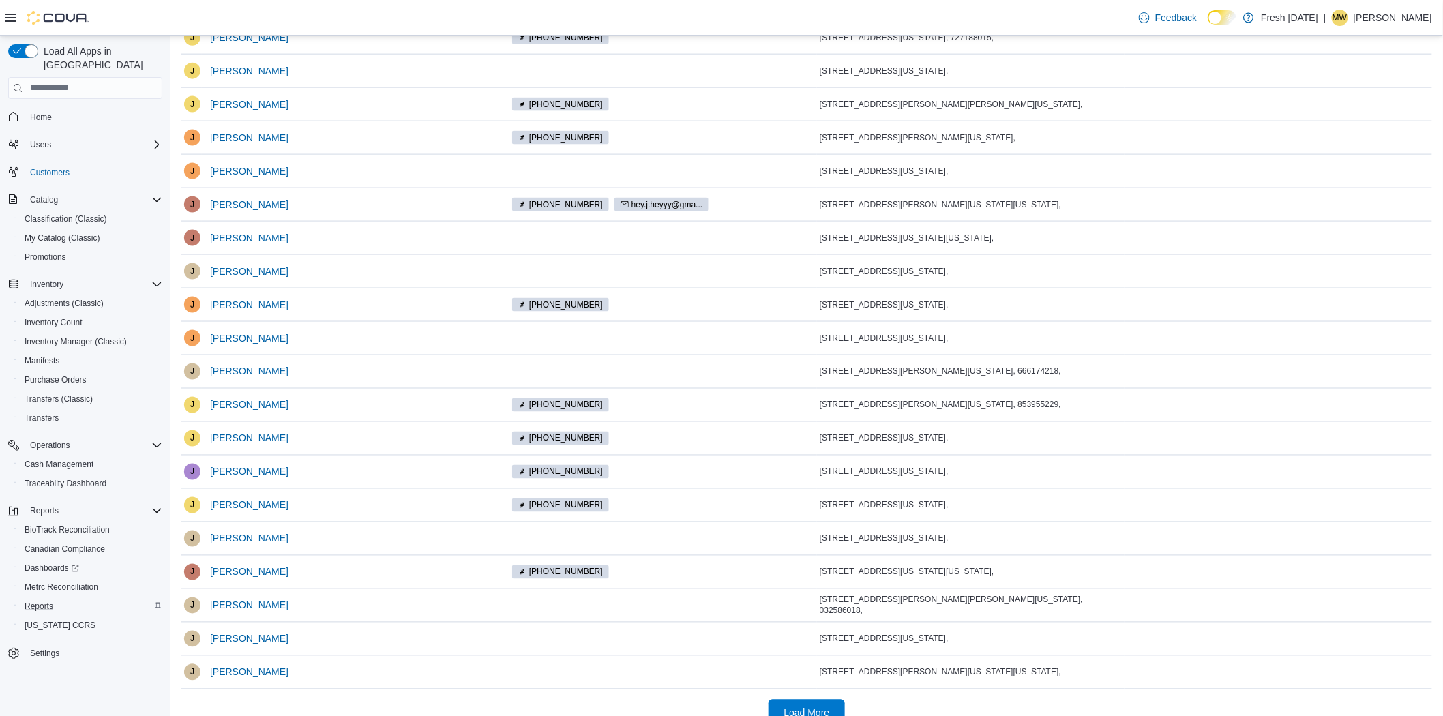
click at [821, 700] on span "Load More" at bounding box center [807, 713] width 60 height 27
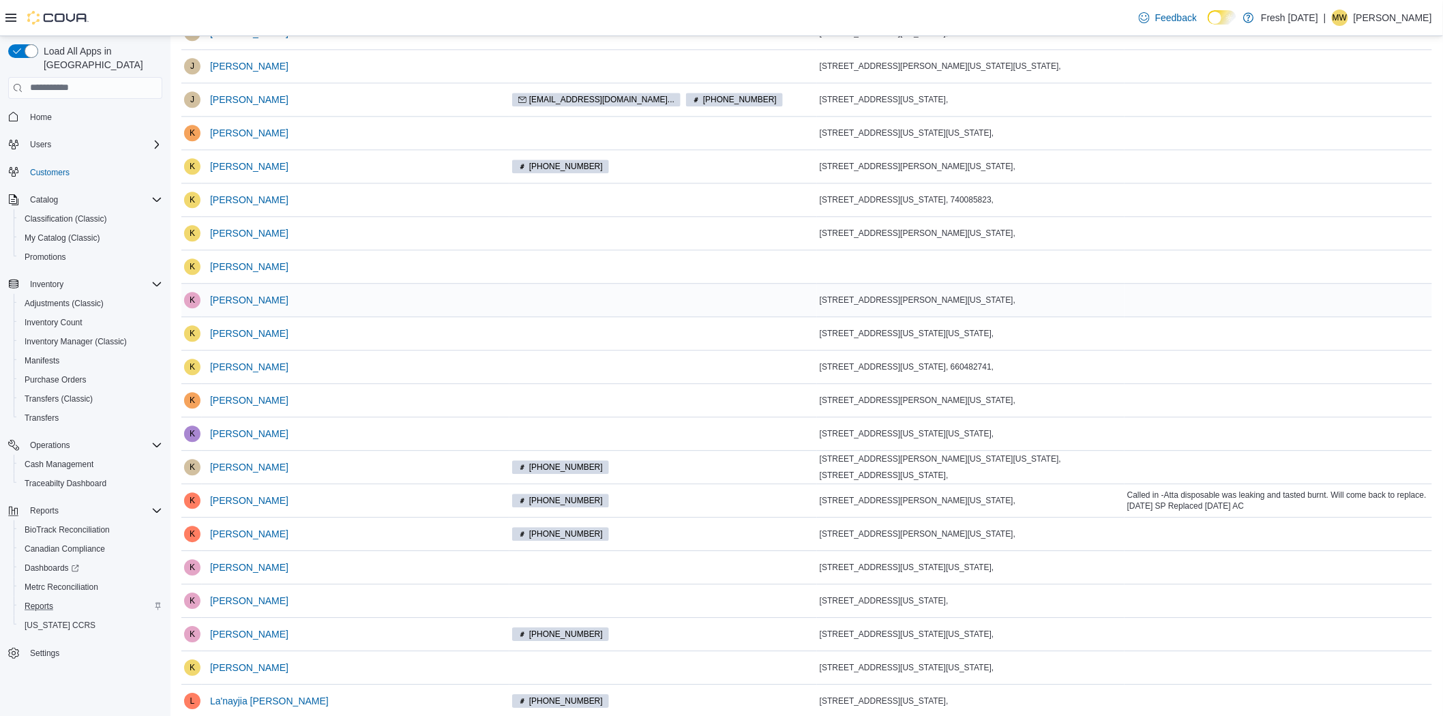
scroll to position [5719, 0]
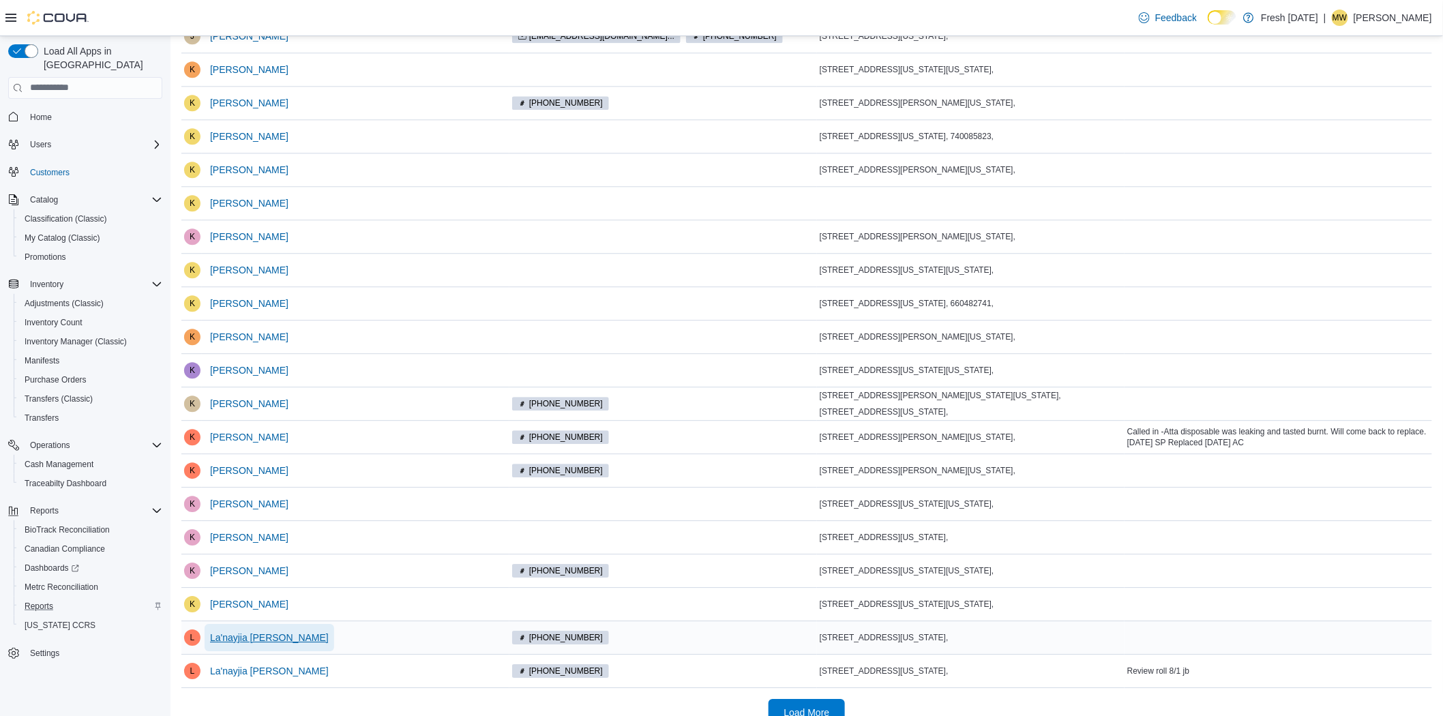
click at [269, 631] on span "La'nayjia Richardson" at bounding box center [269, 638] width 119 height 14
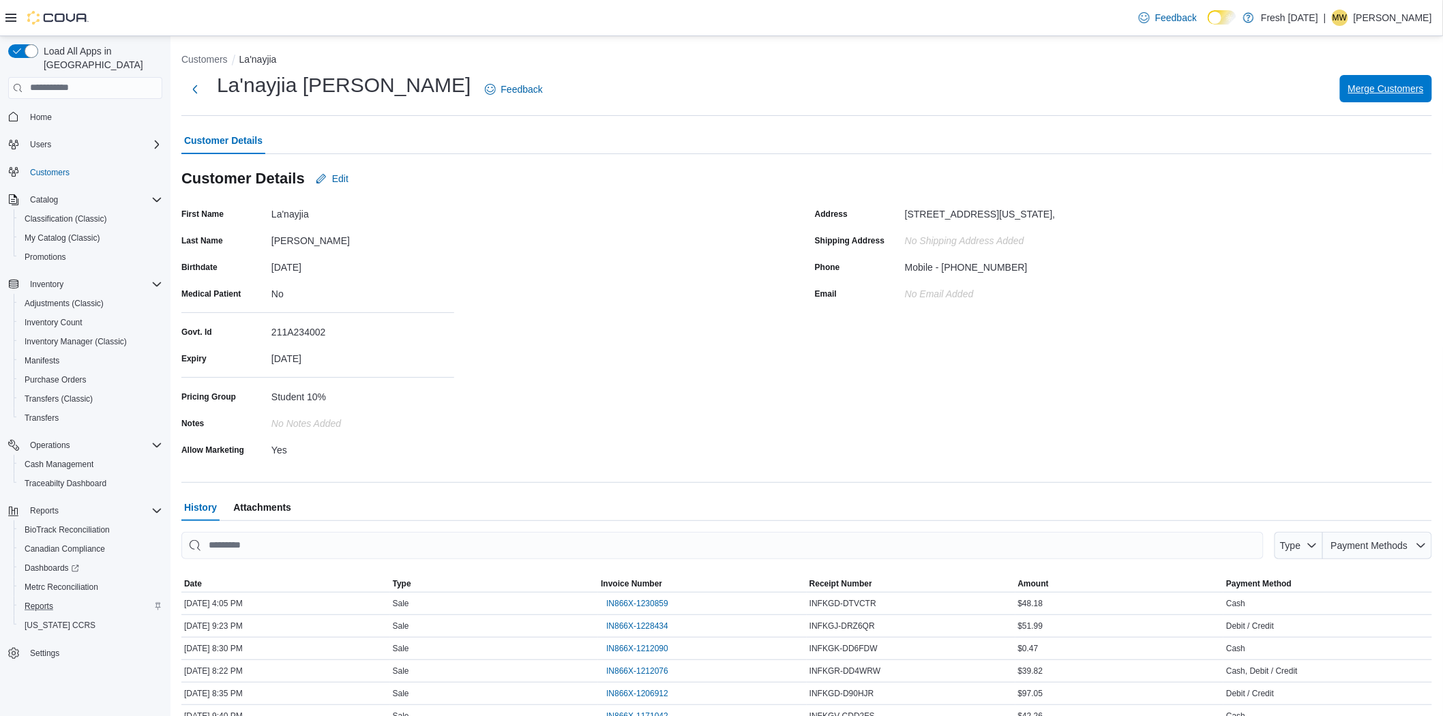
click at [1393, 98] on span "Merge Customers" at bounding box center [1386, 88] width 76 height 27
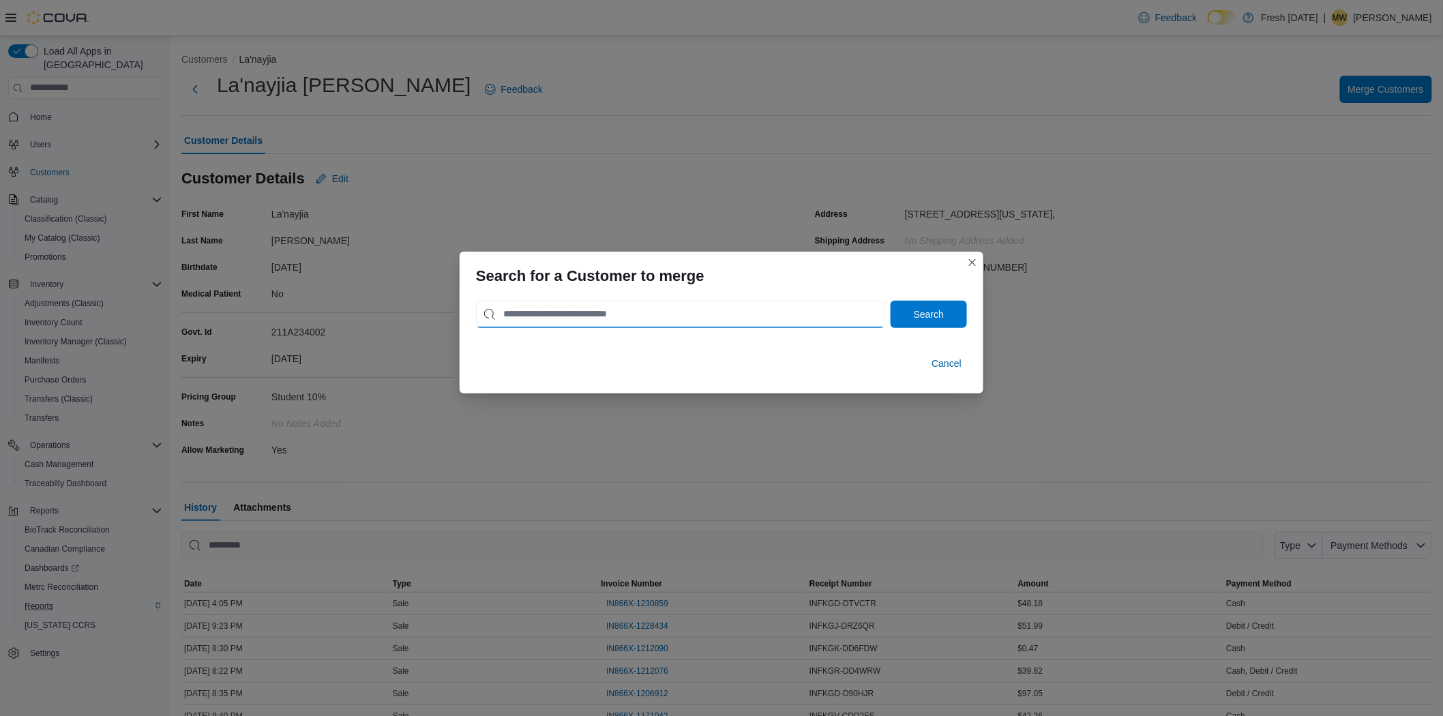
click at [711, 323] on input "search" at bounding box center [680, 314] width 409 height 27
click at [891, 301] on button "Search" at bounding box center [929, 314] width 76 height 27
type input "*"
type input "**********"
click at [891, 301] on button "Search" at bounding box center [929, 314] width 76 height 27
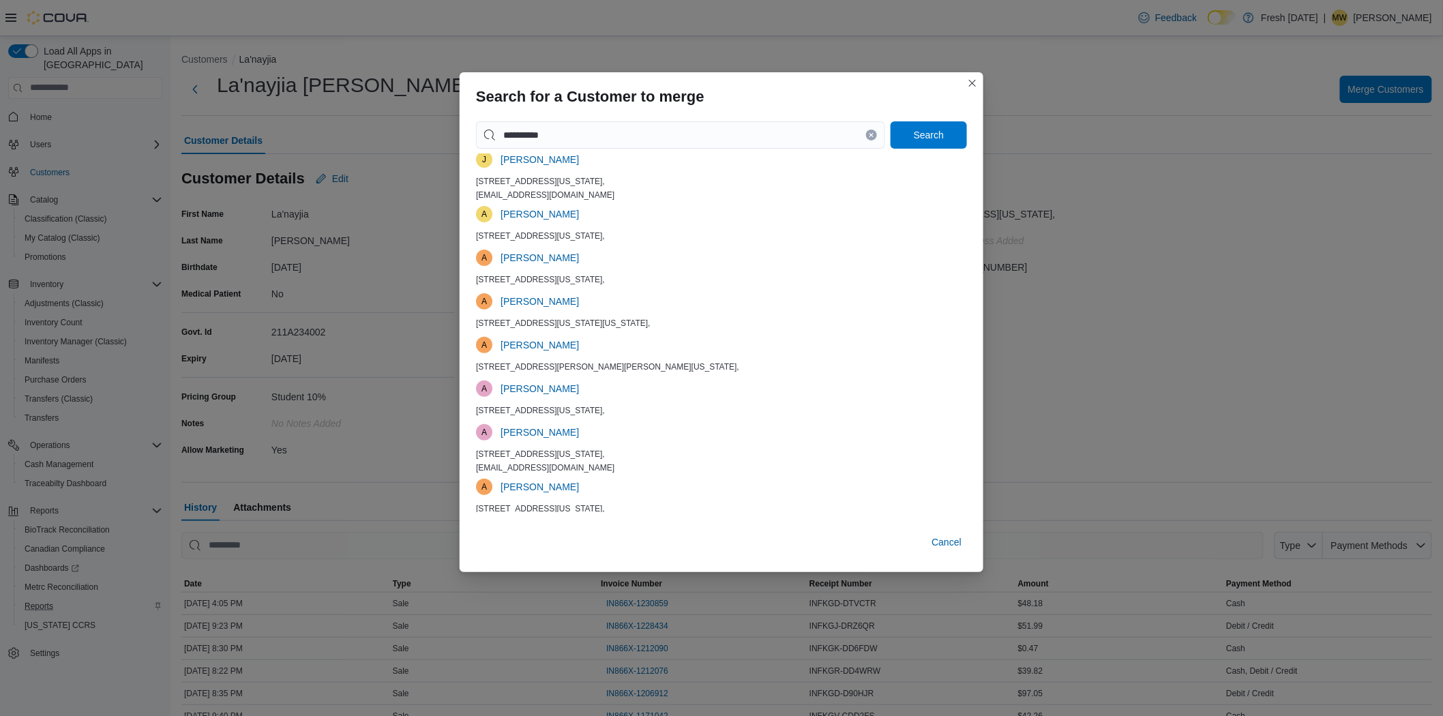
scroll to position [180, 0]
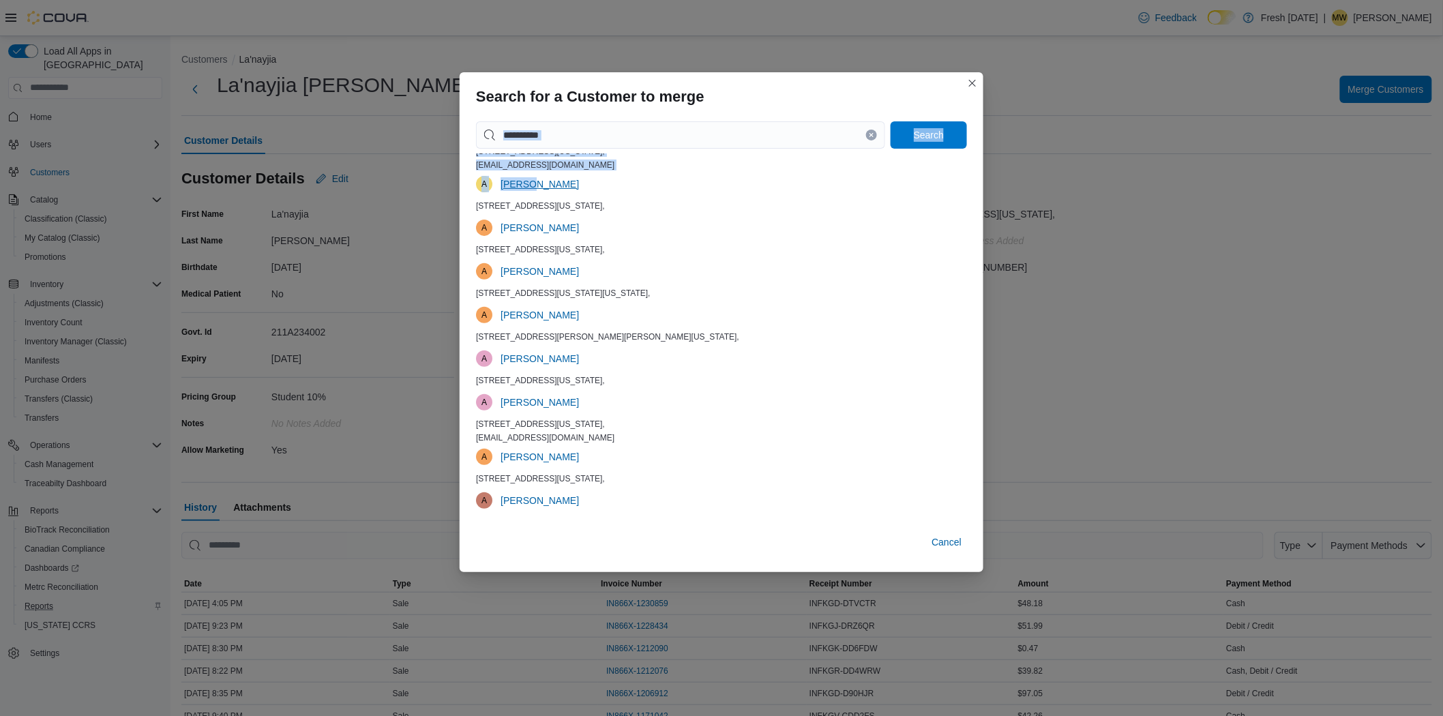
drag, startPoint x: 833, startPoint y: 93, endPoint x: 531, endPoint y: 175, distance: 313.0
click at [531, 175] on form "**********" at bounding box center [722, 322] width 524 height 500
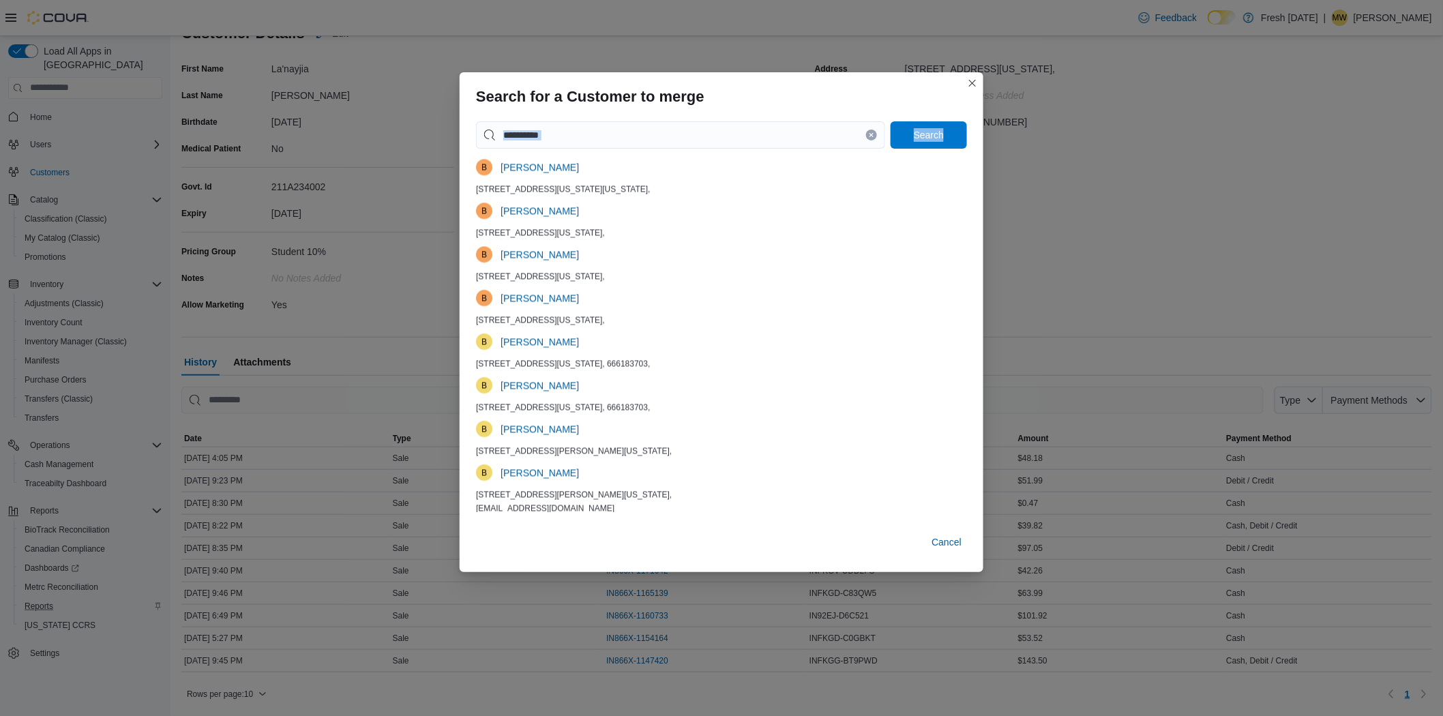
scroll to position [1900, 0]
click at [969, 78] on button "Closes this modal window" at bounding box center [972, 82] width 16 height 16
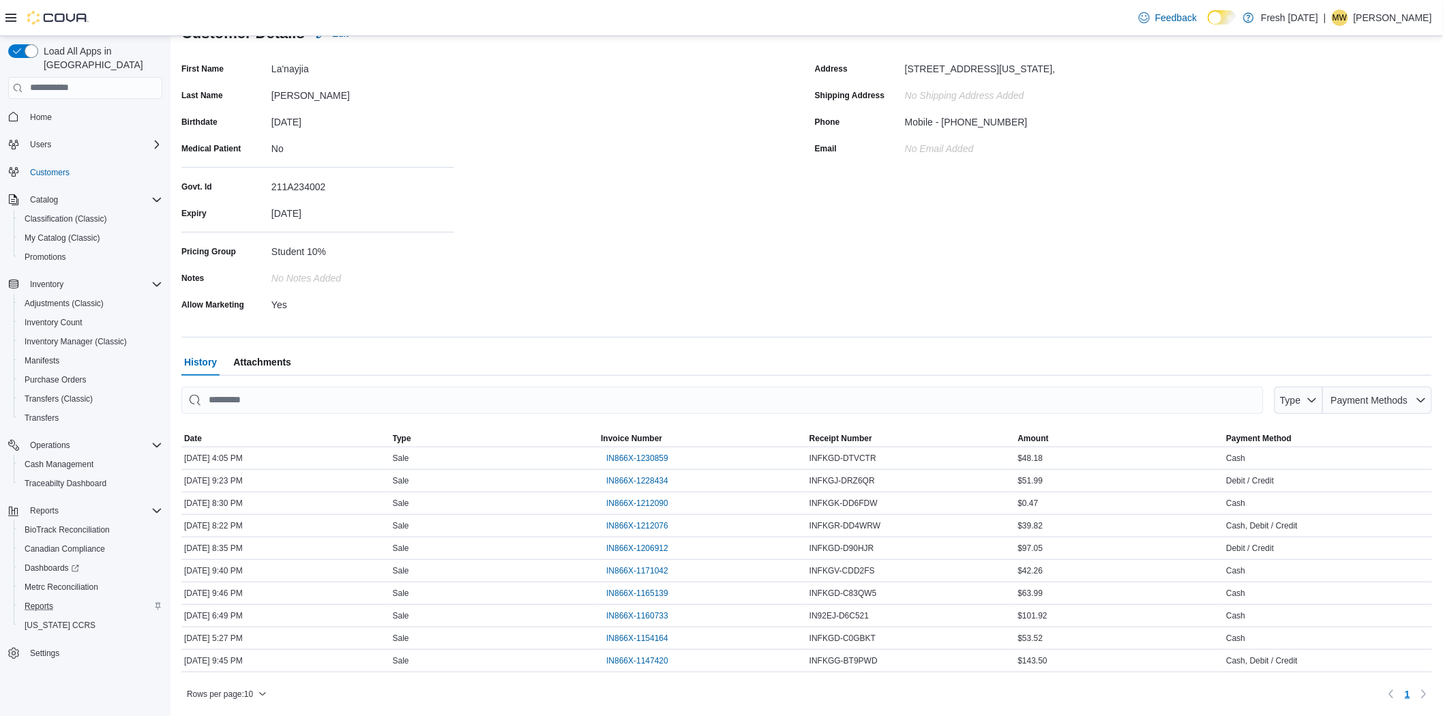
scroll to position [0, 0]
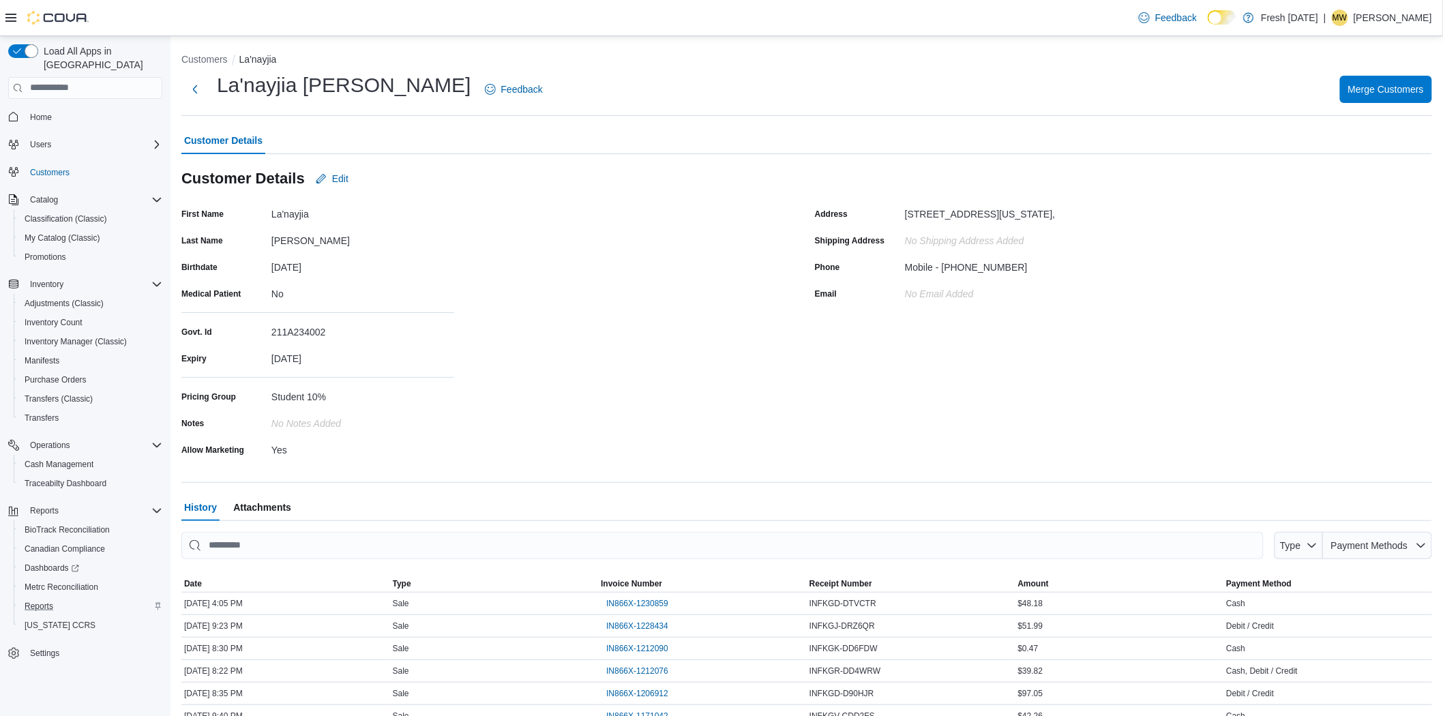
click at [1384, 74] on div "La'nayjia Richardson Feedback Merge Customers" at bounding box center [806, 89] width 1251 height 35
click at [1386, 85] on span "Merge Customers" at bounding box center [1386, 89] width 76 height 14
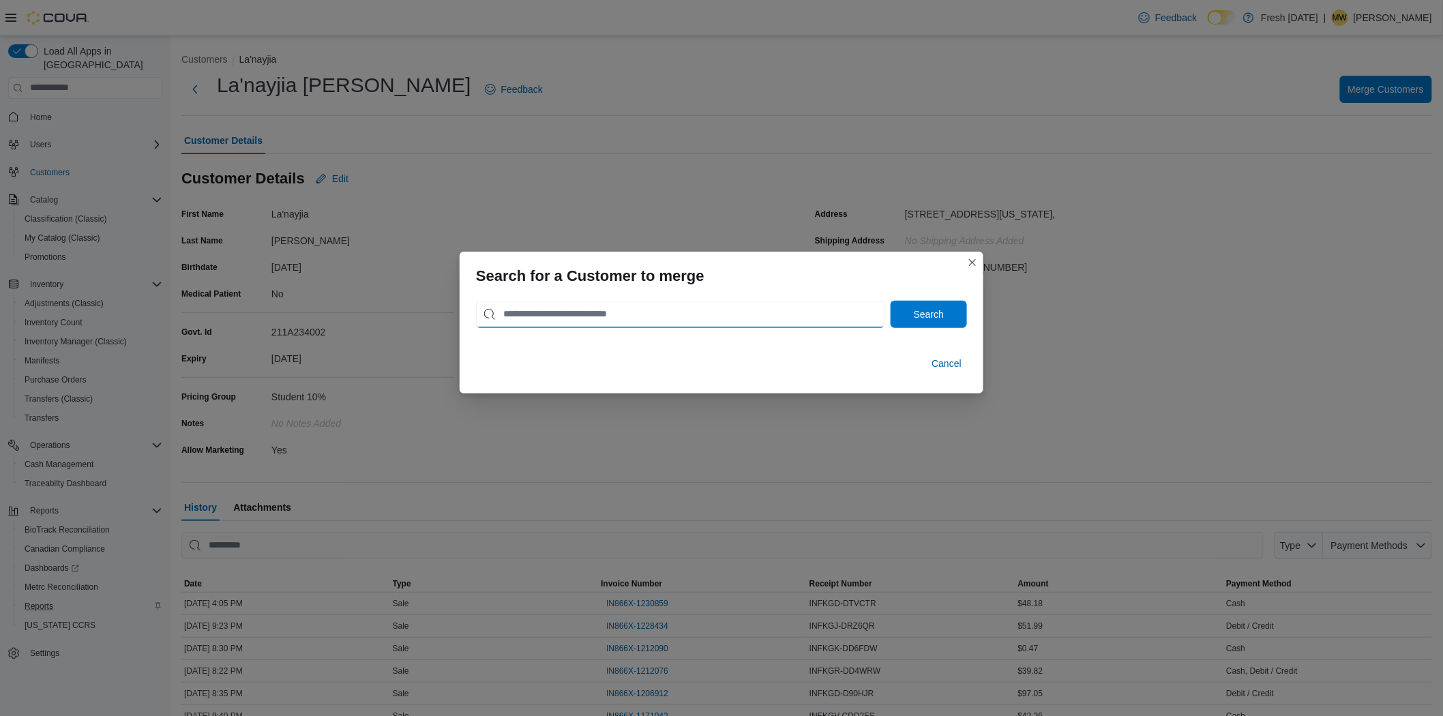
click at [666, 312] on input "search" at bounding box center [680, 314] width 409 height 27
type input "*"
type input "**********"
click at [891, 301] on button "Search" at bounding box center [929, 314] width 76 height 27
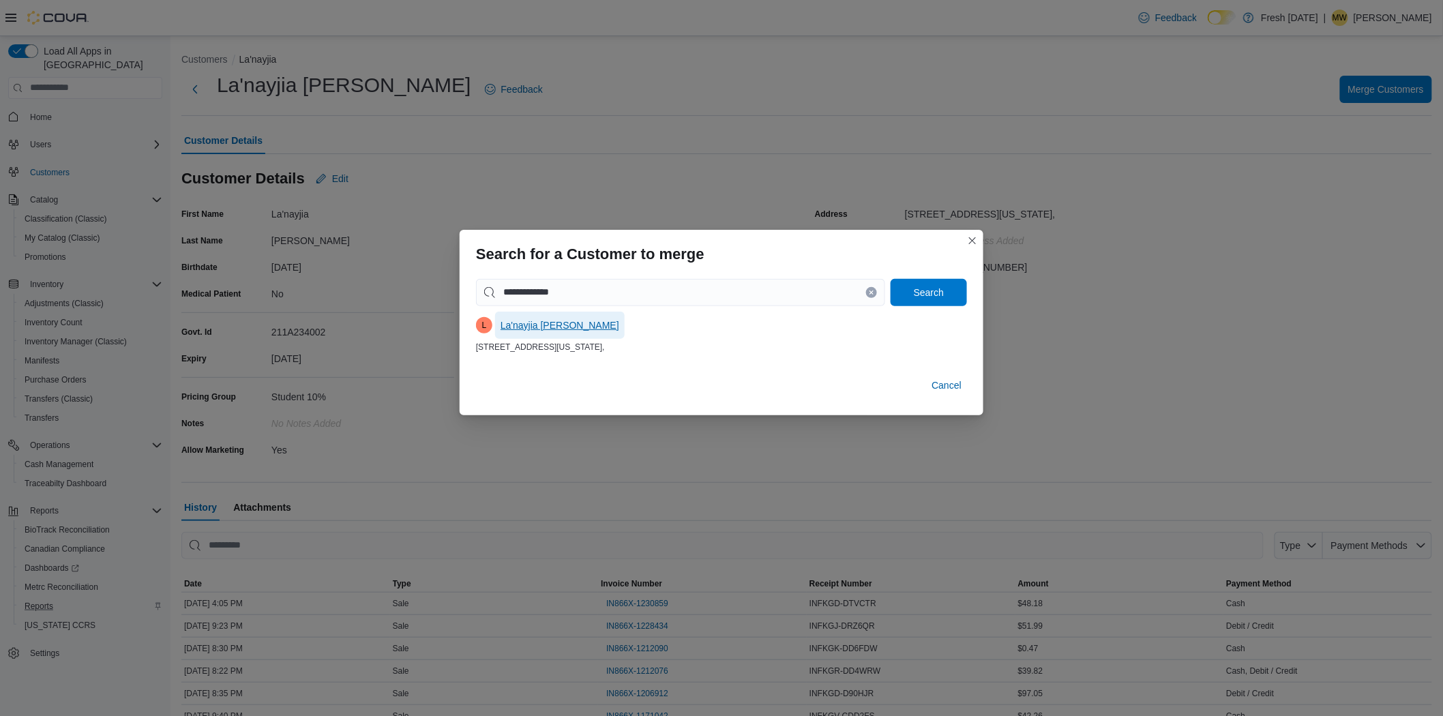
click at [530, 325] on span "La'nayjia Richardson" at bounding box center [560, 326] width 119 height 14
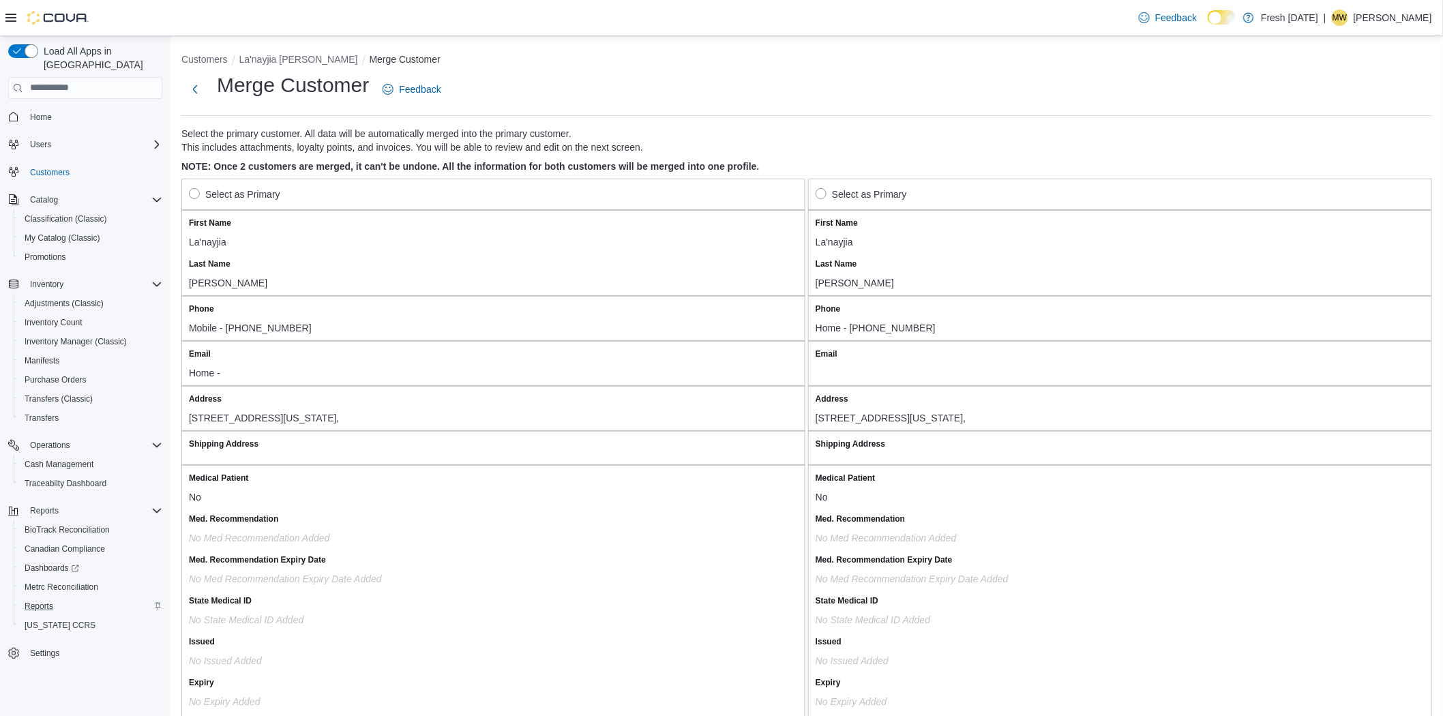
click at [827, 187] on label "Select as Primary" at bounding box center [861, 194] width 91 height 16
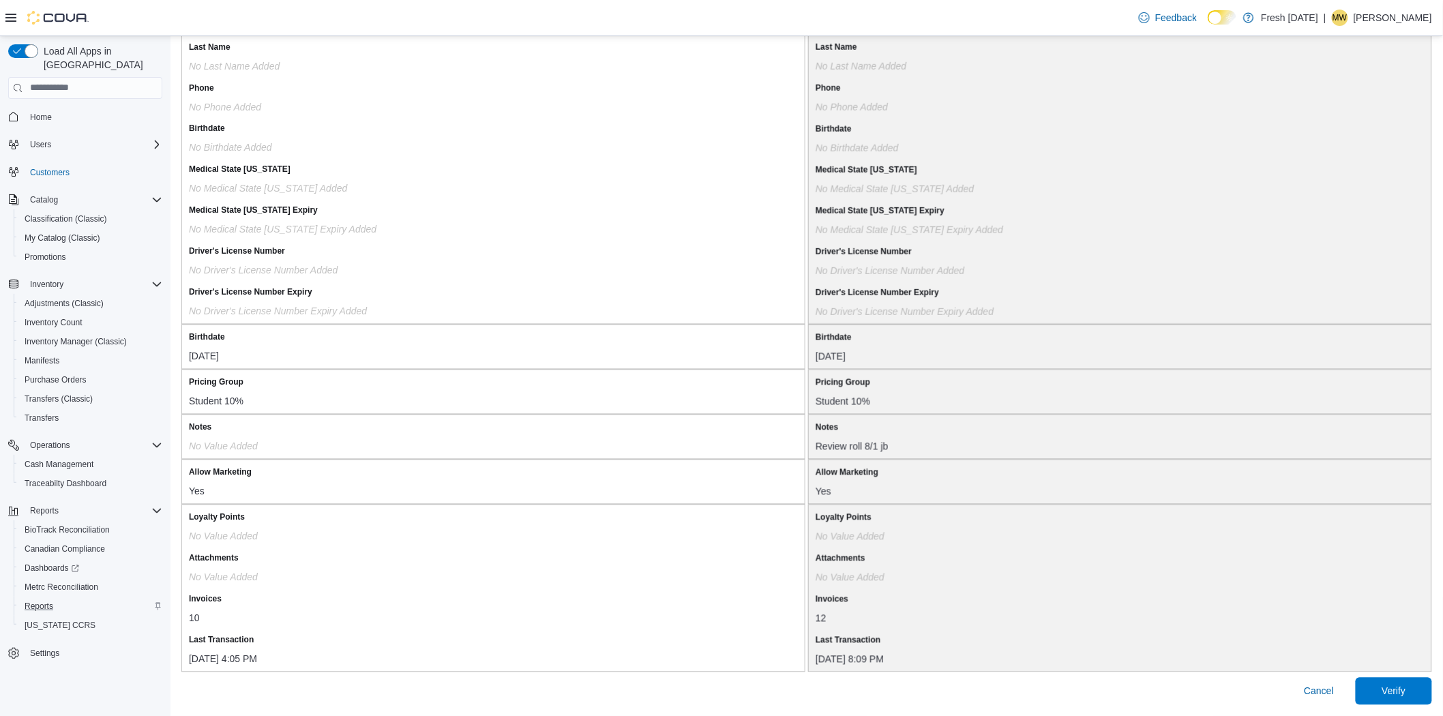
scroll to position [974, 0]
click at [1424, 687] on span "Verify" at bounding box center [1394, 690] width 60 height 27
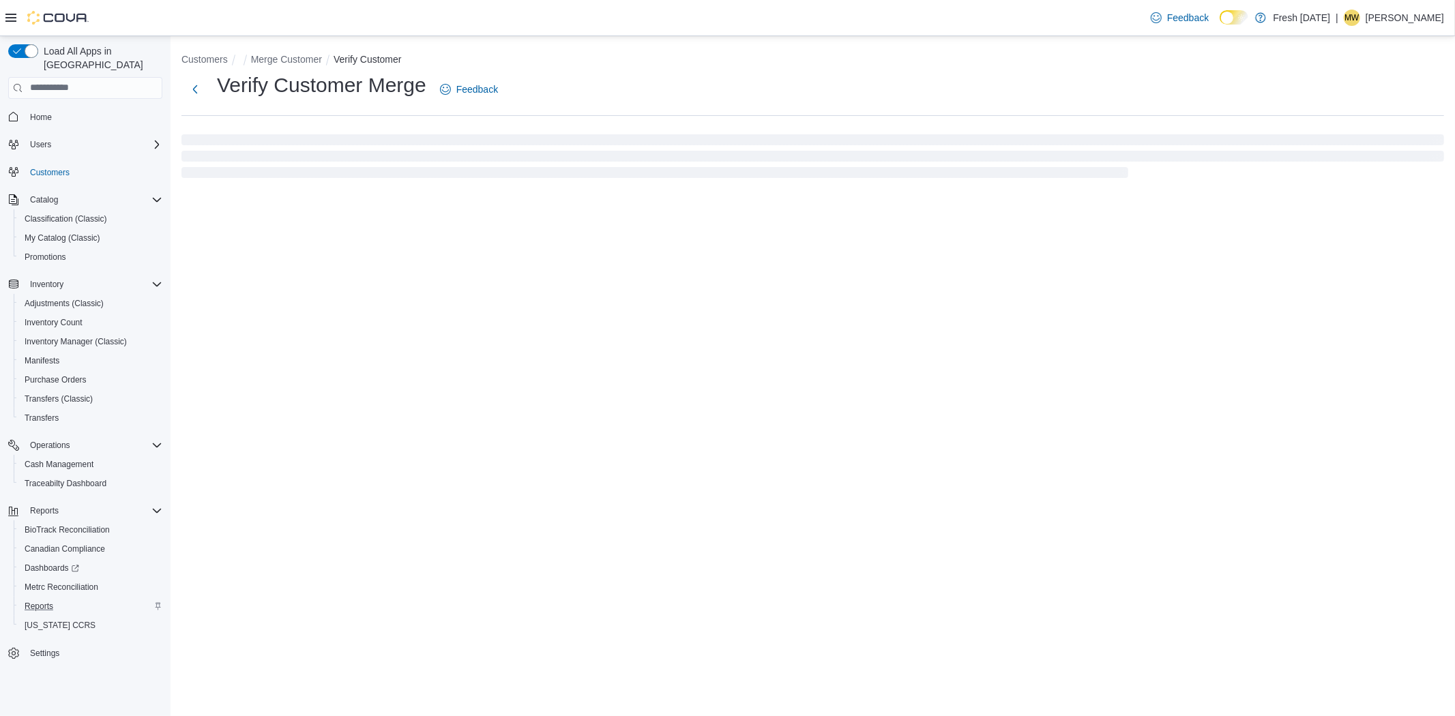
select select "******"
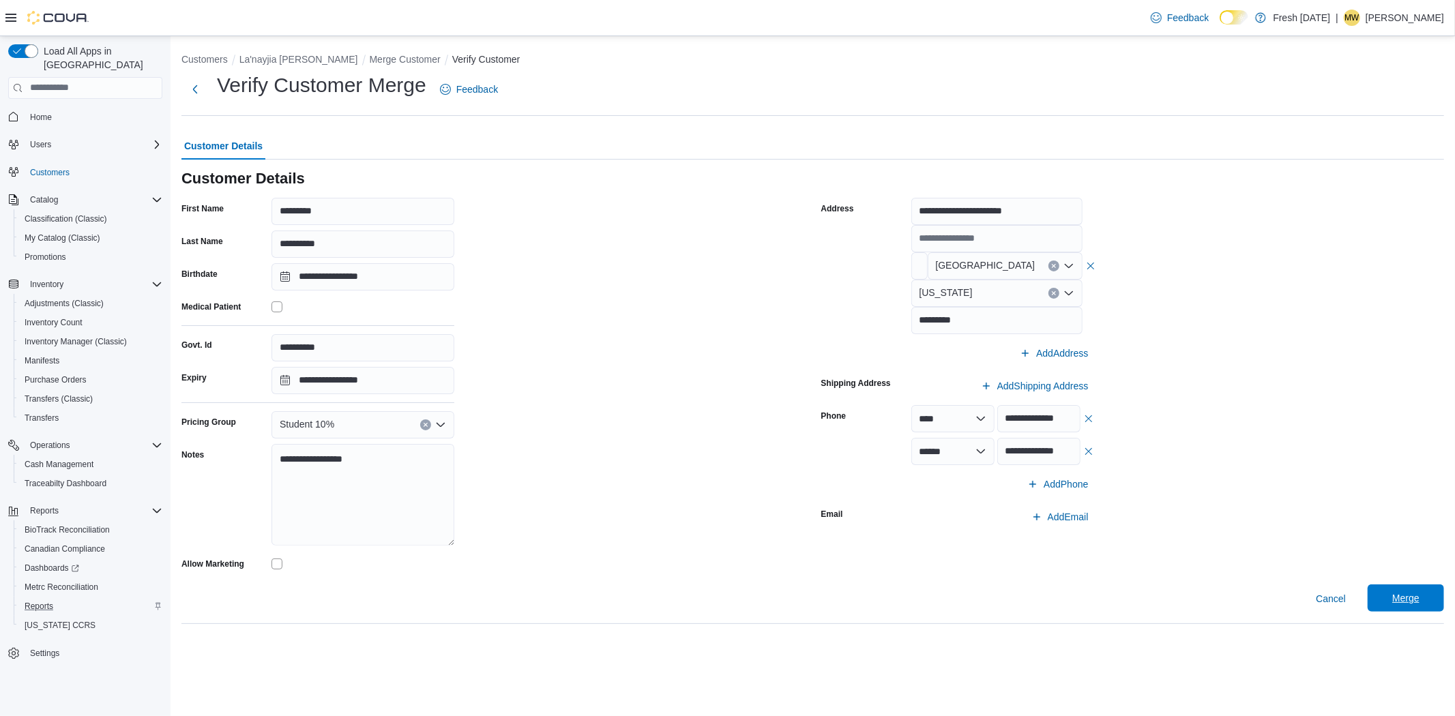
click at [1398, 591] on span "Merge" at bounding box center [1406, 597] width 60 height 27
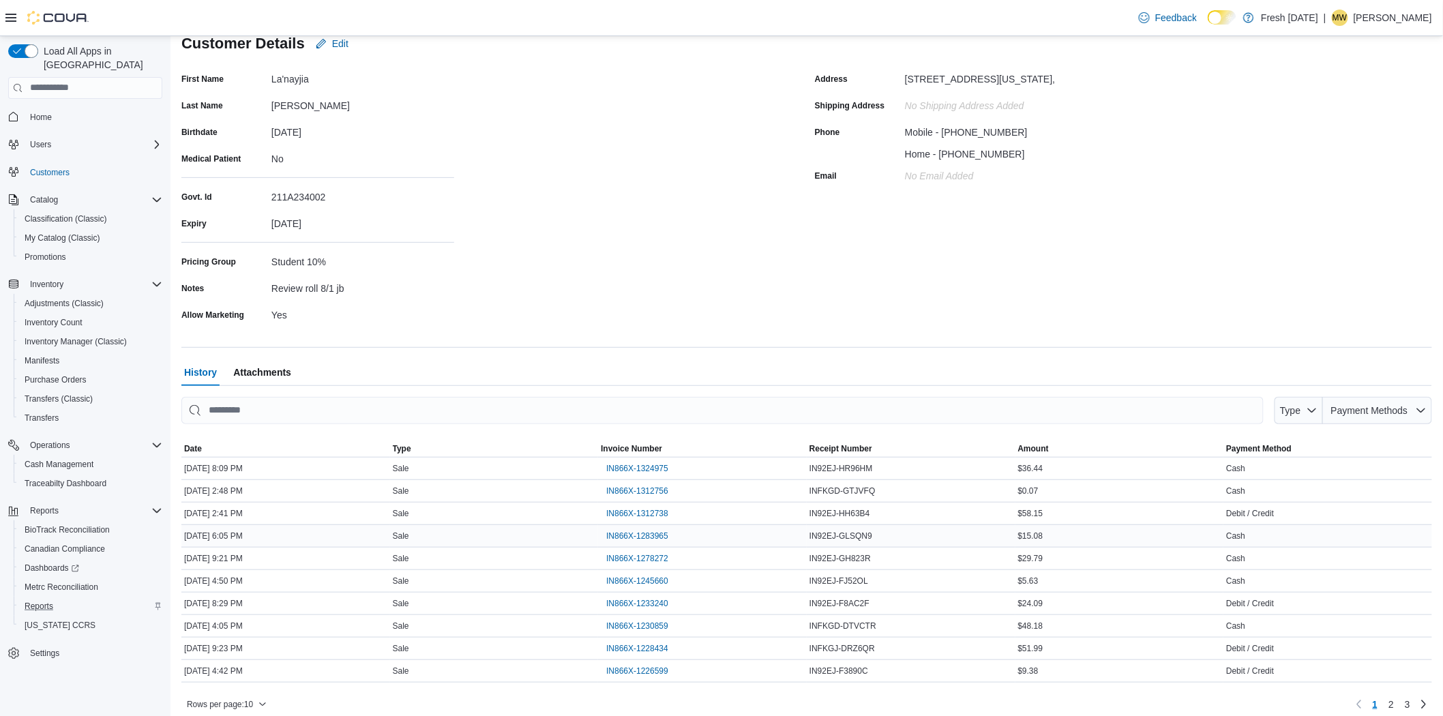
scroll to position [145, 0]
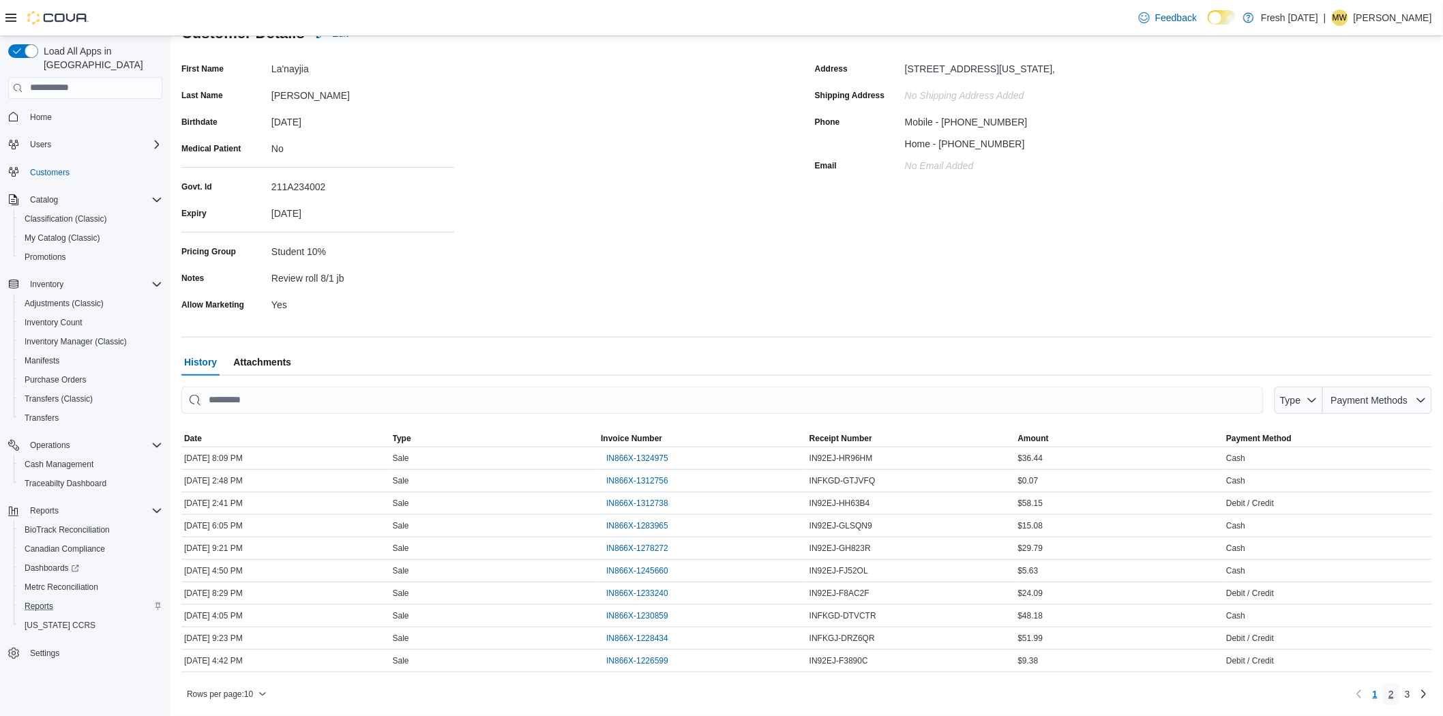
click at [1399, 689] on link "2" at bounding box center [1391, 694] width 16 height 22
click at [1410, 696] on span "3" at bounding box center [1407, 694] width 5 height 14
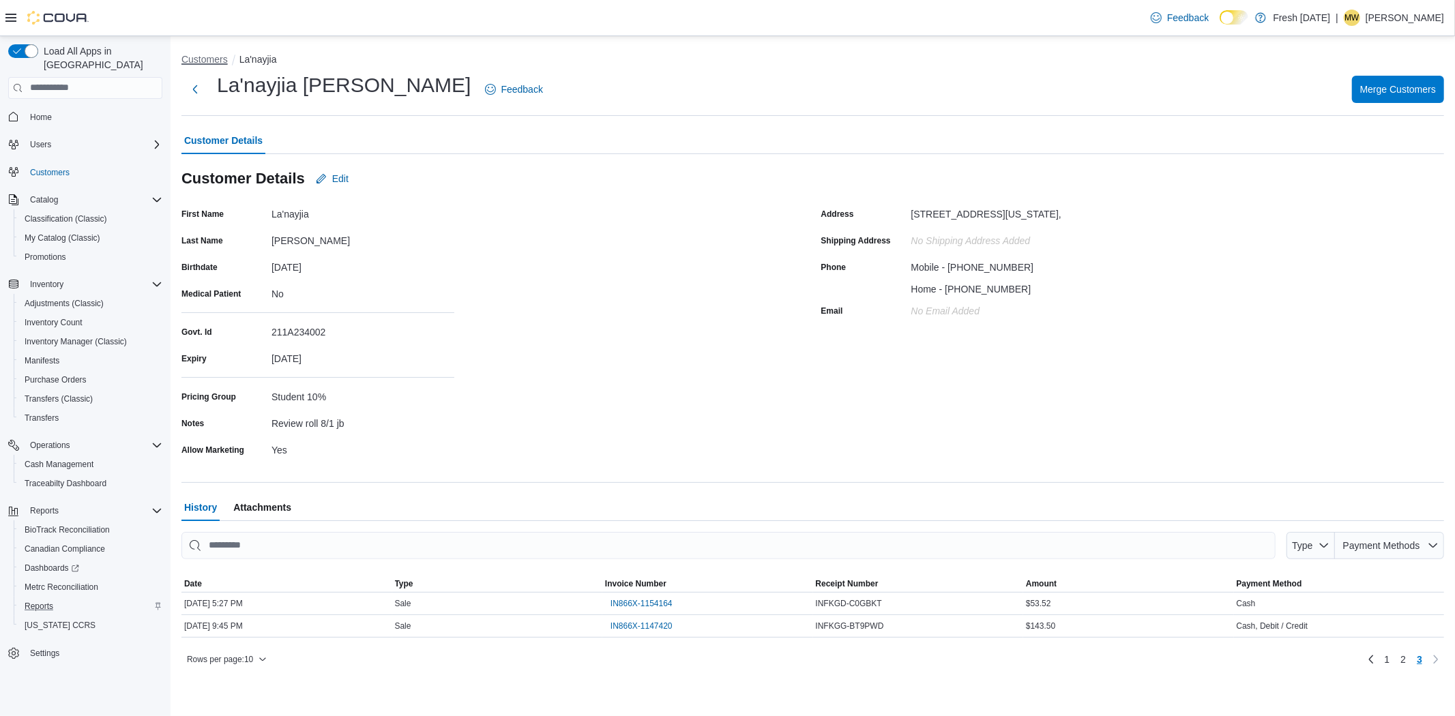
click at [188, 58] on button "Customers" at bounding box center [204, 59] width 46 height 11
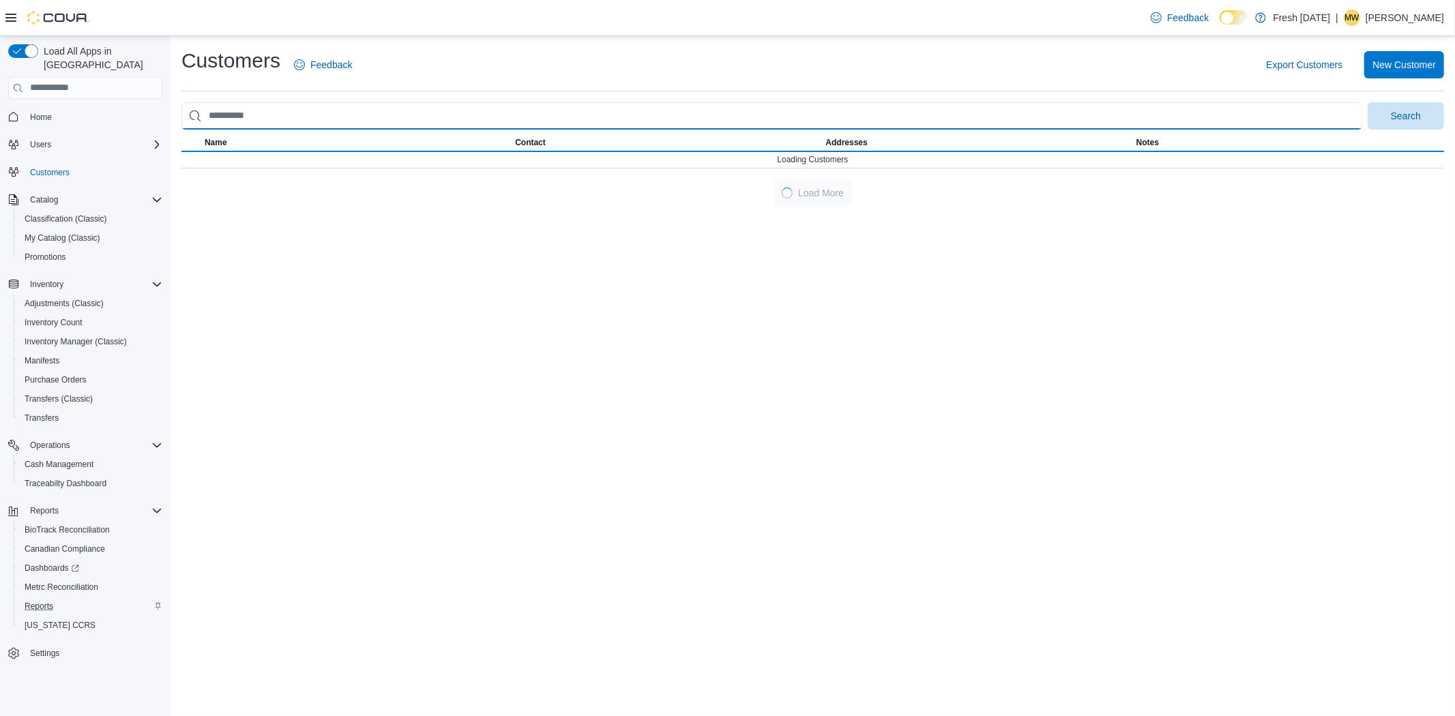
click at [259, 111] on input "search" at bounding box center [771, 115] width 1181 height 27
type input "**********"
click at [1367, 102] on button "Search" at bounding box center [1405, 115] width 76 height 27
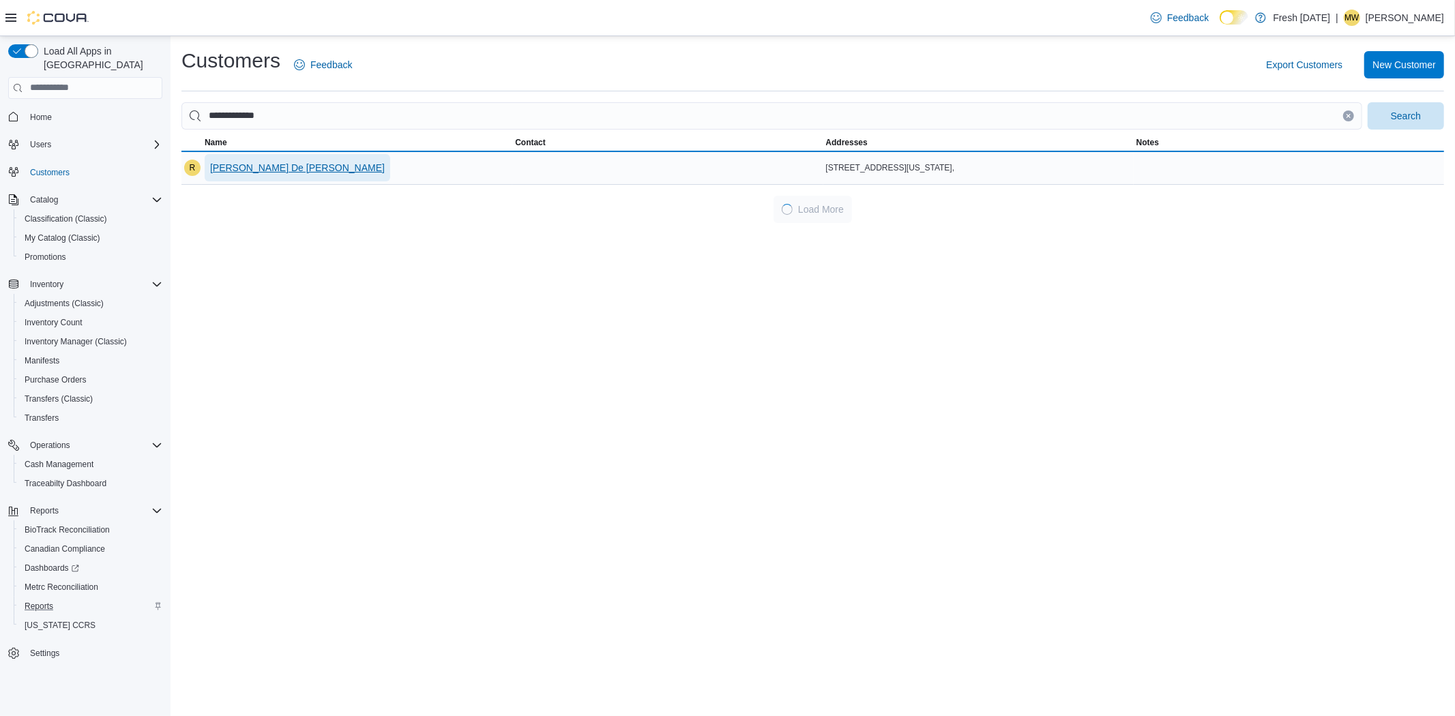
click at [263, 168] on span "Ronny De Leon Romero" at bounding box center [297, 168] width 175 height 14
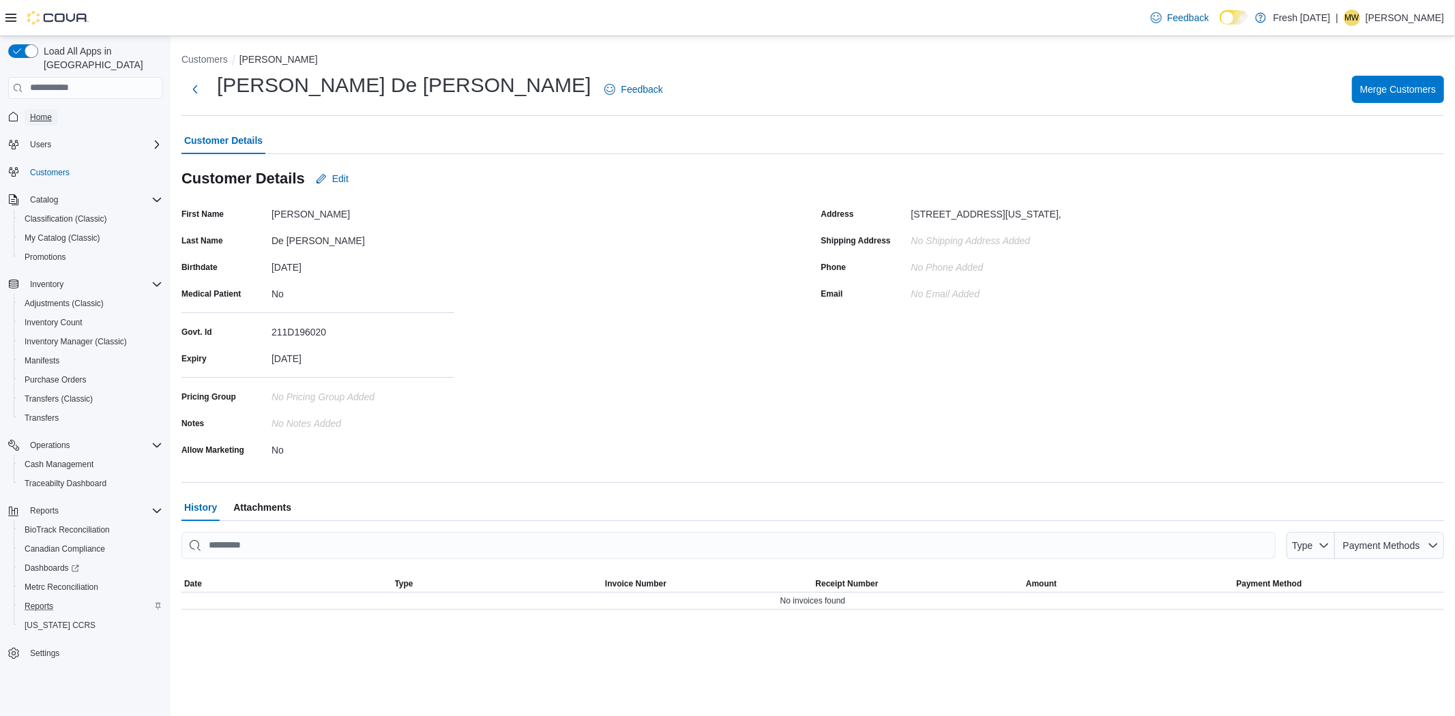
click at [29, 109] on link "Home" at bounding box center [41, 117] width 33 height 16
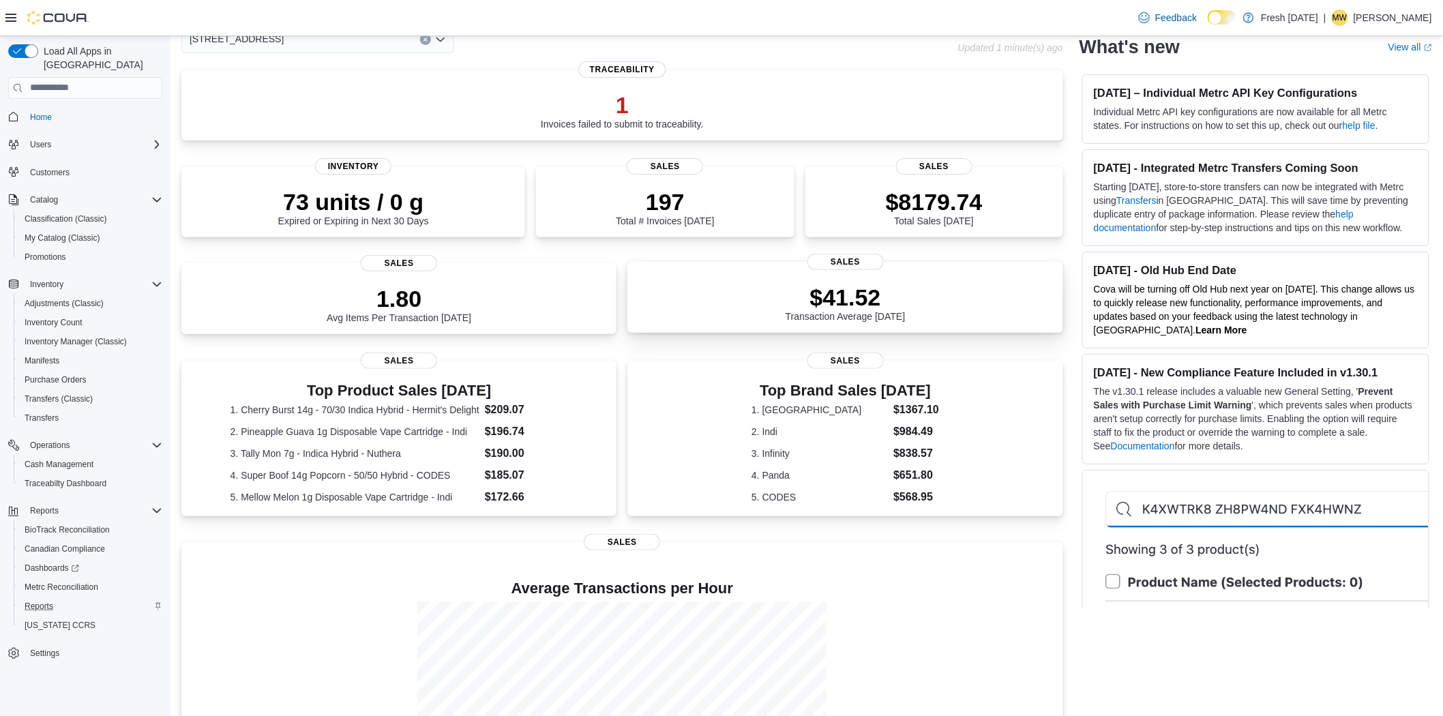
scroll to position [199, 0]
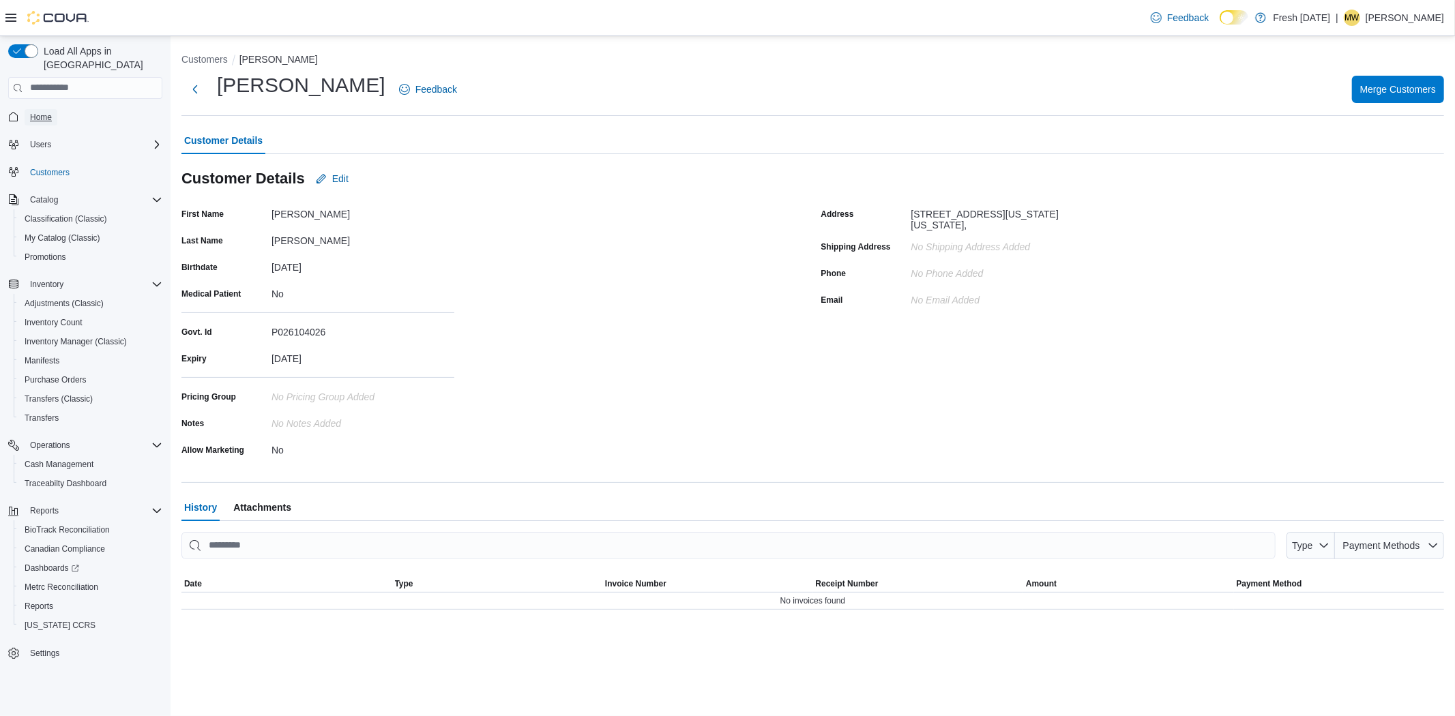
click at [55, 109] on link "Home" at bounding box center [41, 117] width 33 height 16
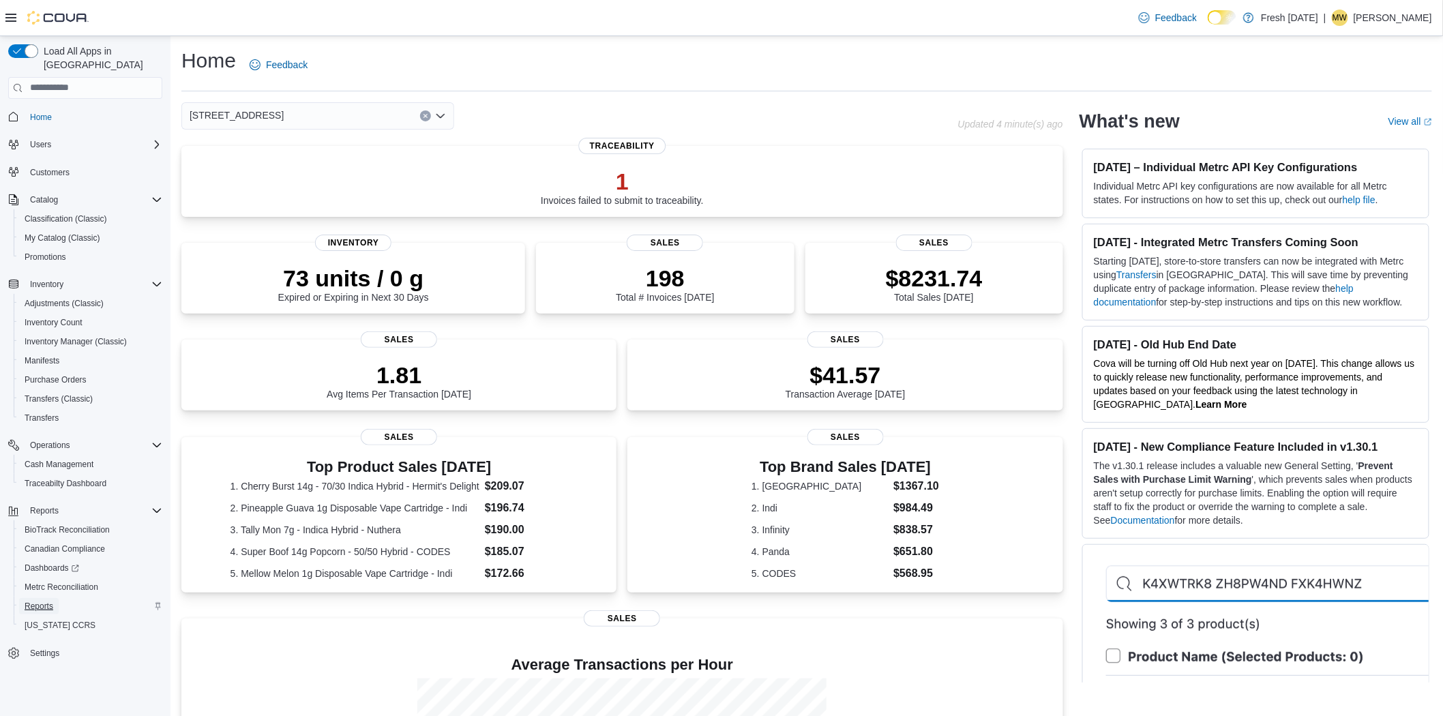
click at [38, 598] on span "Reports" at bounding box center [39, 606] width 29 height 16
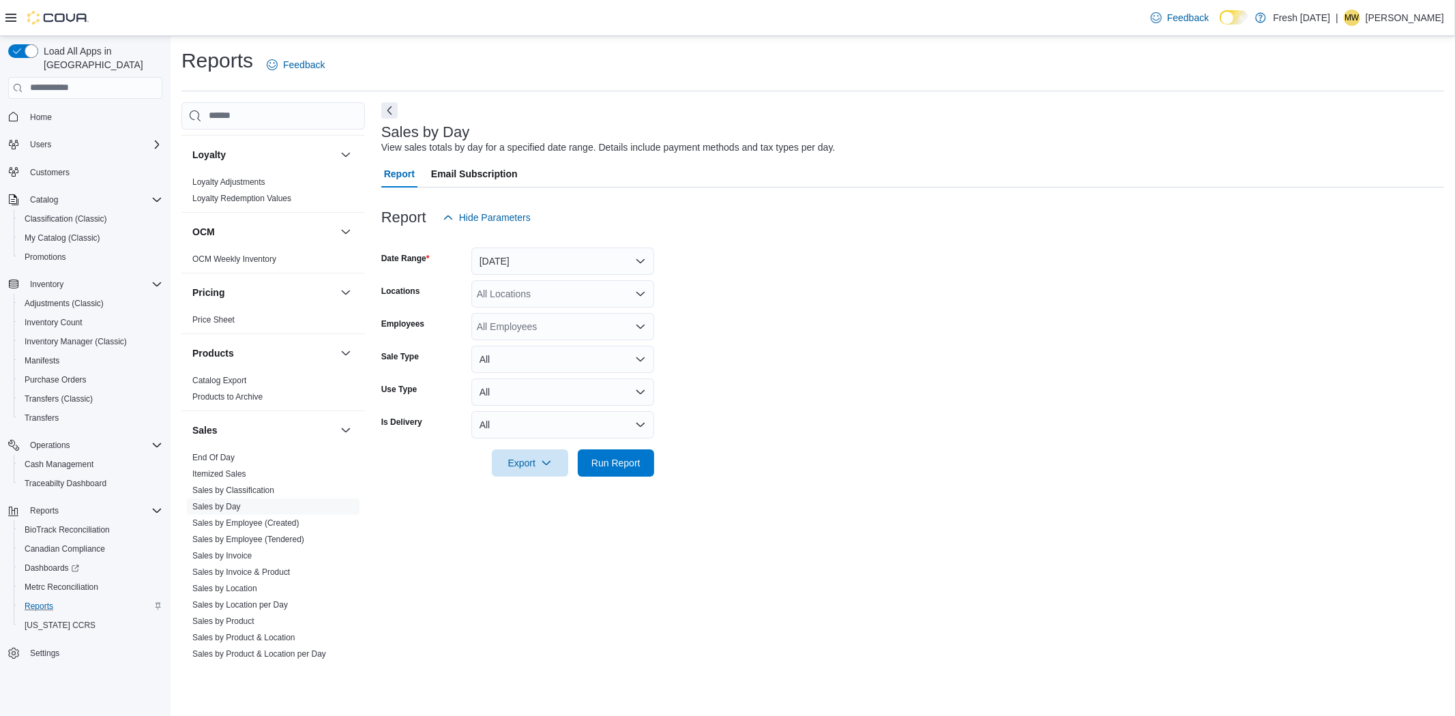
scroll to position [682, 0]
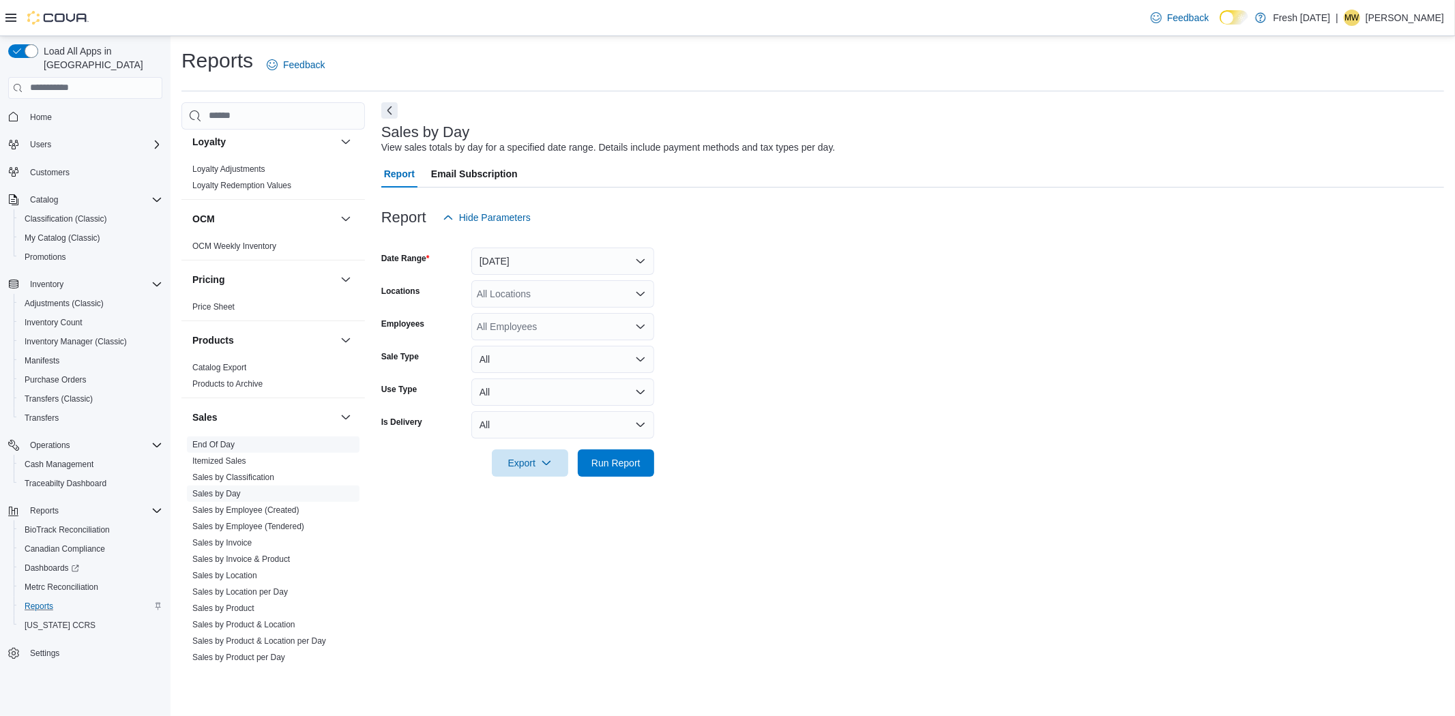
click at [223, 451] on span "End Of Day" at bounding box center [273, 444] width 173 height 16
click at [224, 440] on link "End Of Day" at bounding box center [213, 445] width 42 height 10
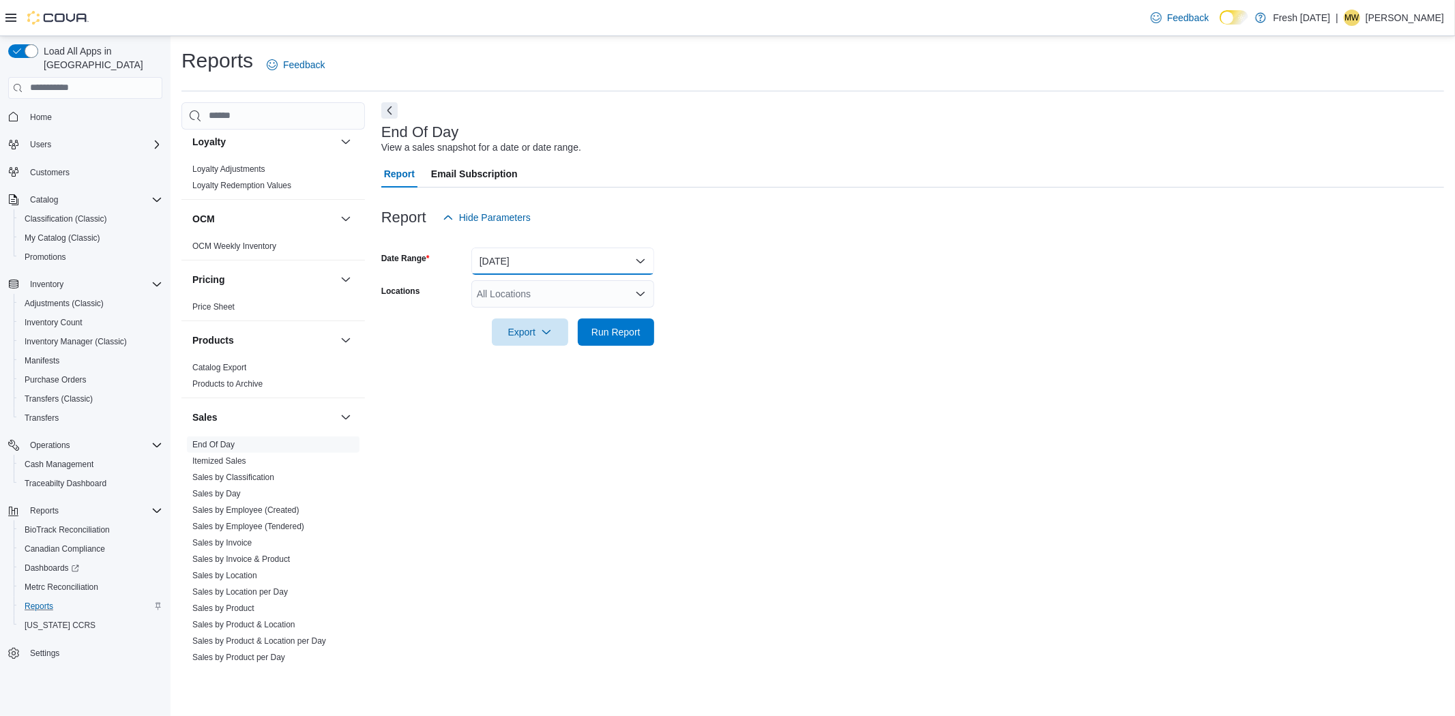
click at [597, 263] on button "[DATE]" at bounding box center [562, 261] width 183 height 27
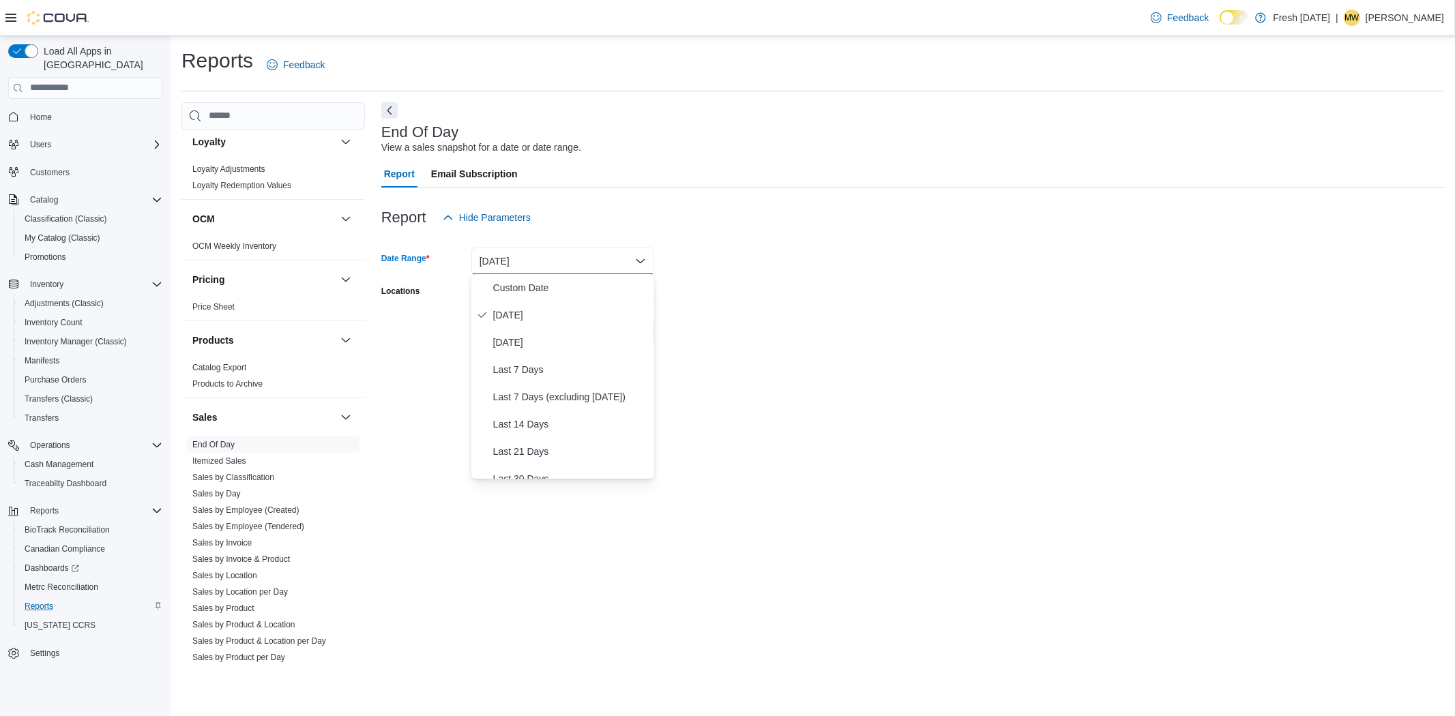
click at [785, 209] on div "Report Hide Parameters" at bounding box center [912, 217] width 1063 height 27
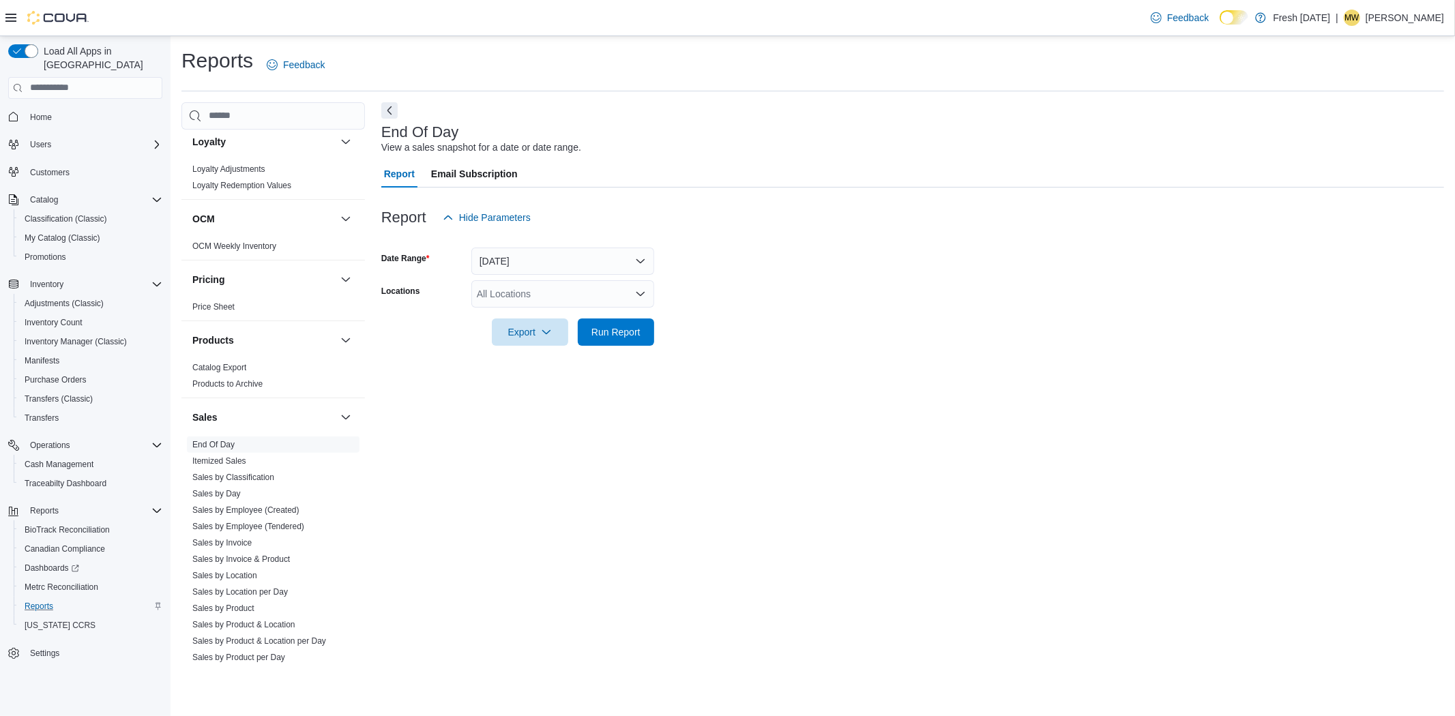
click at [600, 298] on div "All Locations" at bounding box center [562, 293] width 183 height 27
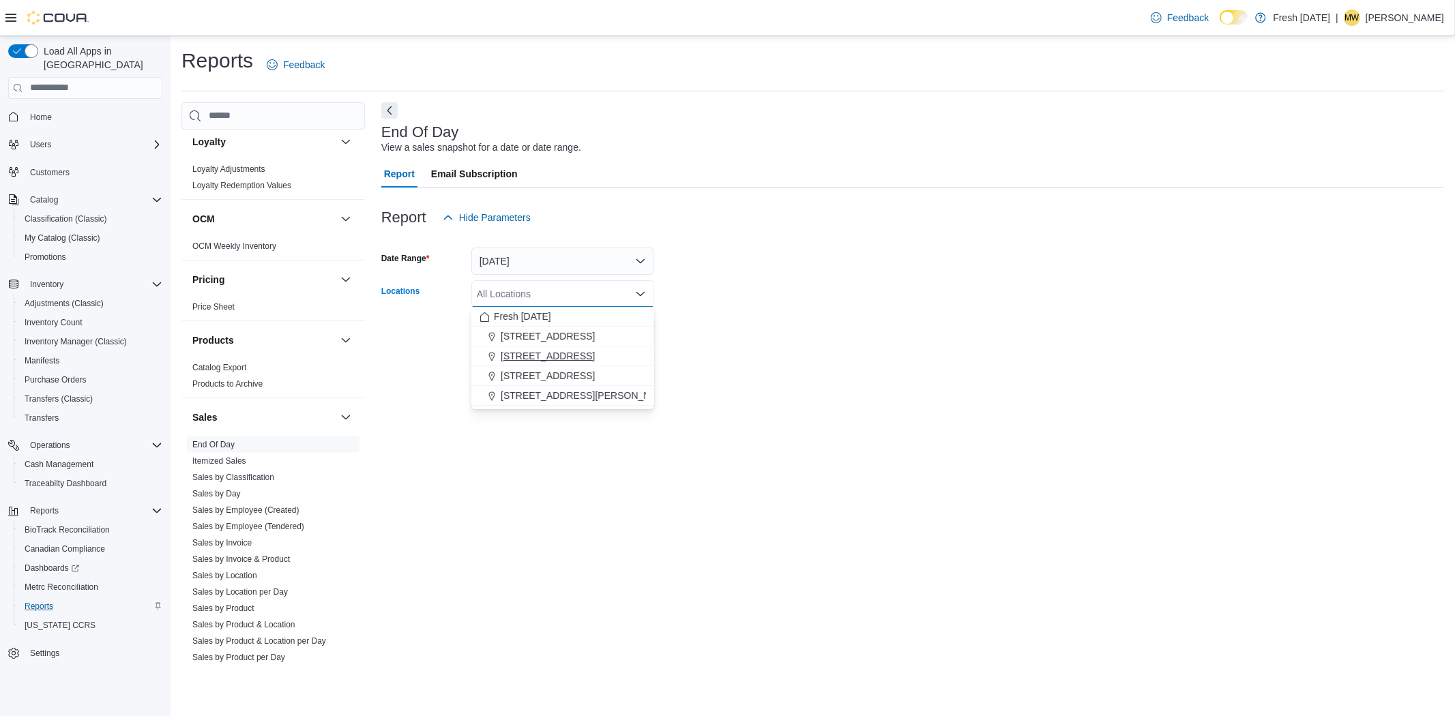
click at [568, 349] on span "[STREET_ADDRESS]" at bounding box center [548, 356] width 94 height 14
click at [939, 323] on form "Date Range [DATE] Locations [STREET_ADDRESS] Selected. [STREET_ADDRESS]. Press …" at bounding box center [912, 288] width 1063 height 115
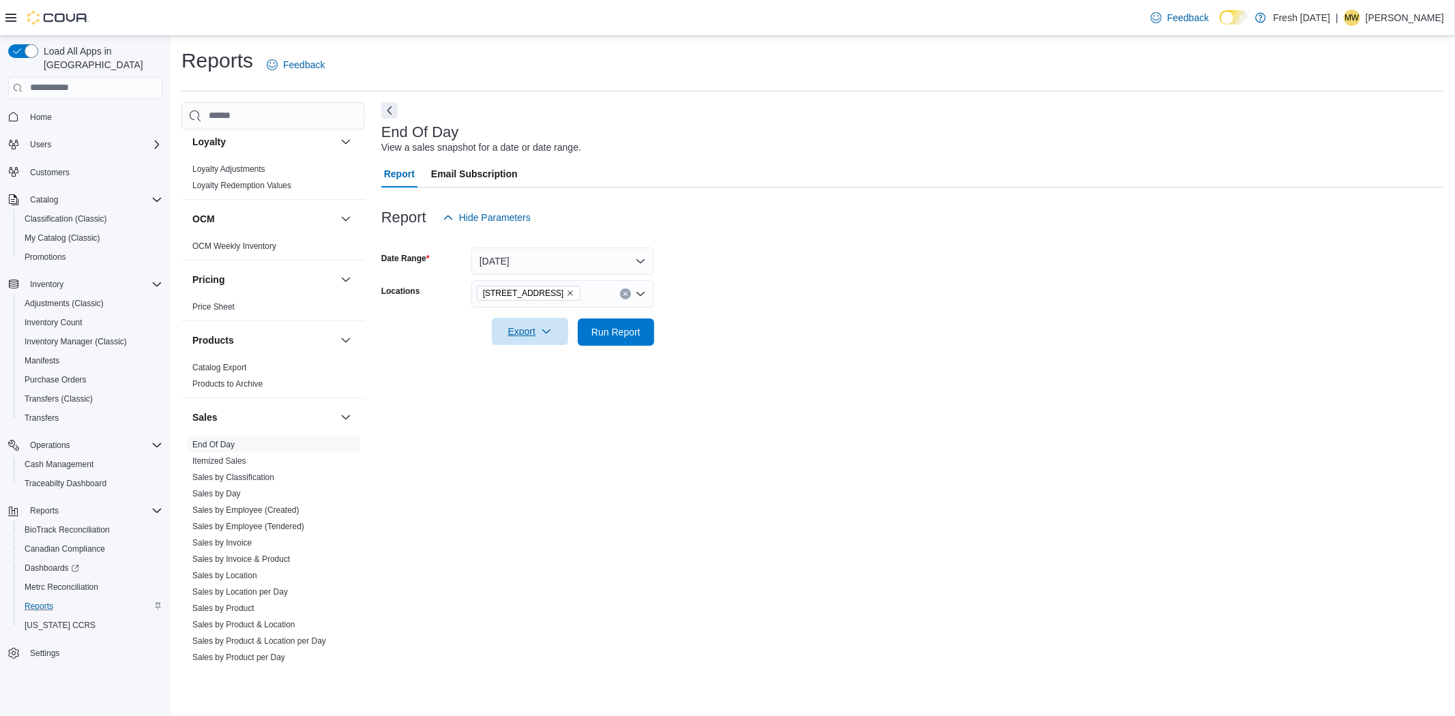
click at [544, 328] on icon "button" at bounding box center [546, 331] width 11 height 11
click at [514, 387] on span "Export to Pdf" at bounding box center [531, 386] width 61 height 11
